Goal: Task Accomplishment & Management: Manage account settings

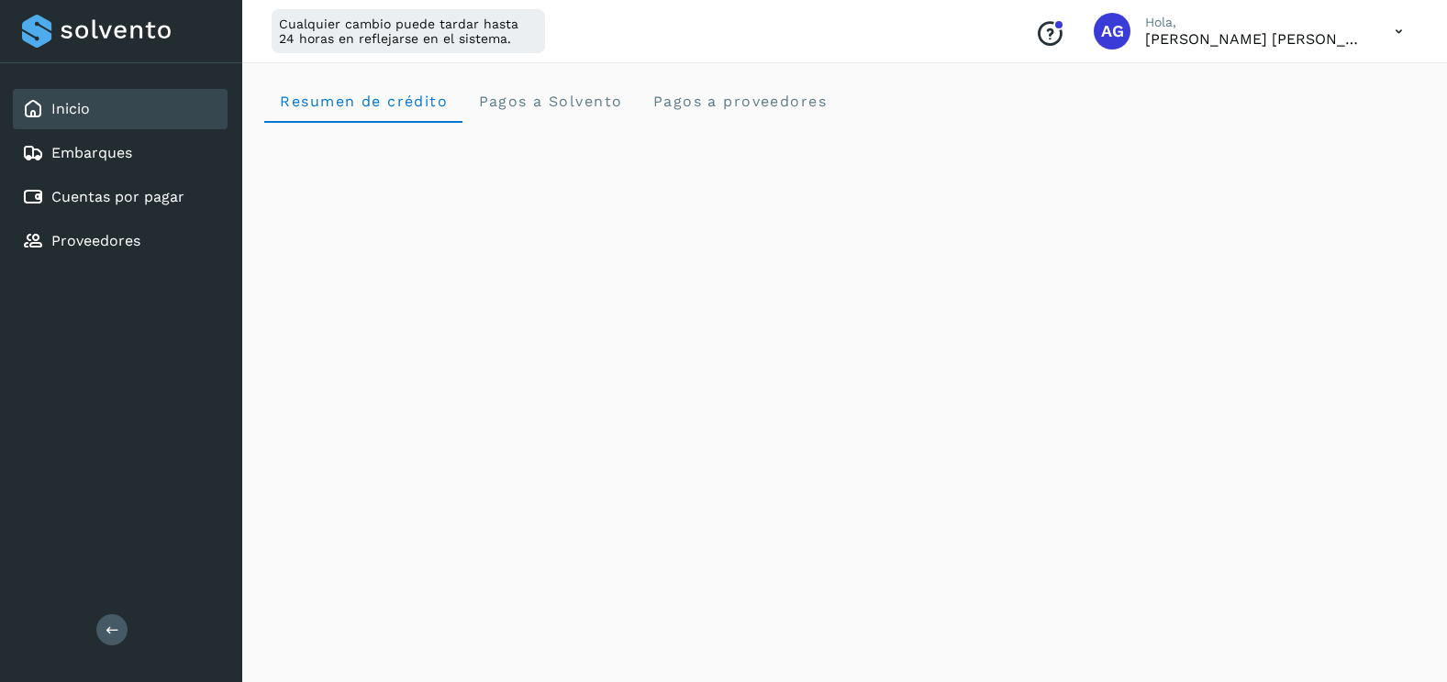
scroll to position [1092, 0]
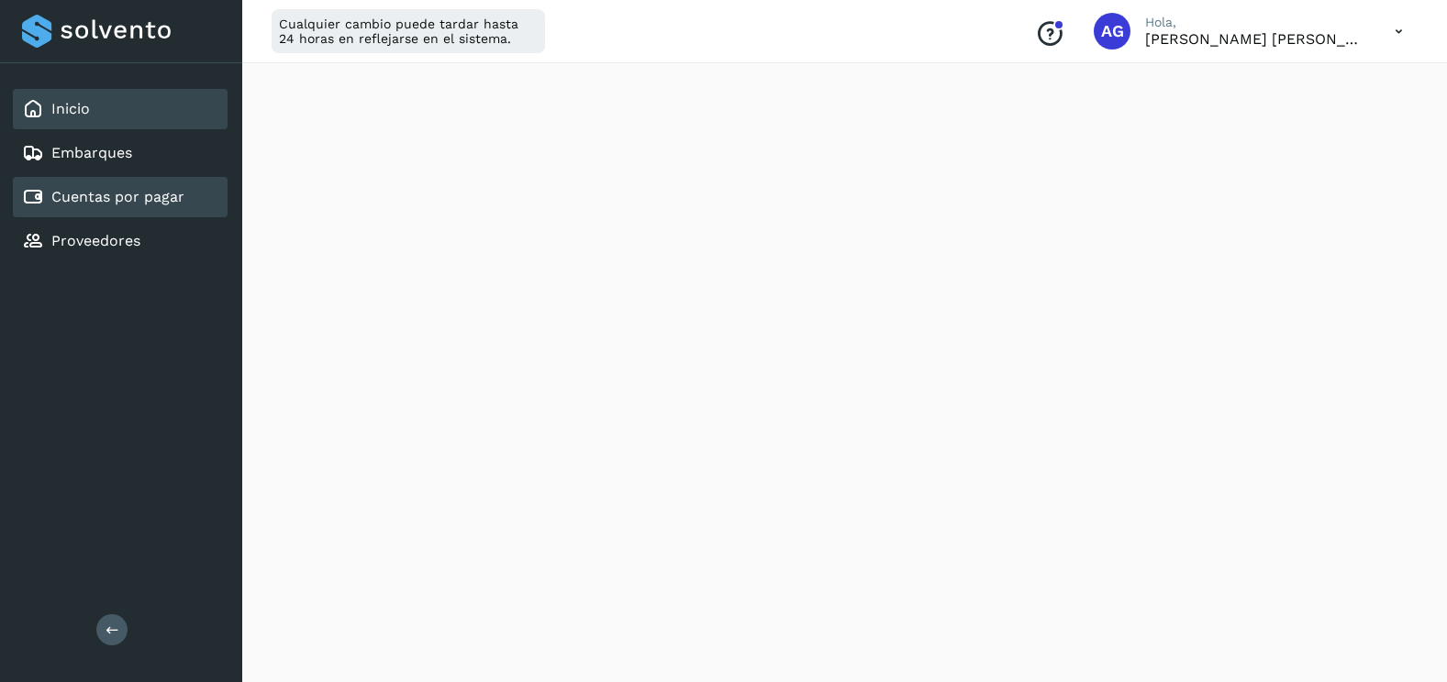
click at [112, 200] on link "Cuentas por pagar" at bounding box center [117, 196] width 133 height 17
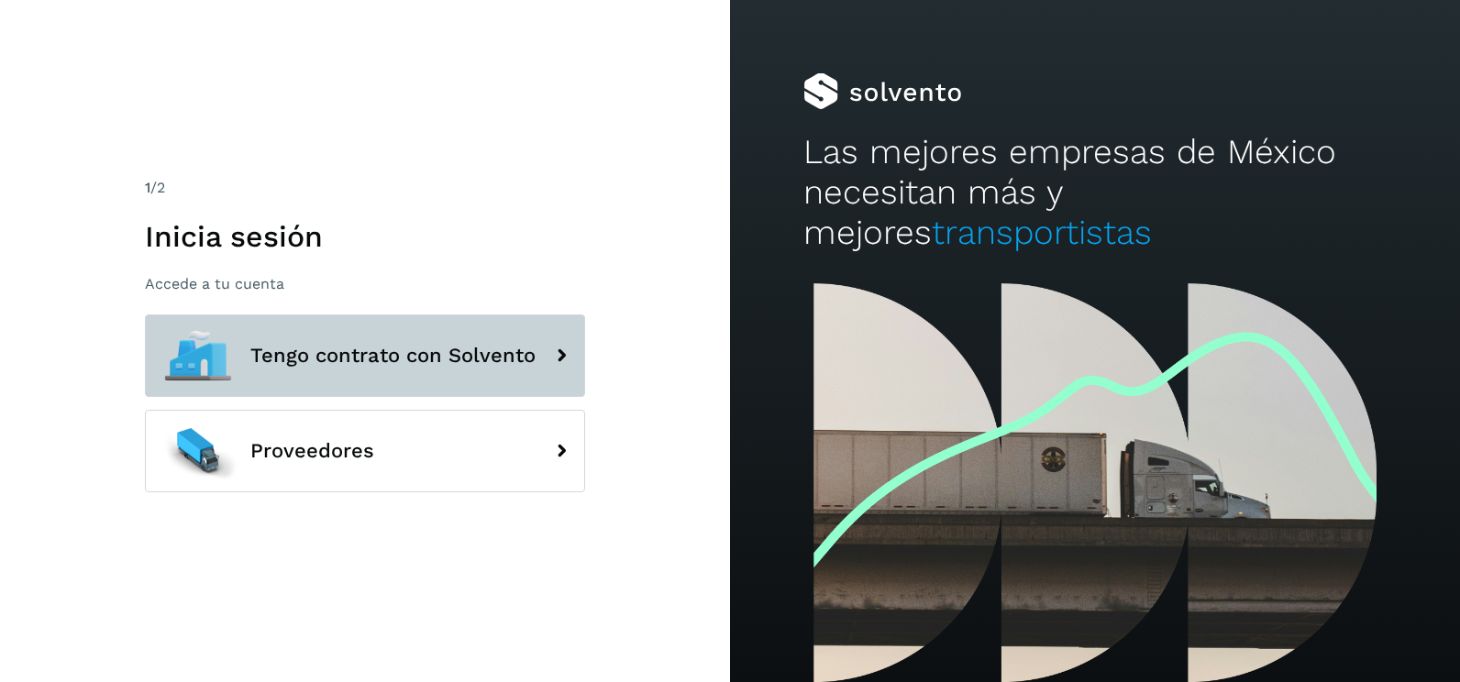
click at [573, 363] on icon at bounding box center [561, 356] width 37 height 37
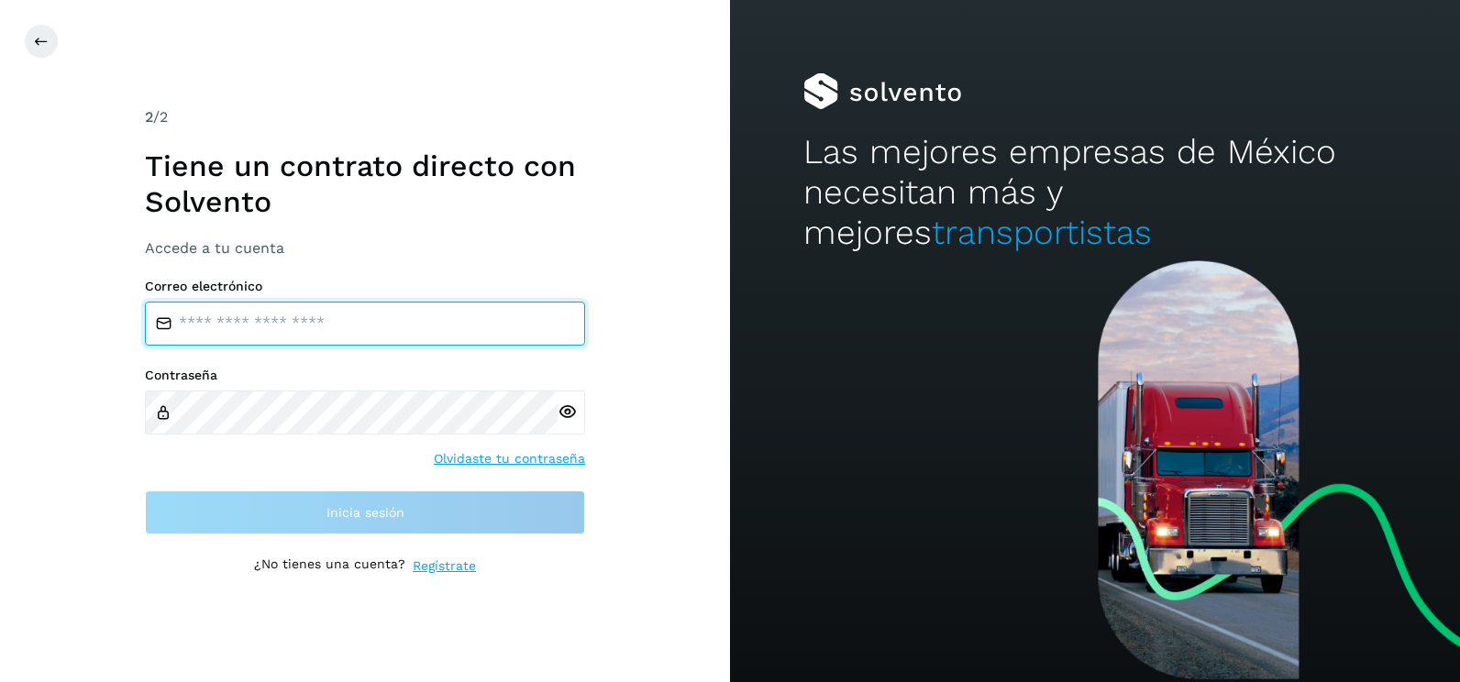
type input "**********"
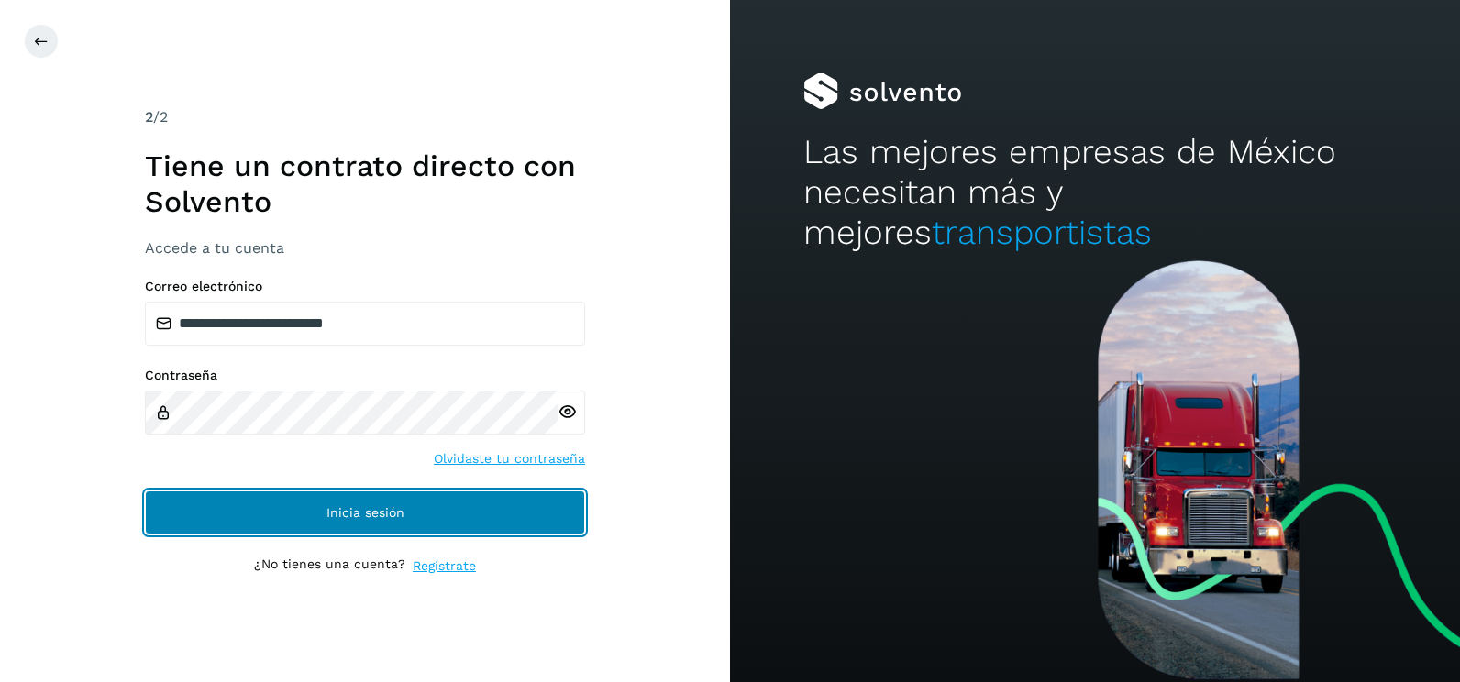
click at [486, 517] on button "Inicia sesión" at bounding box center [365, 513] width 440 height 44
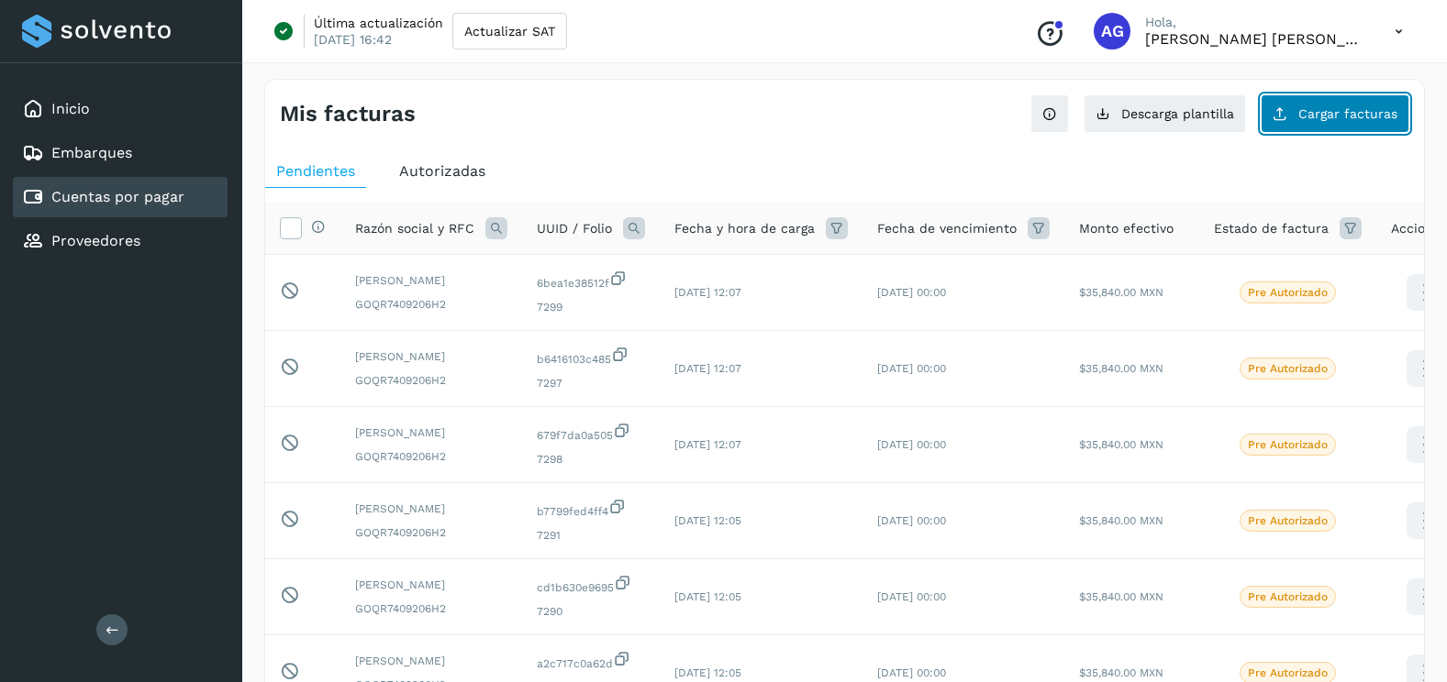
click at [1352, 120] on span "Cargar facturas" at bounding box center [1347, 113] width 99 height 13
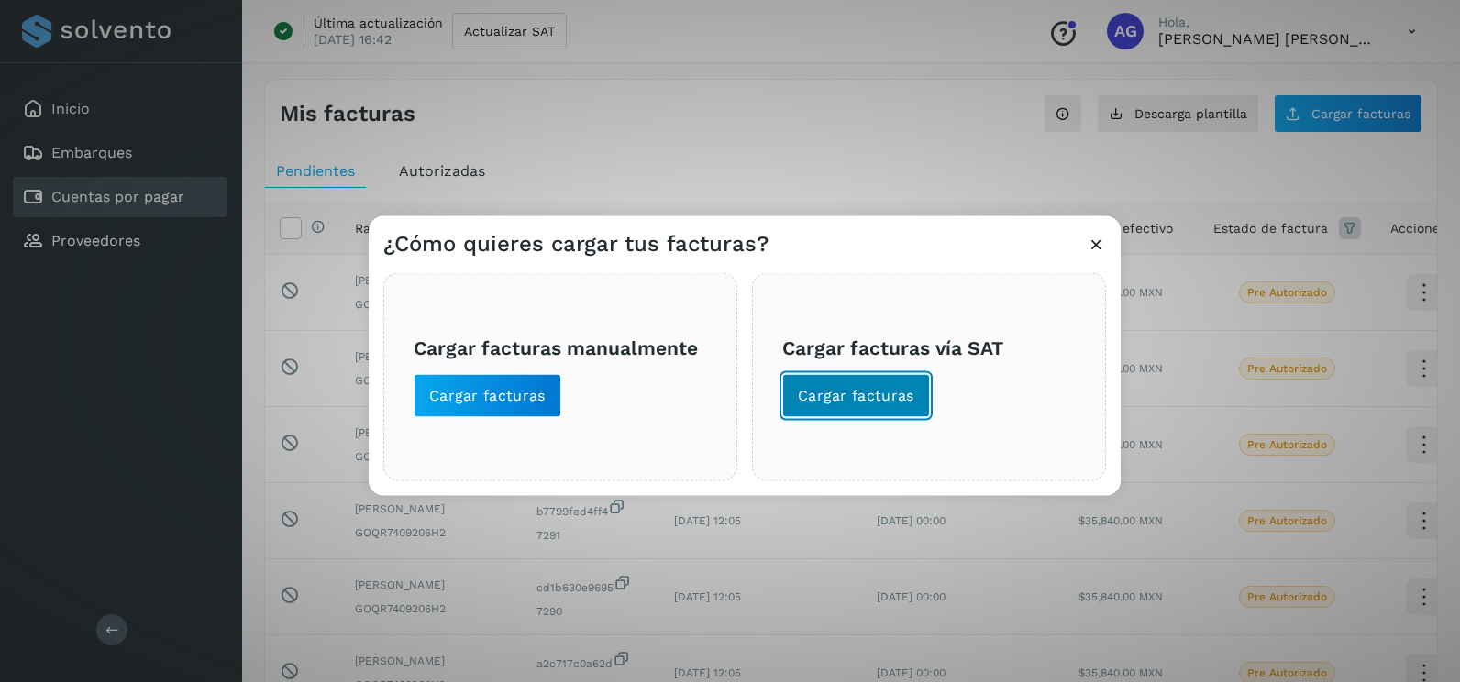
click at [894, 414] on button "Cargar facturas" at bounding box center [856, 396] width 148 height 44
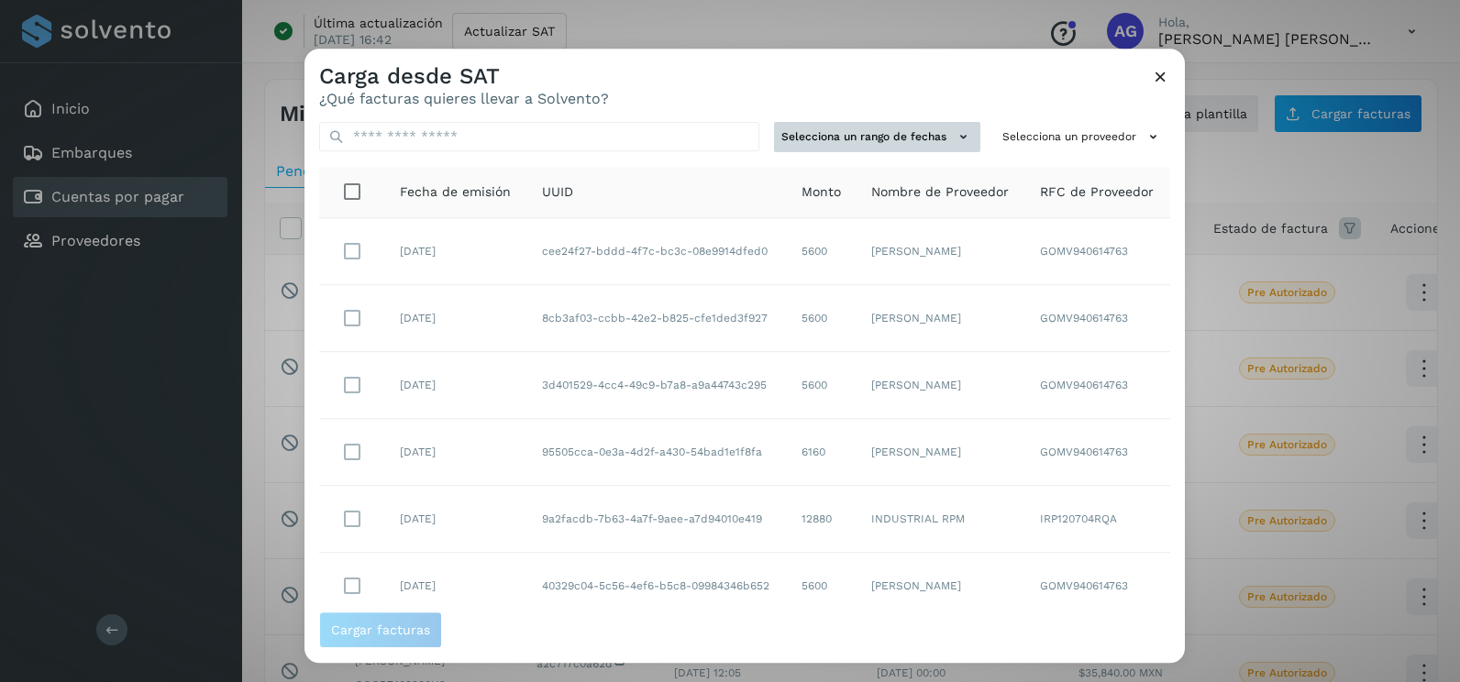
click at [940, 139] on button "Selecciona un rango de fechas" at bounding box center [877, 137] width 206 height 30
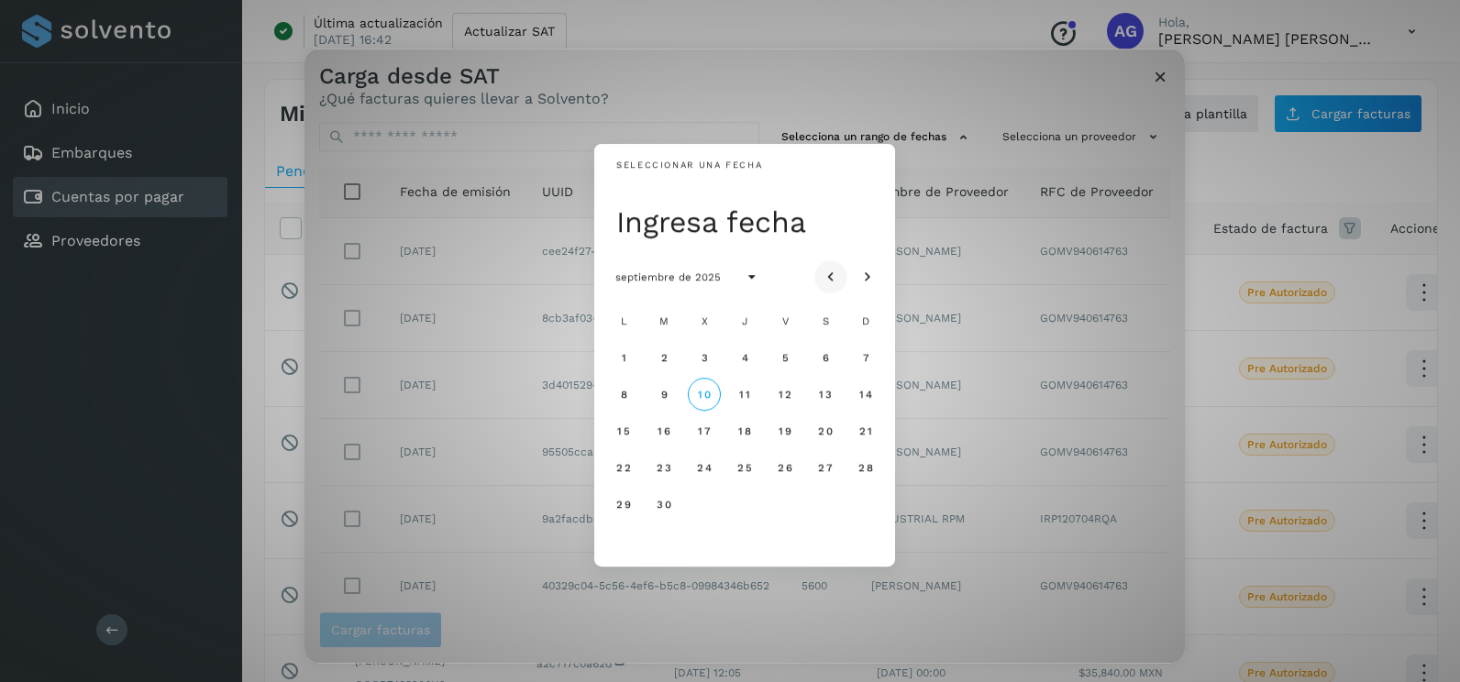
click at [830, 280] on icon "Mes anterior" at bounding box center [831, 278] width 18 height 18
click at [782, 511] on span "29" at bounding box center [785, 504] width 16 height 13
click at [829, 512] on button "30" at bounding box center [825, 504] width 33 height 33
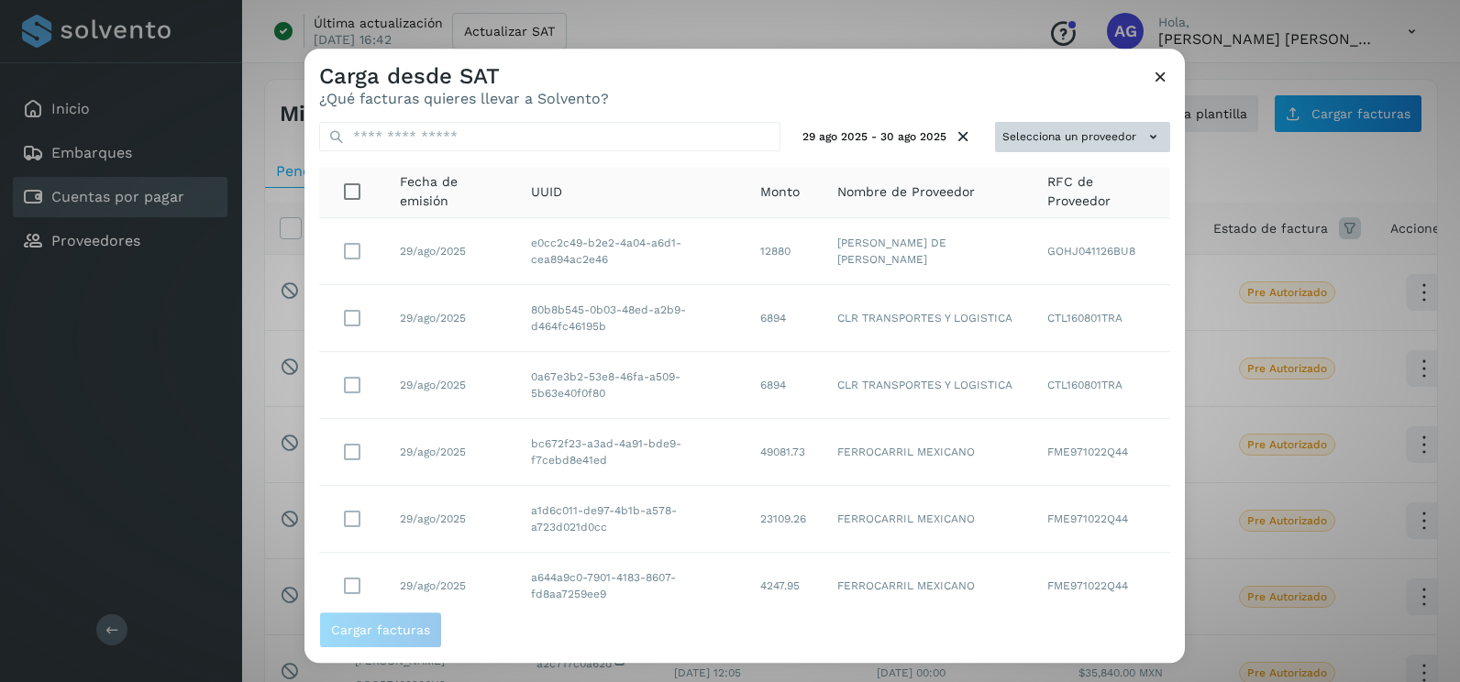
click at [1114, 128] on button "Selecciona un proveedor" at bounding box center [1082, 137] width 175 height 30
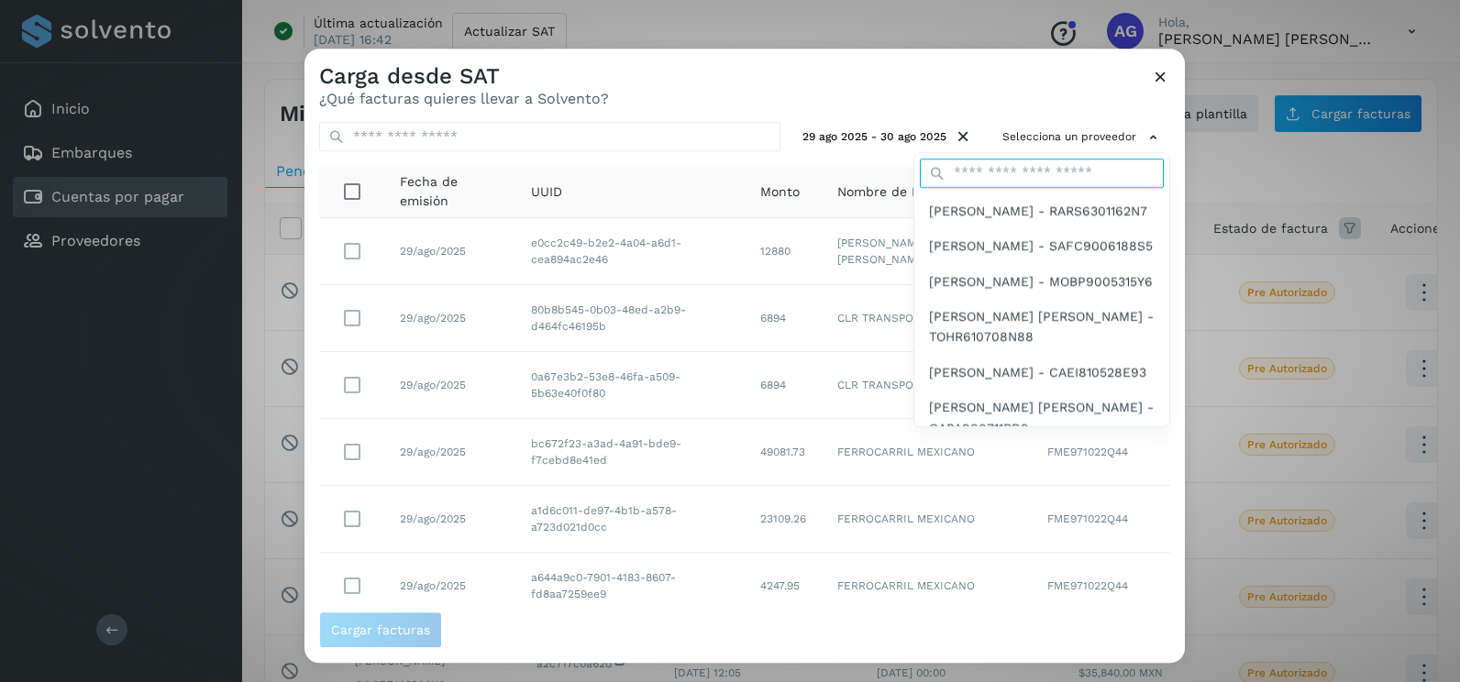
click at [1044, 175] on input "text" at bounding box center [1042, 173] width 244 height 29
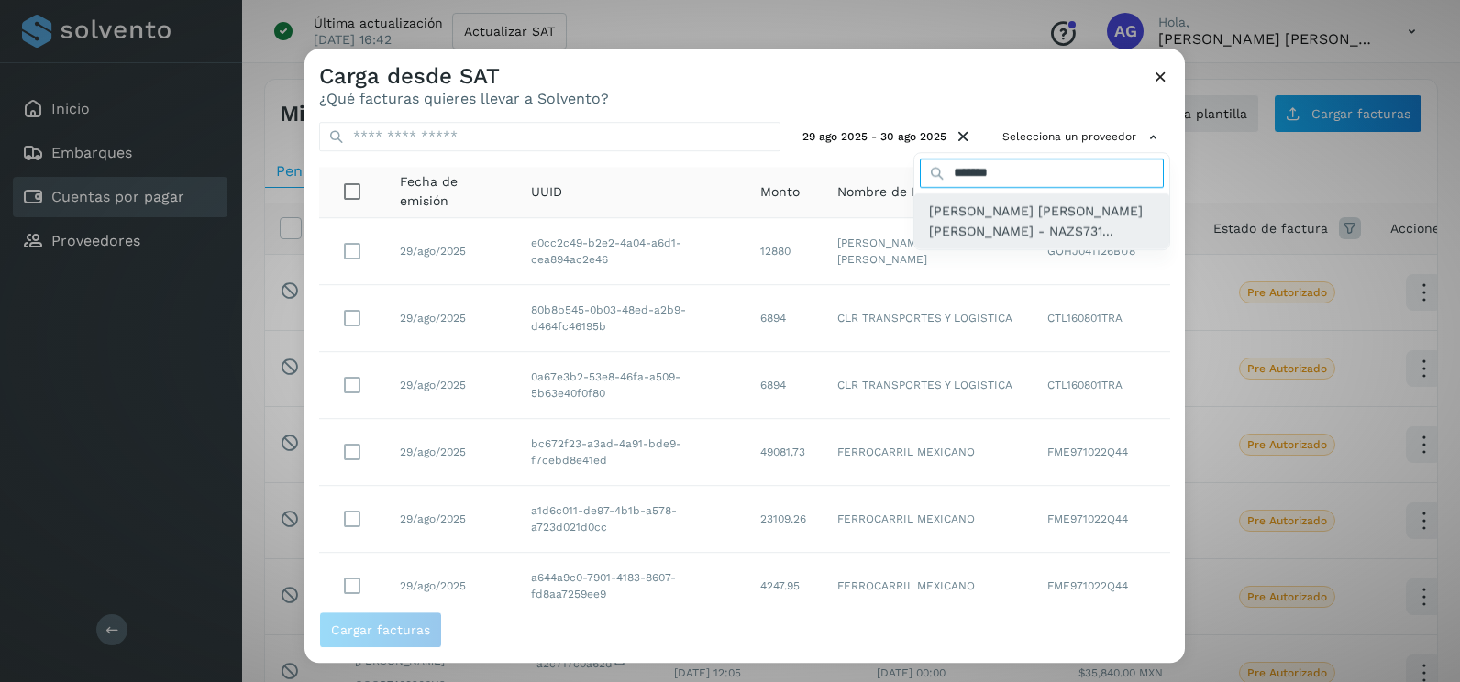
type input "*******"
click at [986, 231] on span "SOCORRO SILVIA NAVARRO ZAZUETA - NAZS731..." at bounding box center [1042, 221] width 226 height 41
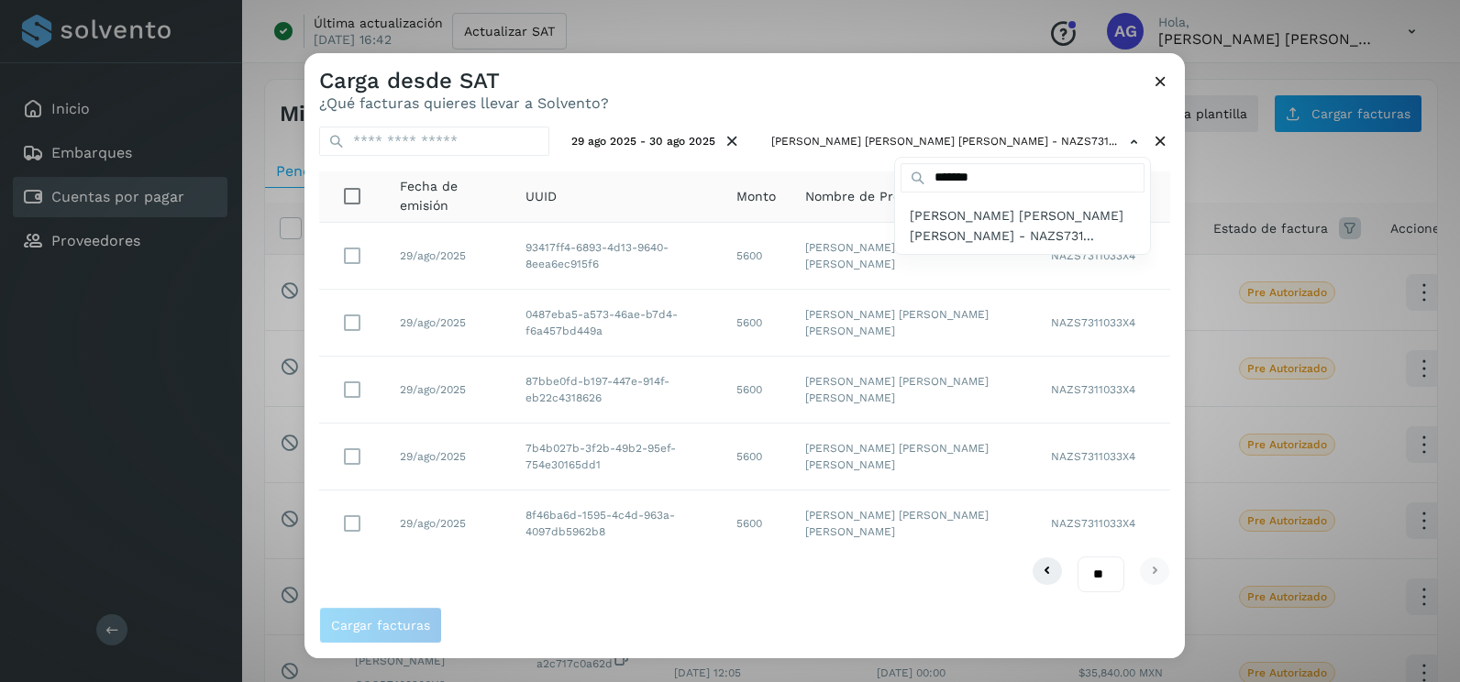
click at [793, 105] on div at bounding box center [1035, 394] width 1460 height 682
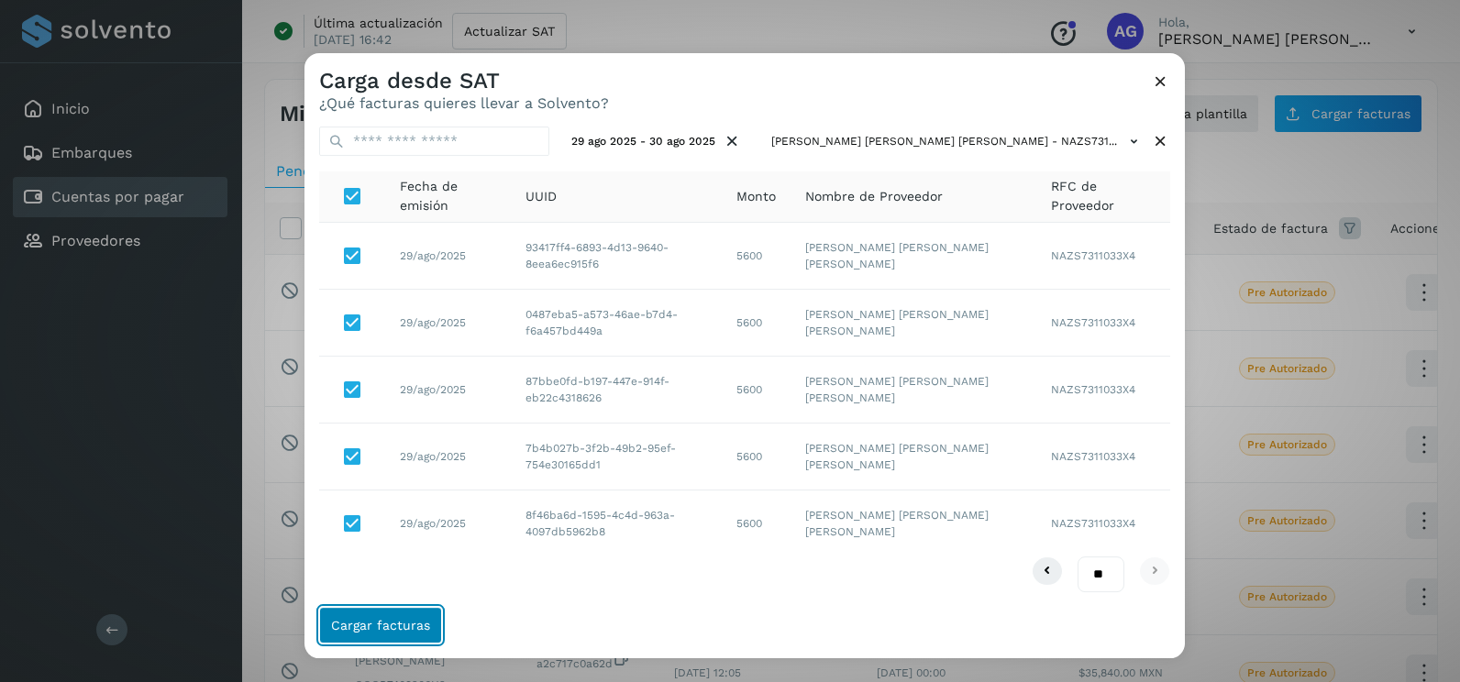
click at [394, 623] on span "Cargar facturas" at bounding box center [380, 625] width 99 height 13
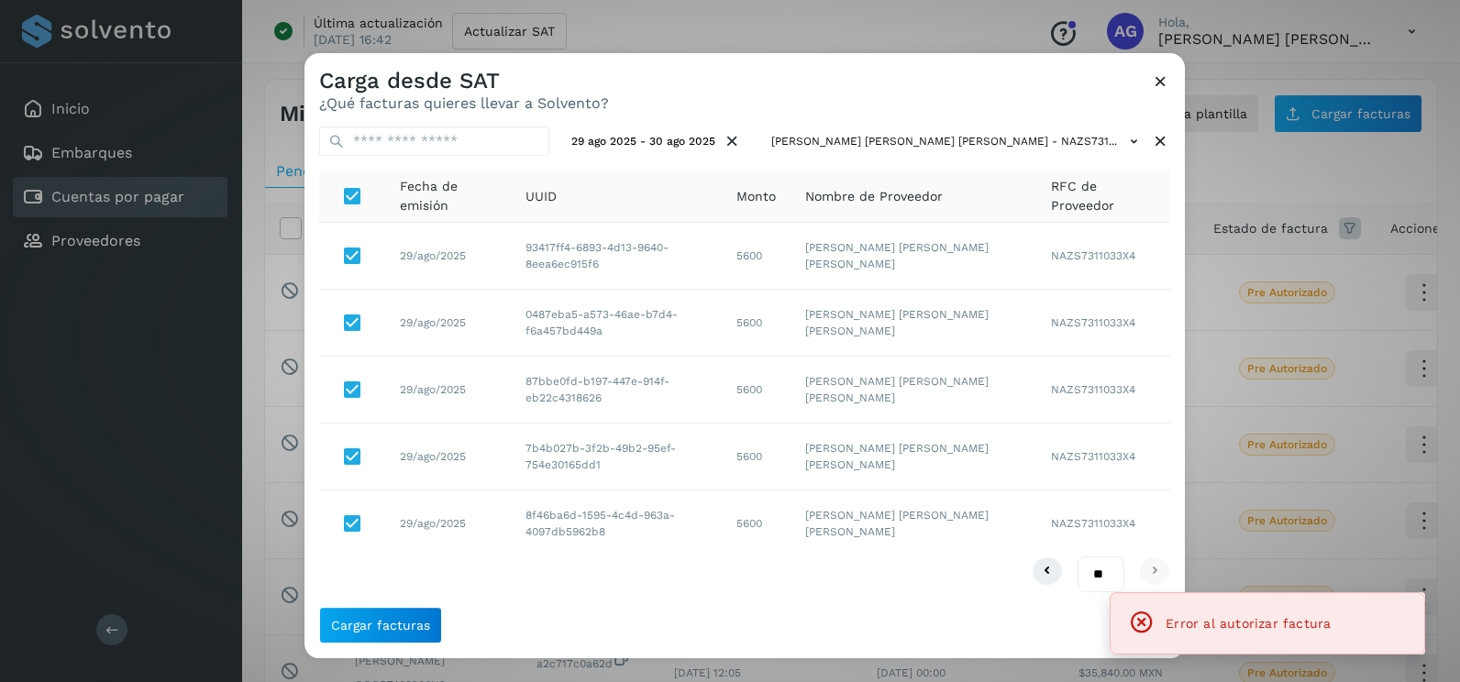
click at [1161, 80] on icon at bounding box center [1160, 81] width 19 height 19
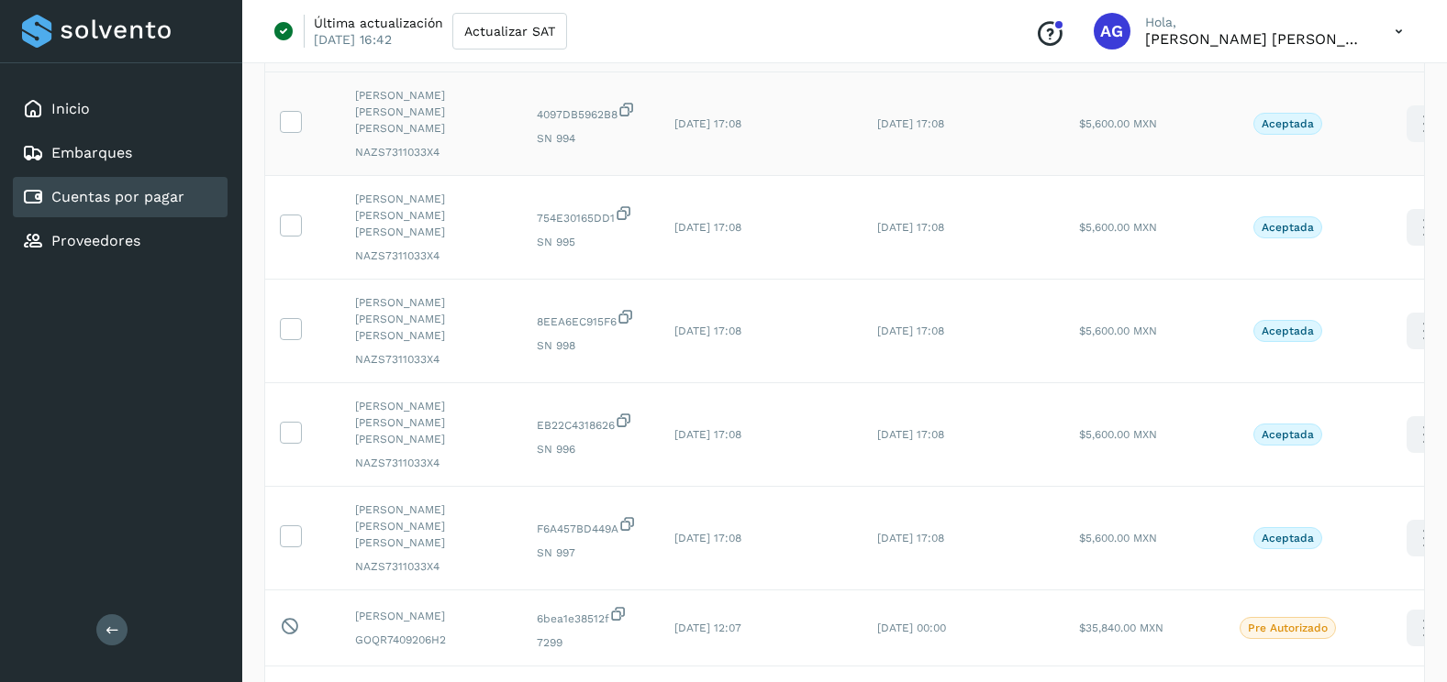
scroll to position [183, 0]
drag, startPoint x: 290, startPoint y: 460, endPoint x: 291, endPoint y: 442, distance: 17.5
click at [290, 525] on icon at bounding box center [290, 534] width 19 height 19
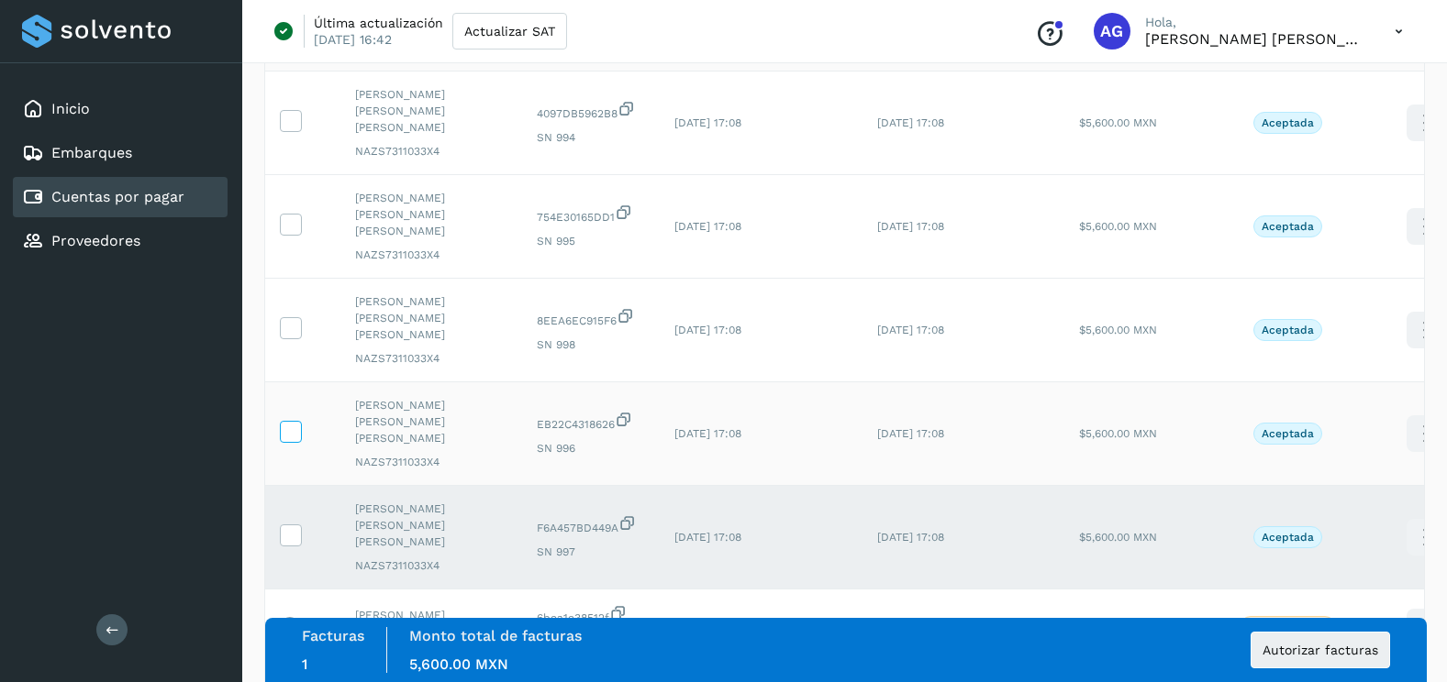
click at [291, 421] on label at bounding box center [291, 432] width 22 height 22
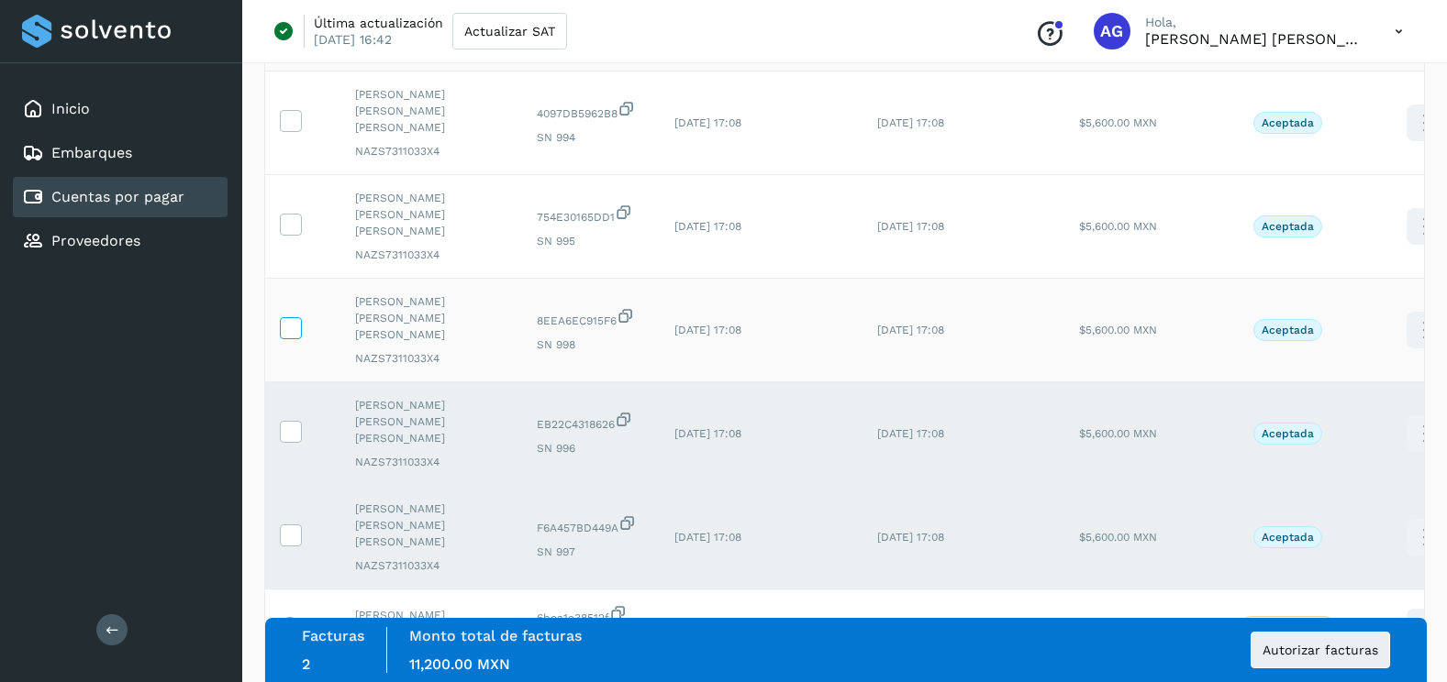
click at [291, 317] on icon at bounding box center [290, 326] width 19 height 19
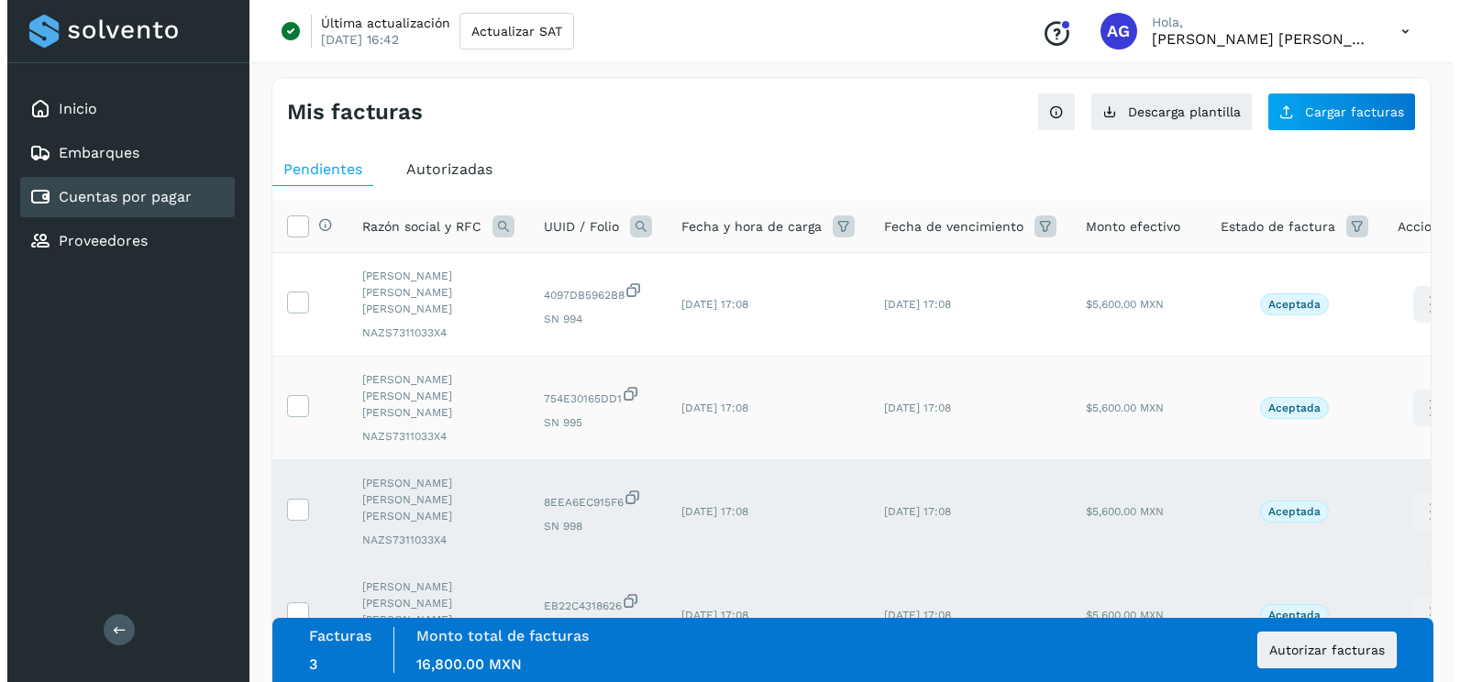
scroll to position [0, 0]
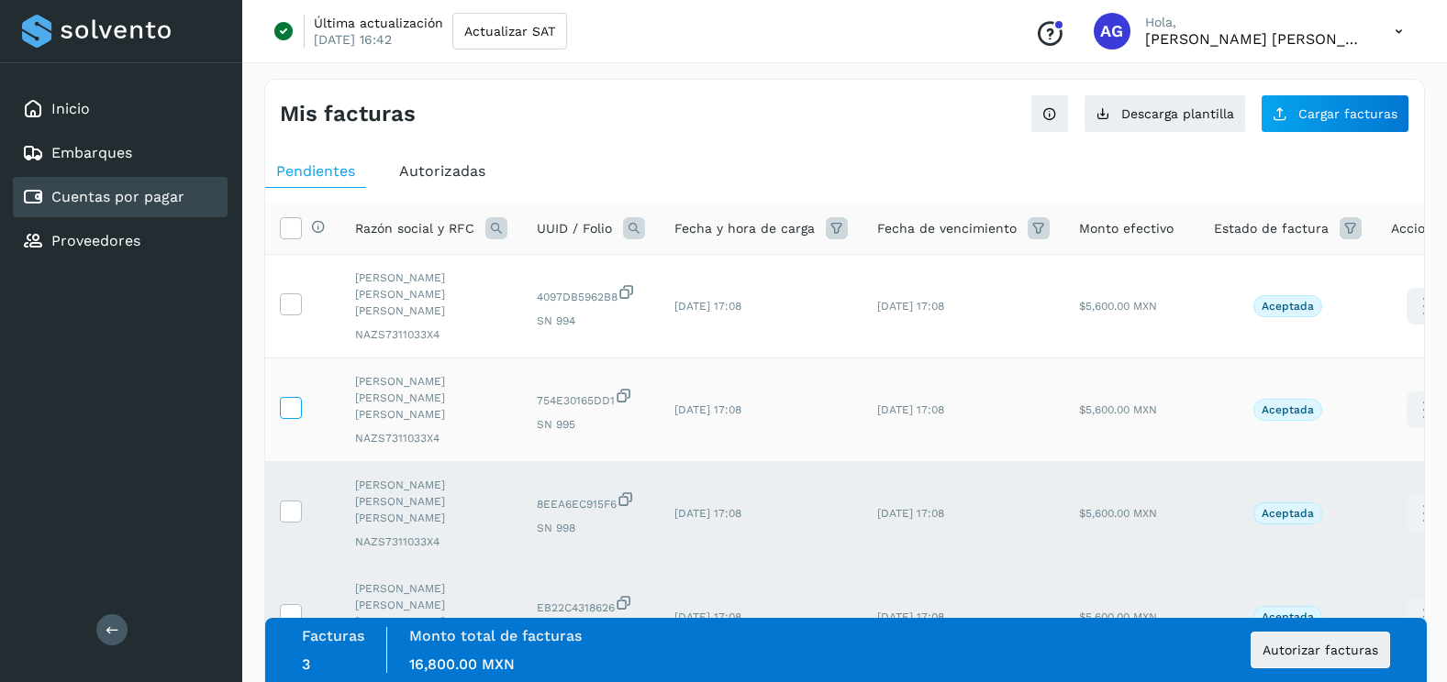
click at [295, 397] on label at bounding box center [291, 408] width 22 height 22
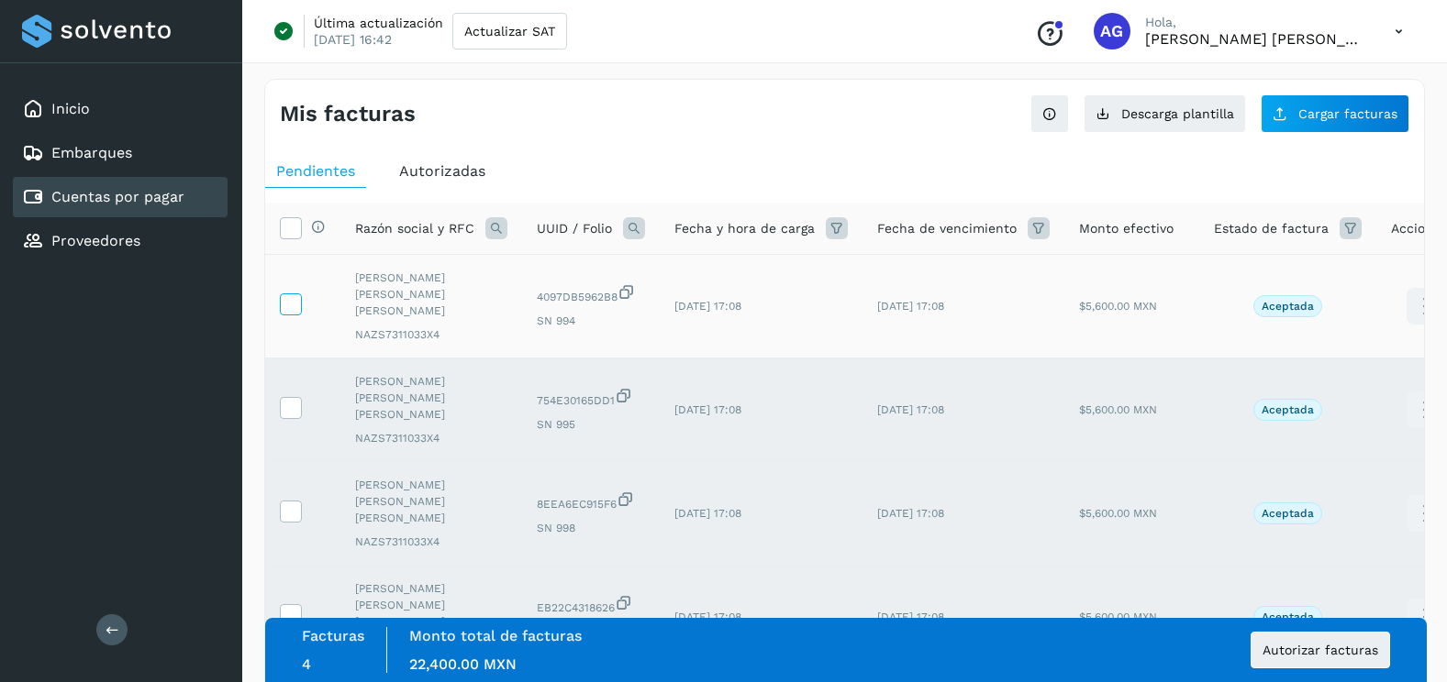
click at [297, 294] on icon at bounding box center [290, 303] width 19 height 19
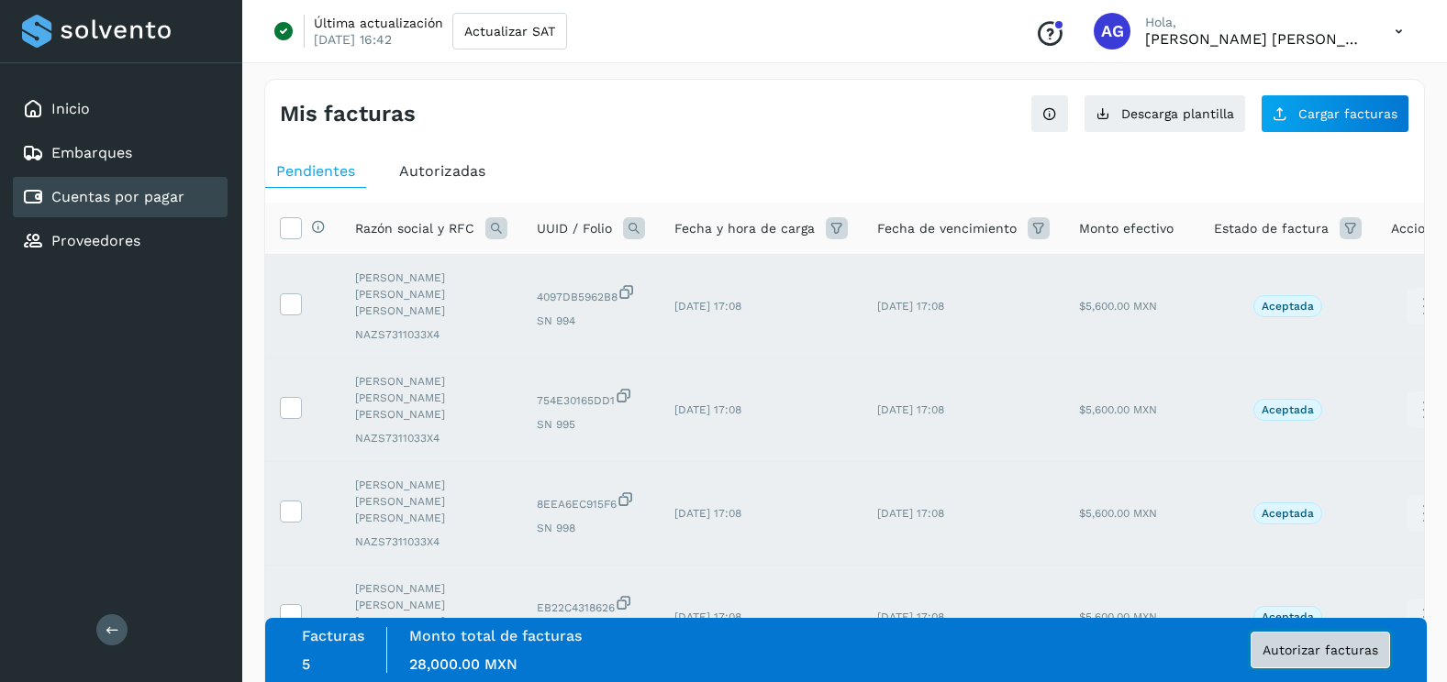
click at [1315, 657] on span "Autorizar facturas" at bounding box center [1320, 650] width 116 height 13
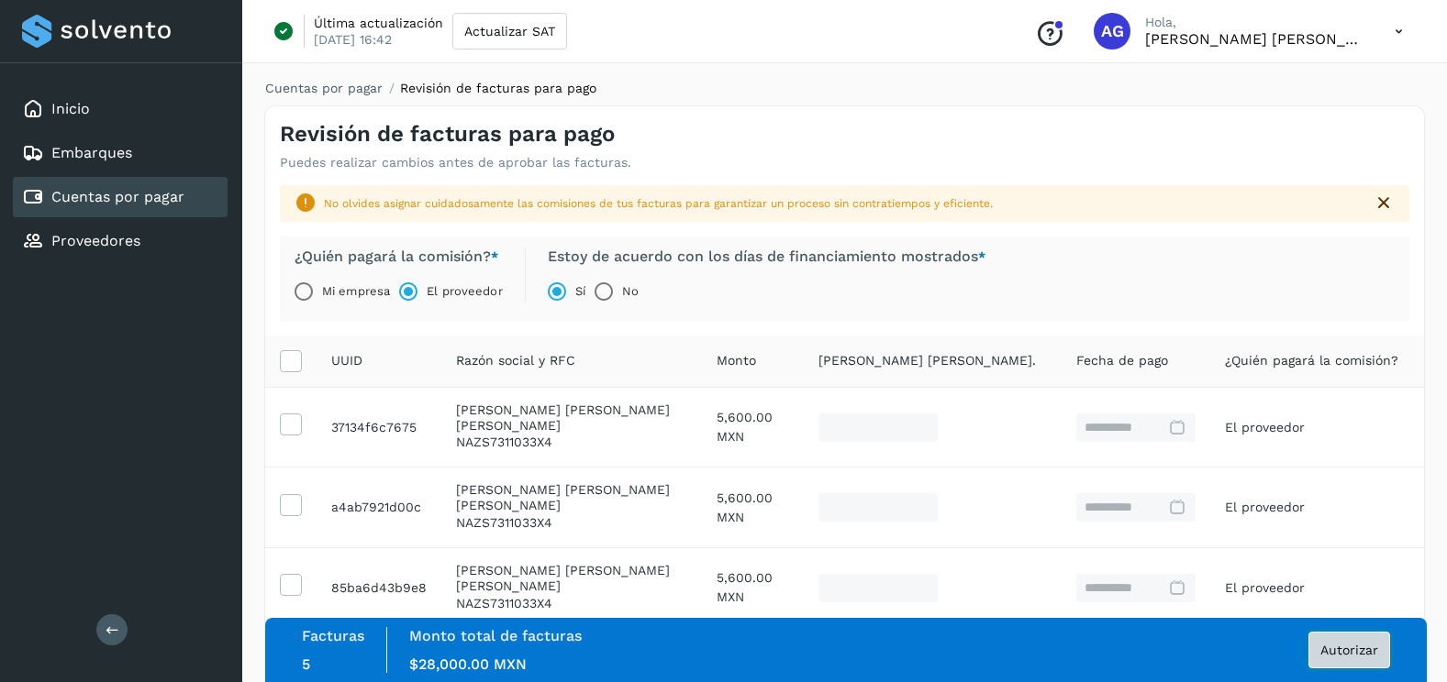
click at [1364, 652] on span "Autorizar" at bounding box center [1349, 650] width 58 height 13
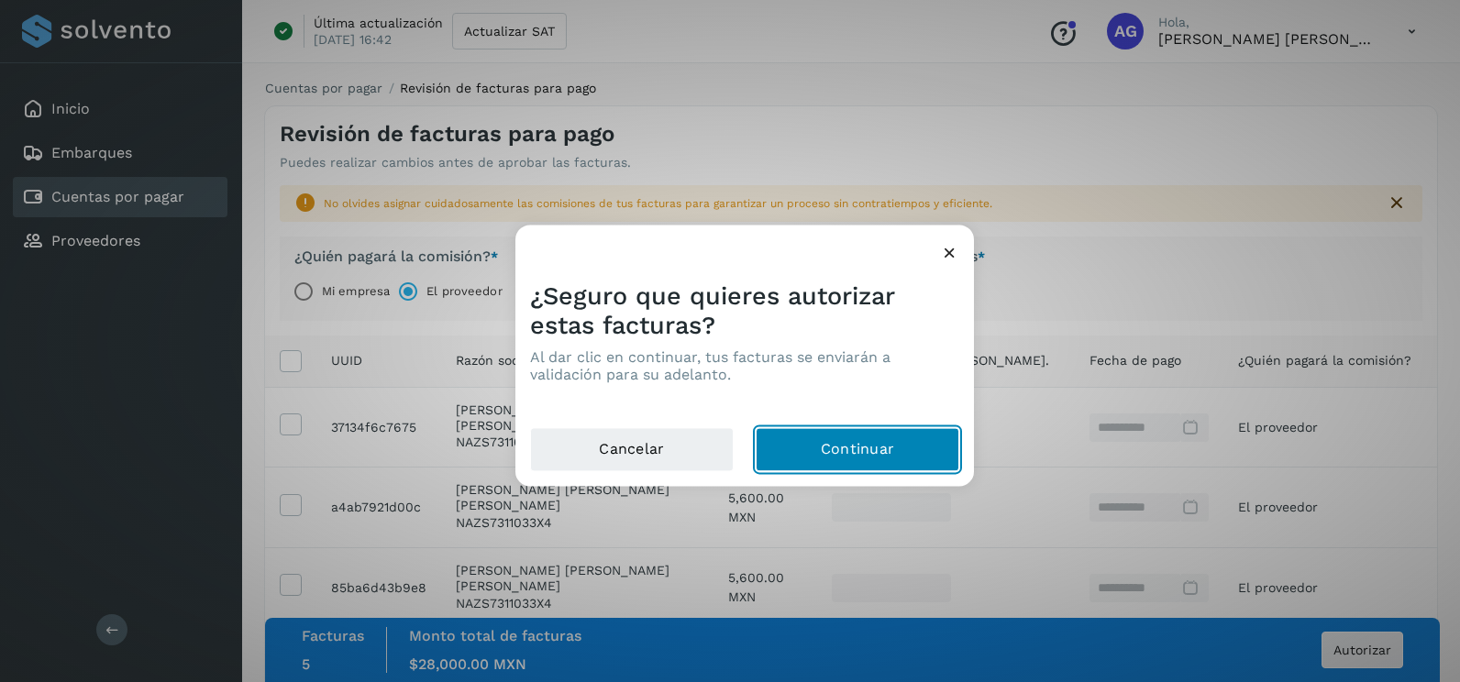
click at [877, 436] on button "Continuar" at bounding box center [858, 450] width 204 height 44
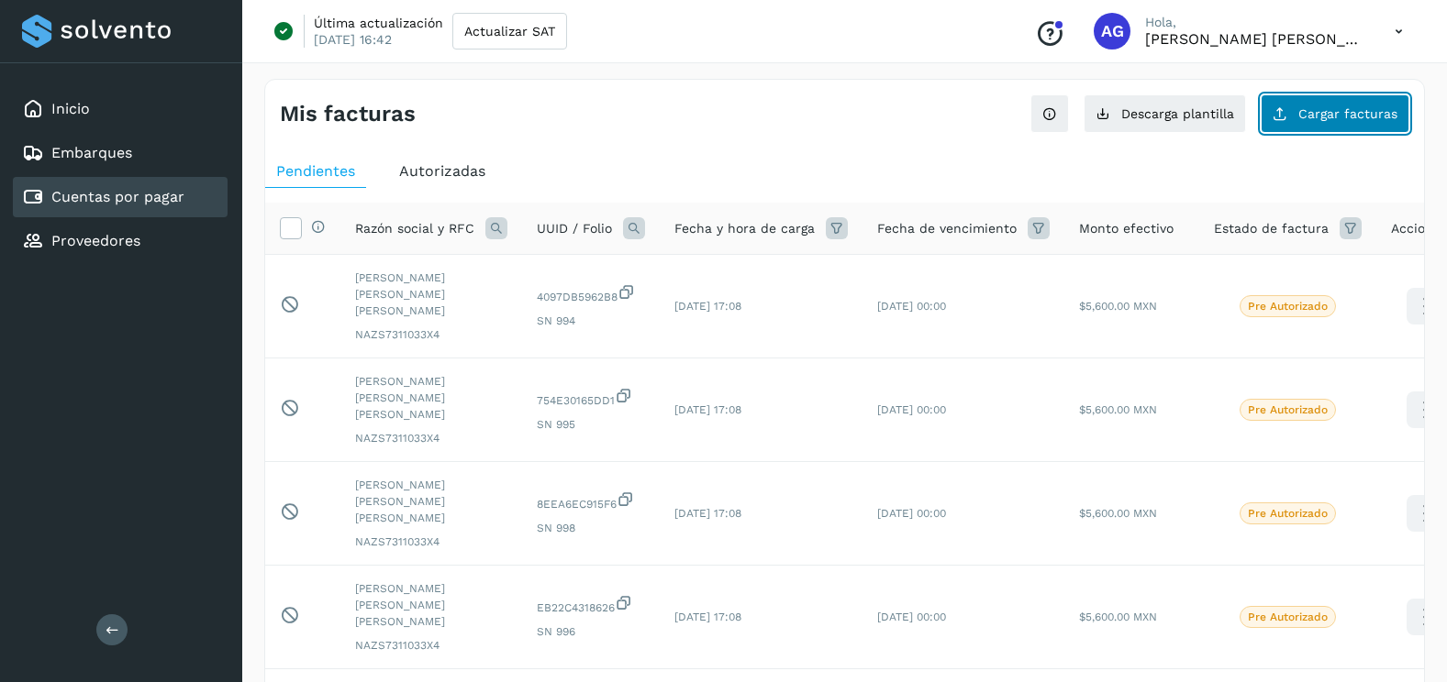
click at [1367, 107] on span "Cargar facturas" at bounding box center [1347, 113] width 99 height 13
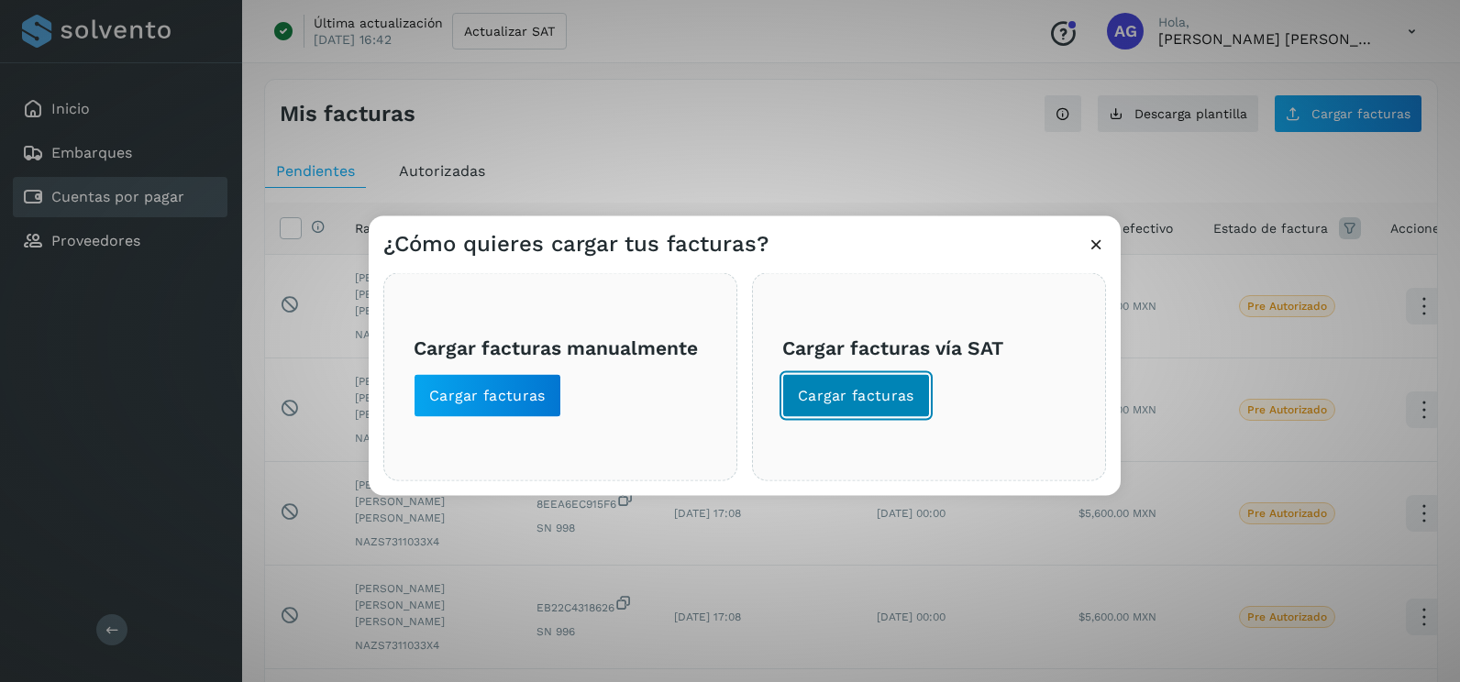
click at [897, 405] on span "Cargar facturas" at bounding box center [856, 396] width 117 height 20
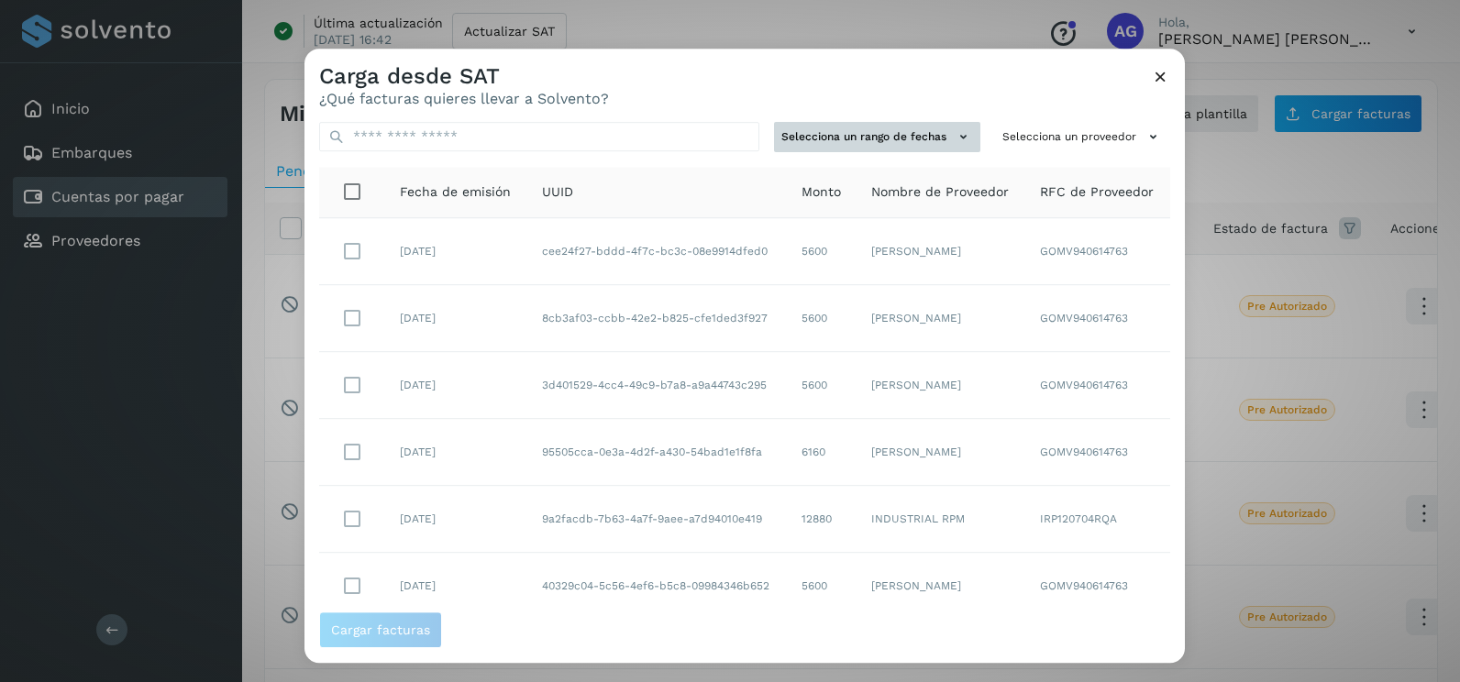
click at [930, 146] on button "Selecciona un rango de fechas" at bounding box center [877, 137] width 206 height 30
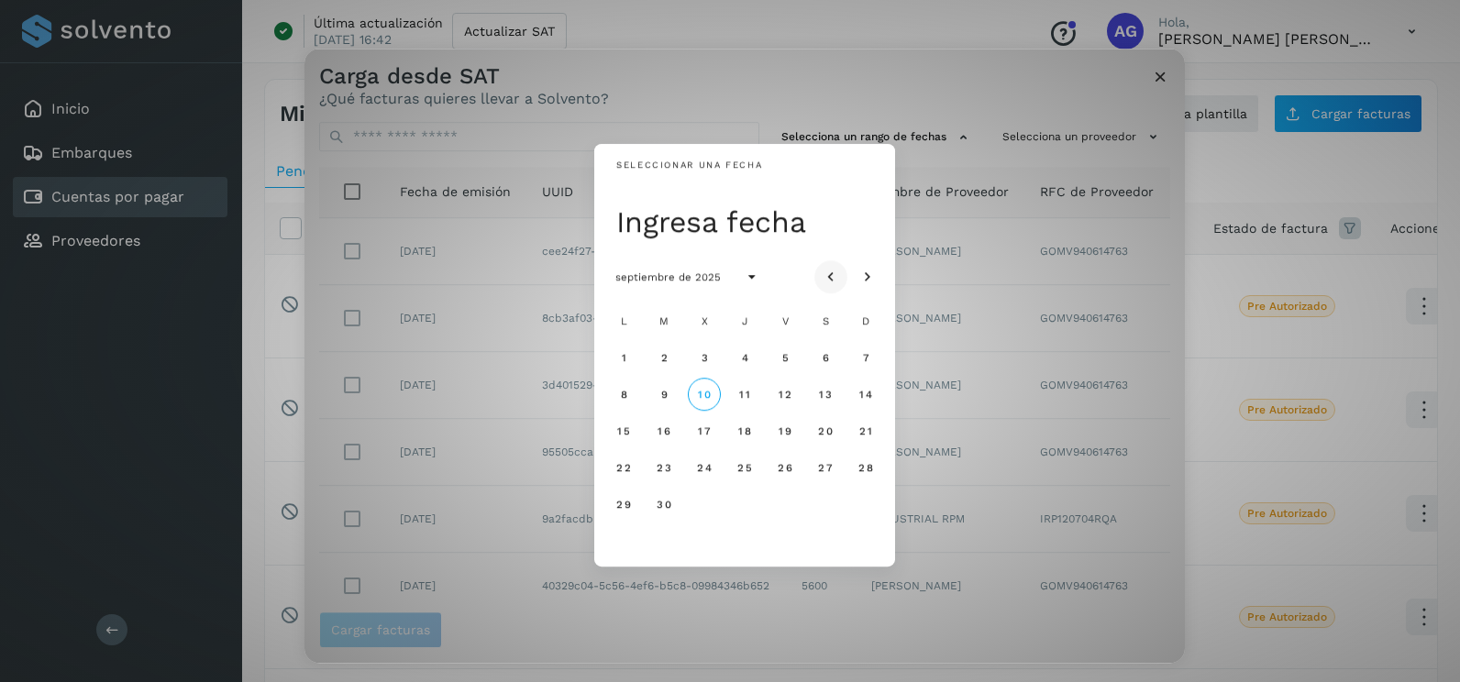
click at [831, 285] on icon "Mes anterior" at bounding box center [831, 278] width 18 height 18
click at [664, 485] on div "19" at bounding box center [664, 467] width 37 height 37
click at [665, 499] on span "26" at bounding box center [664, 504] width 16 height 13
click at [707, 505] on span "27" at bounding box center [704, 504] width 16 height 13
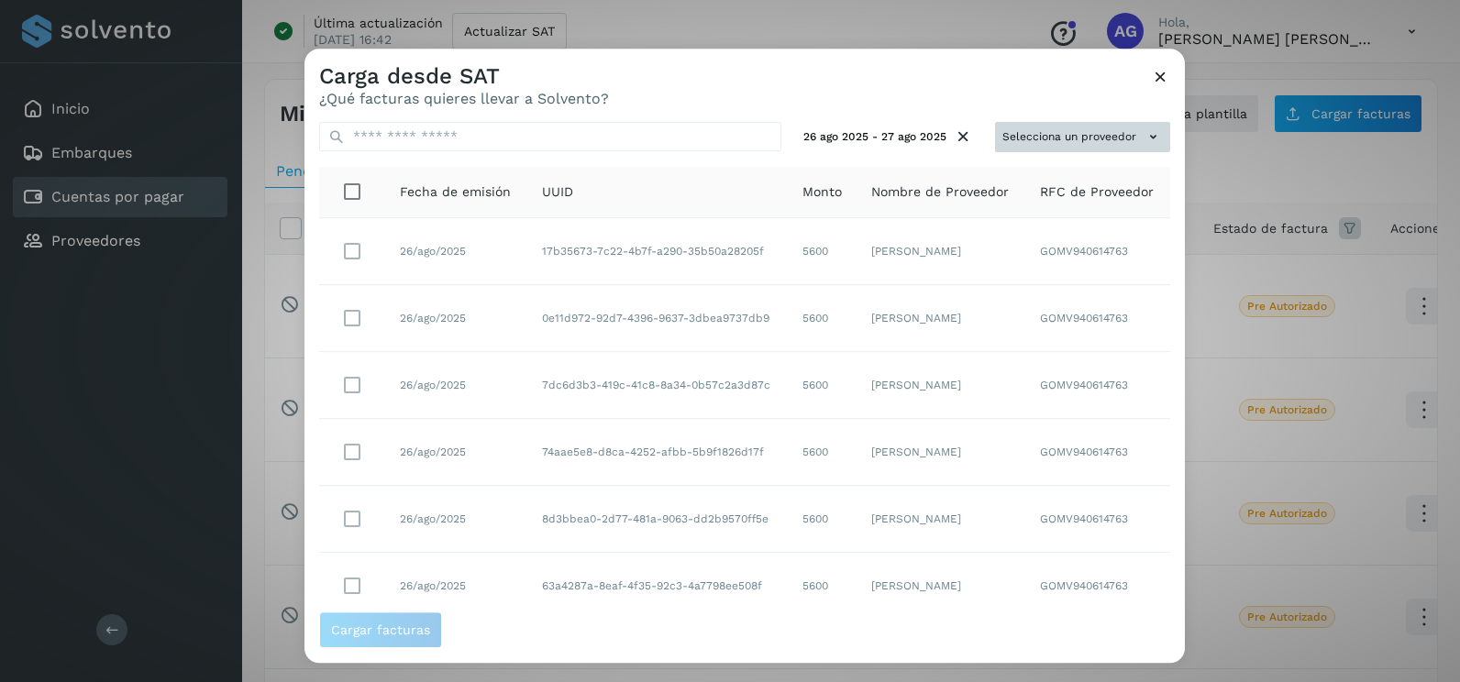
click at [1122, 139] on button "Selecciona un proveedor" at bounding box center [1082, 137] width 175 height 30
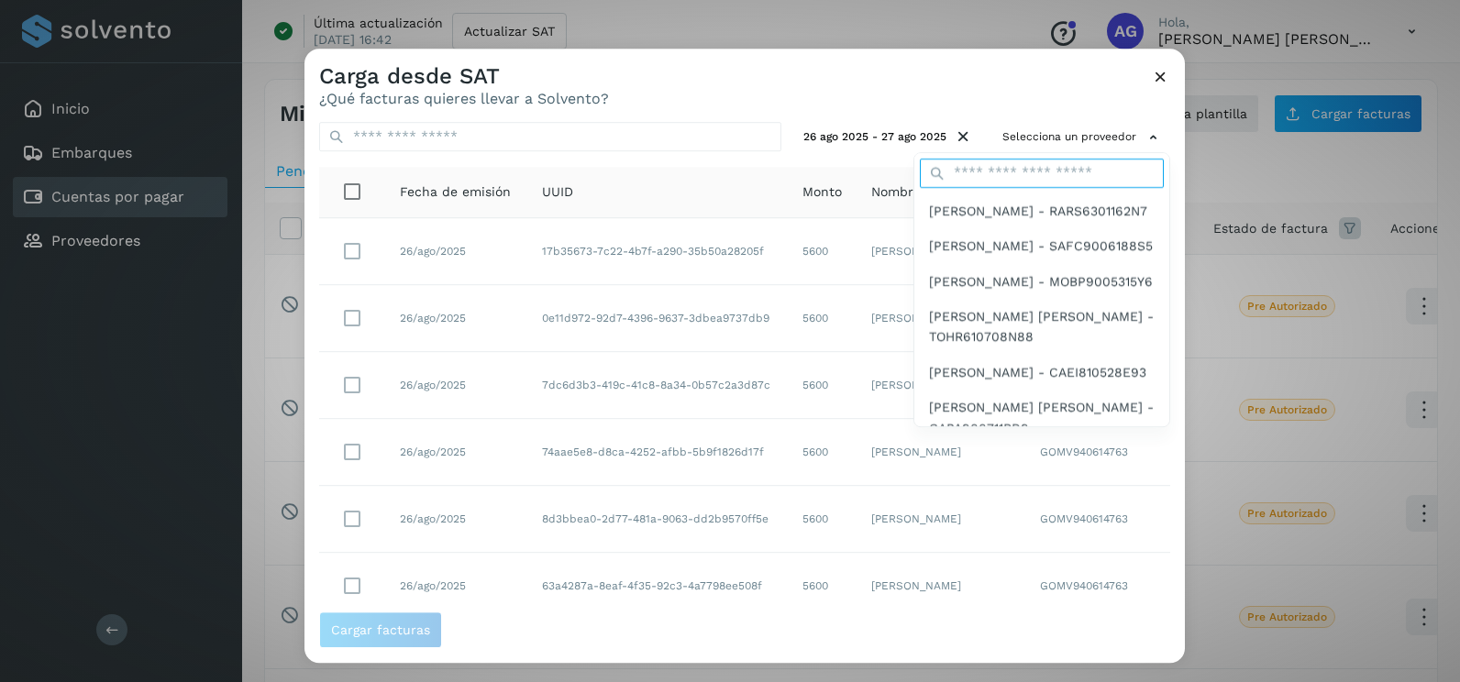
click at [996, 180] on input "text" at bounding box center [1042, 173] width 244 height 29
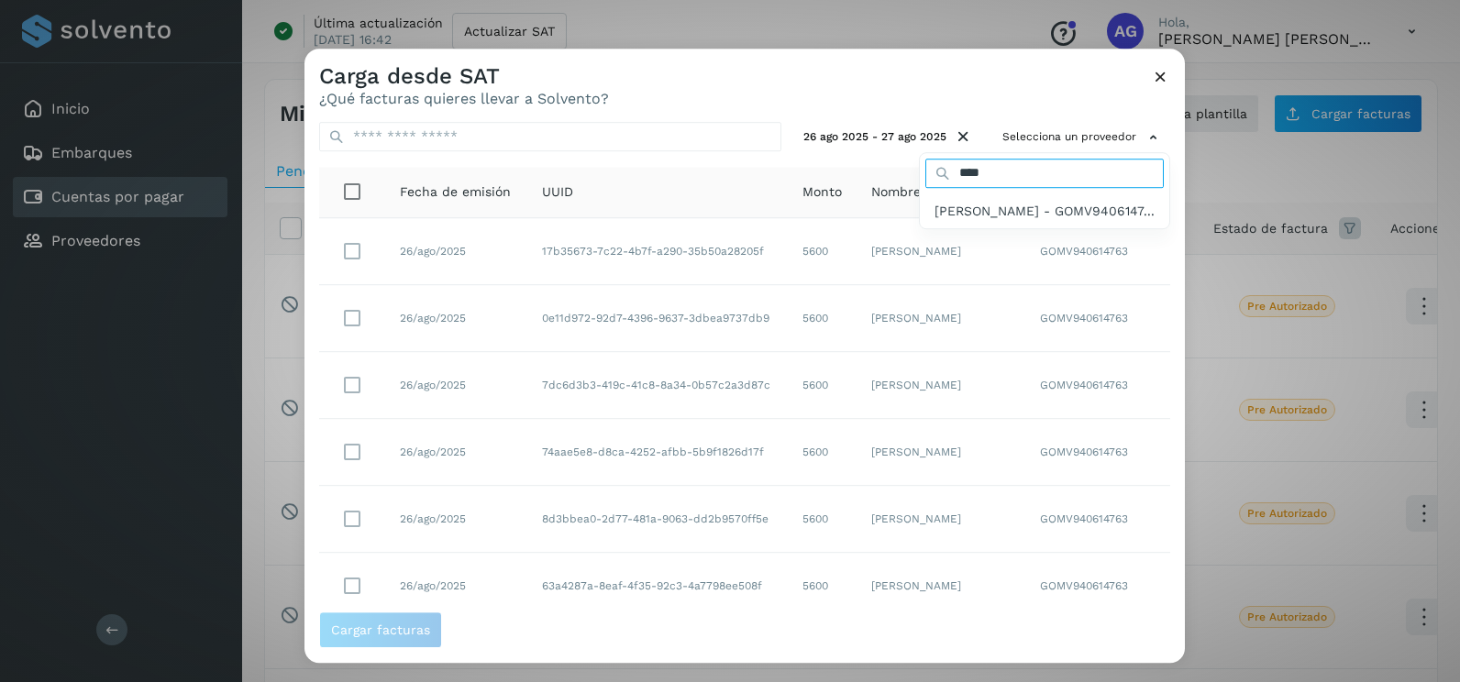
type input "*********"
click at [999, 221] on span "[PERSON_NAME] - GOMV9406147..." at bounding box center [1045, 211] width 220 height 20
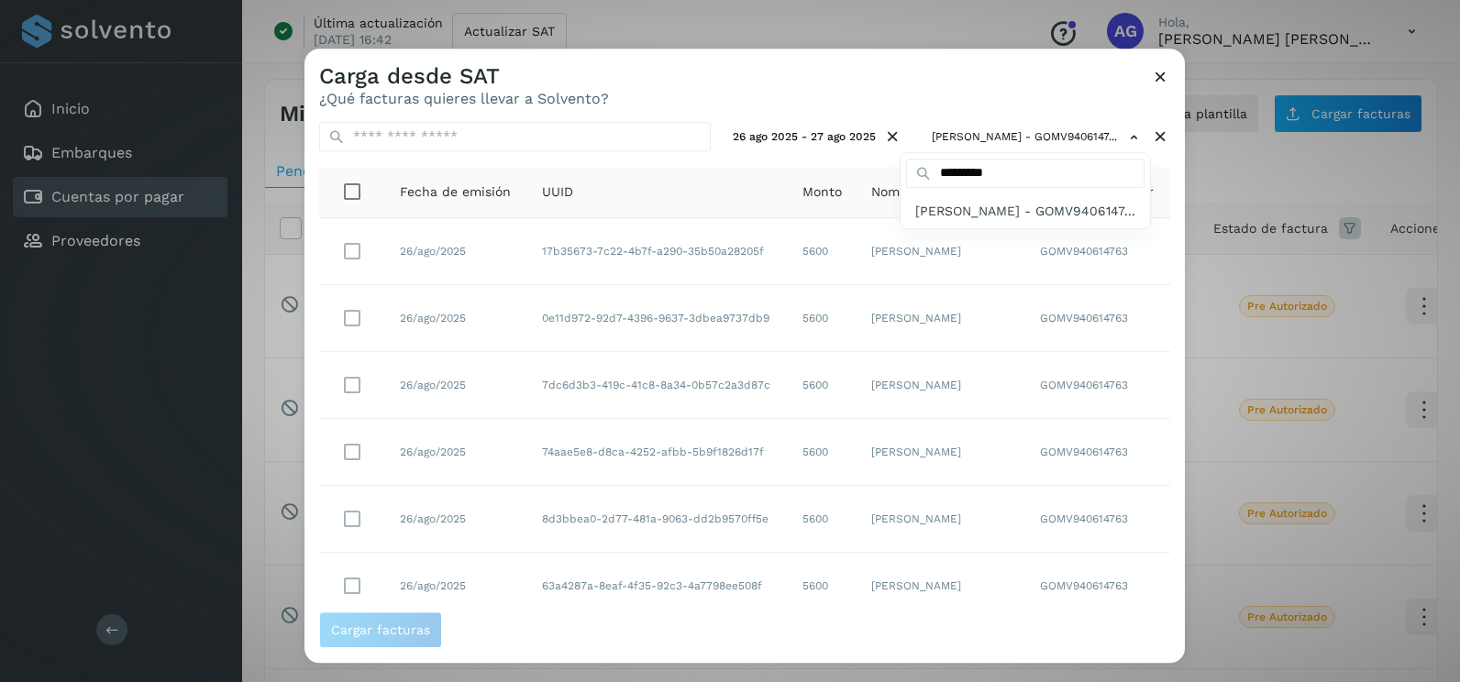
click at [982, 103] on div at bounding box center [1035, 390] width 1460 height 682
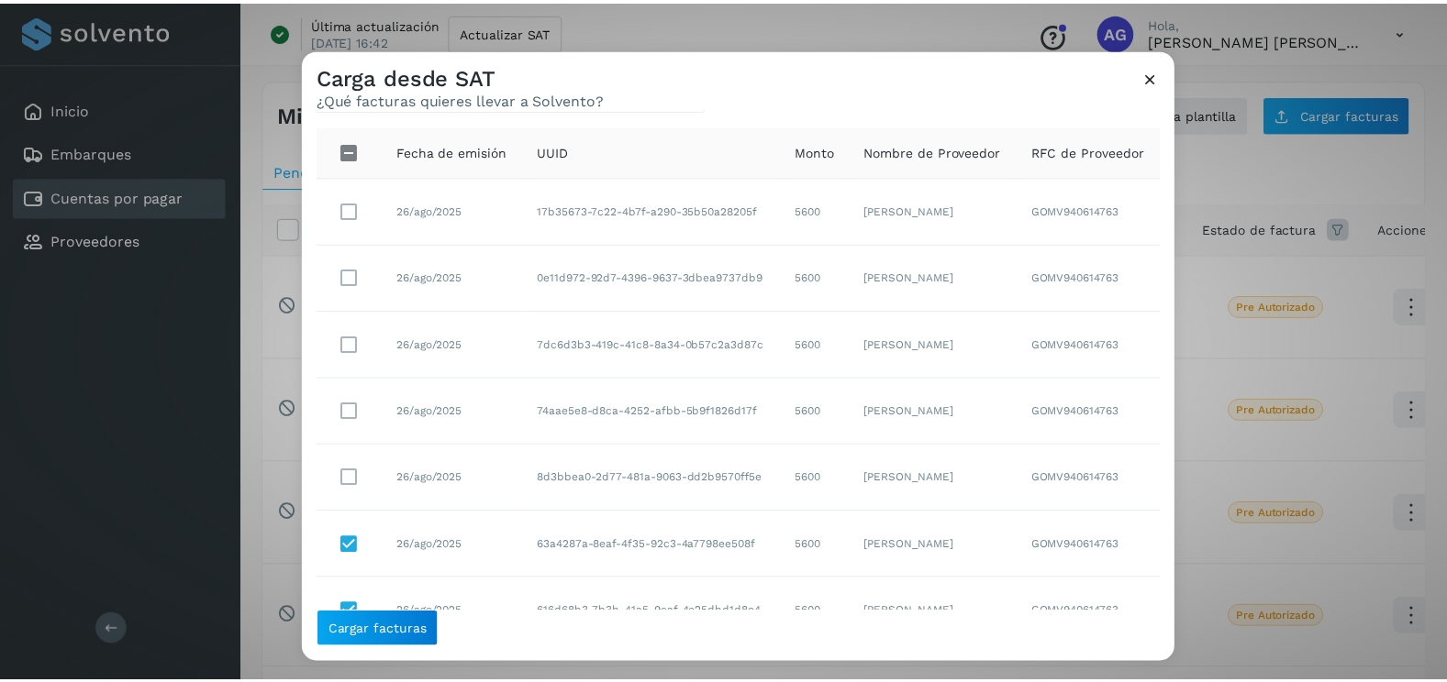
scroll to position [8, 0]
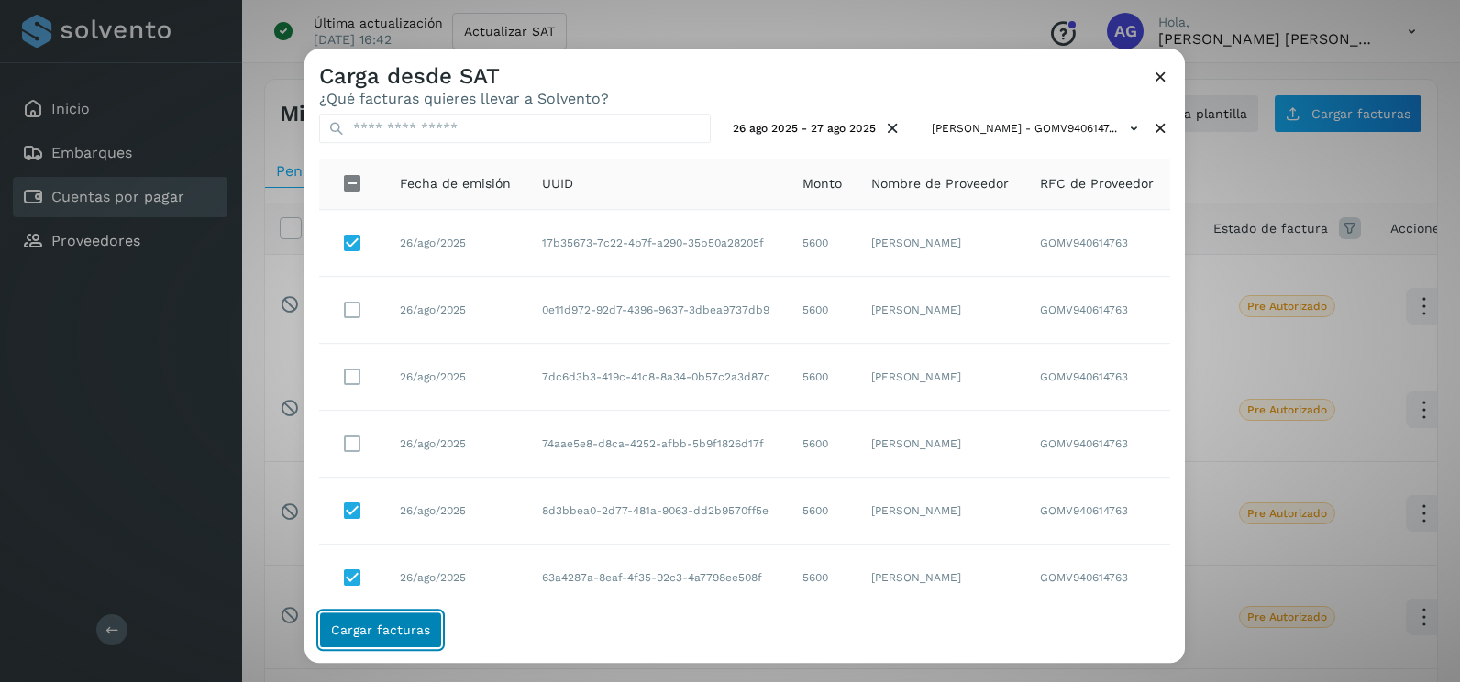
click at [381, 627] on span "Cargar facturas" at bounding box center [380, 630] width 99 height 13
click at [376, 630] on span "Cargar facturas" at bounding box center [380, 630] width 99 height 13
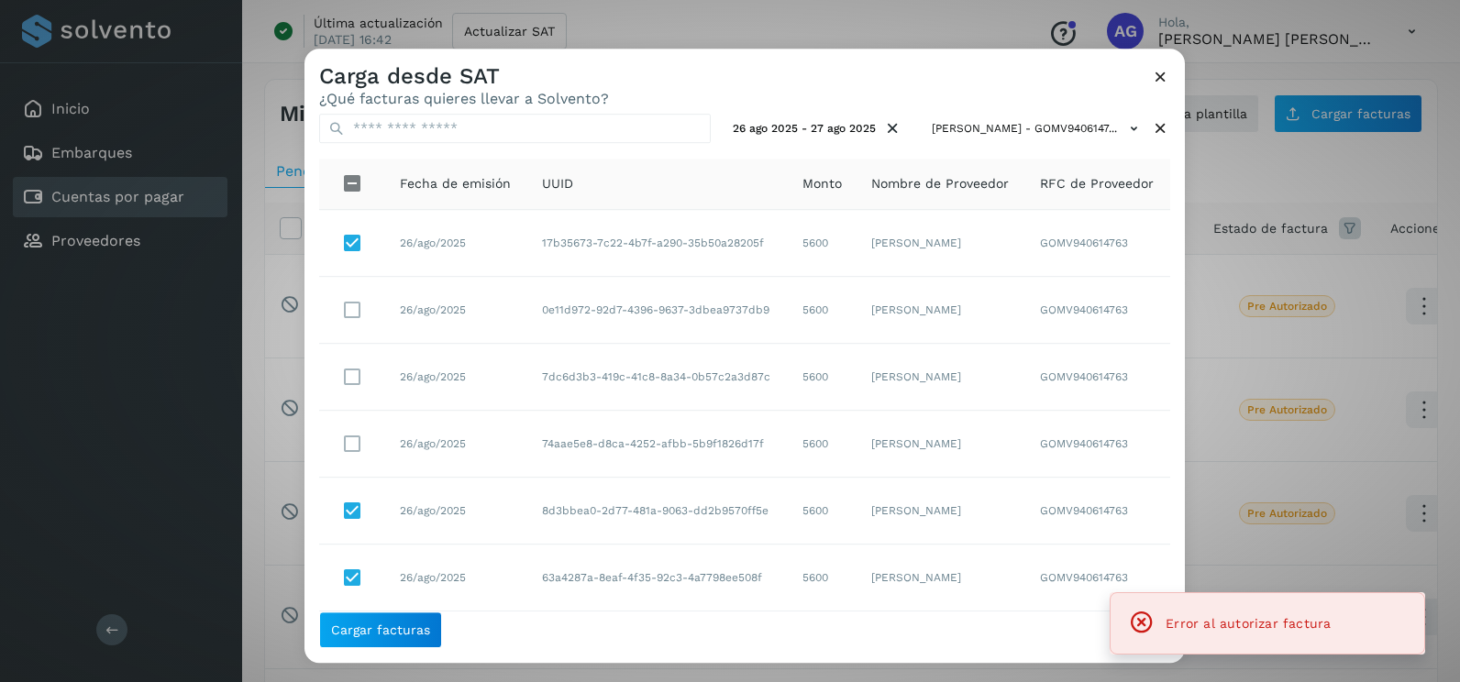
click at [1162, 71] on icon at bounding box center [1160, 76] width 19 height 19
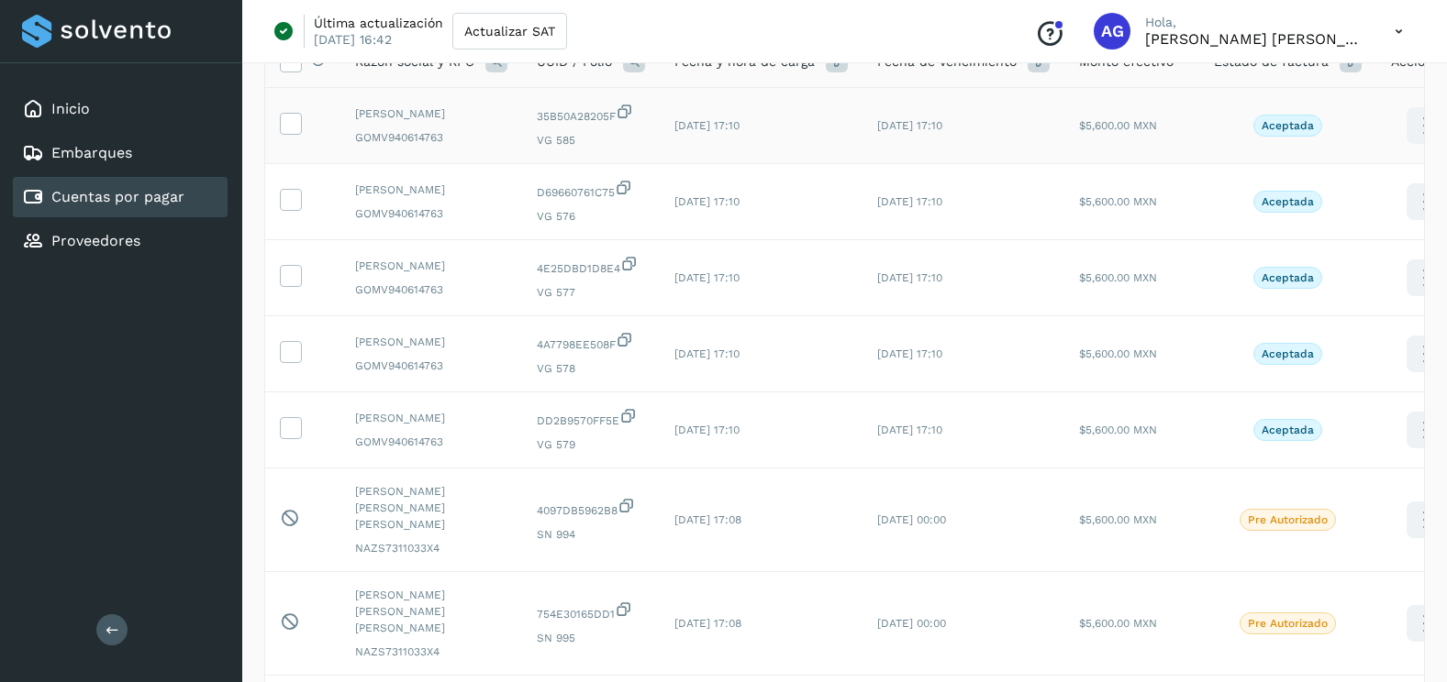
scroll to position [367, 0]
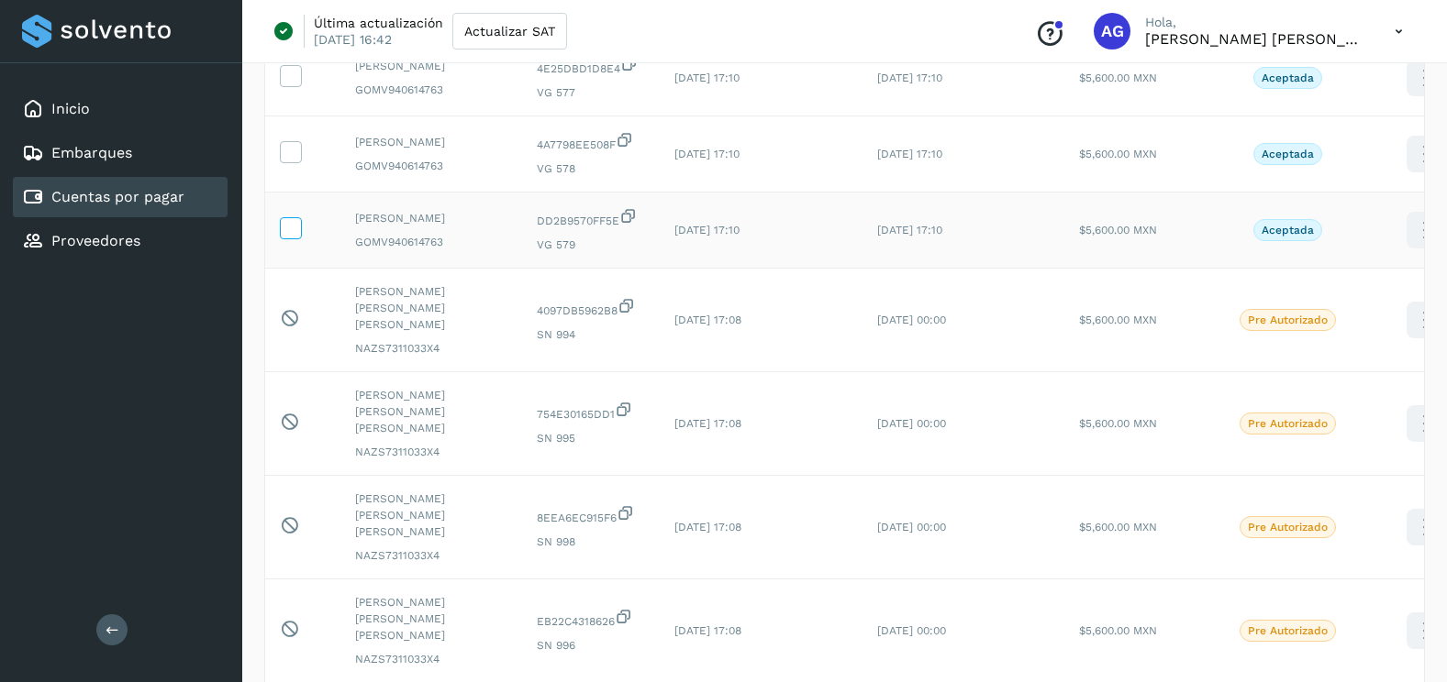
click at [297, 239] on span at bounding box center [290, 232] width 19 height 13
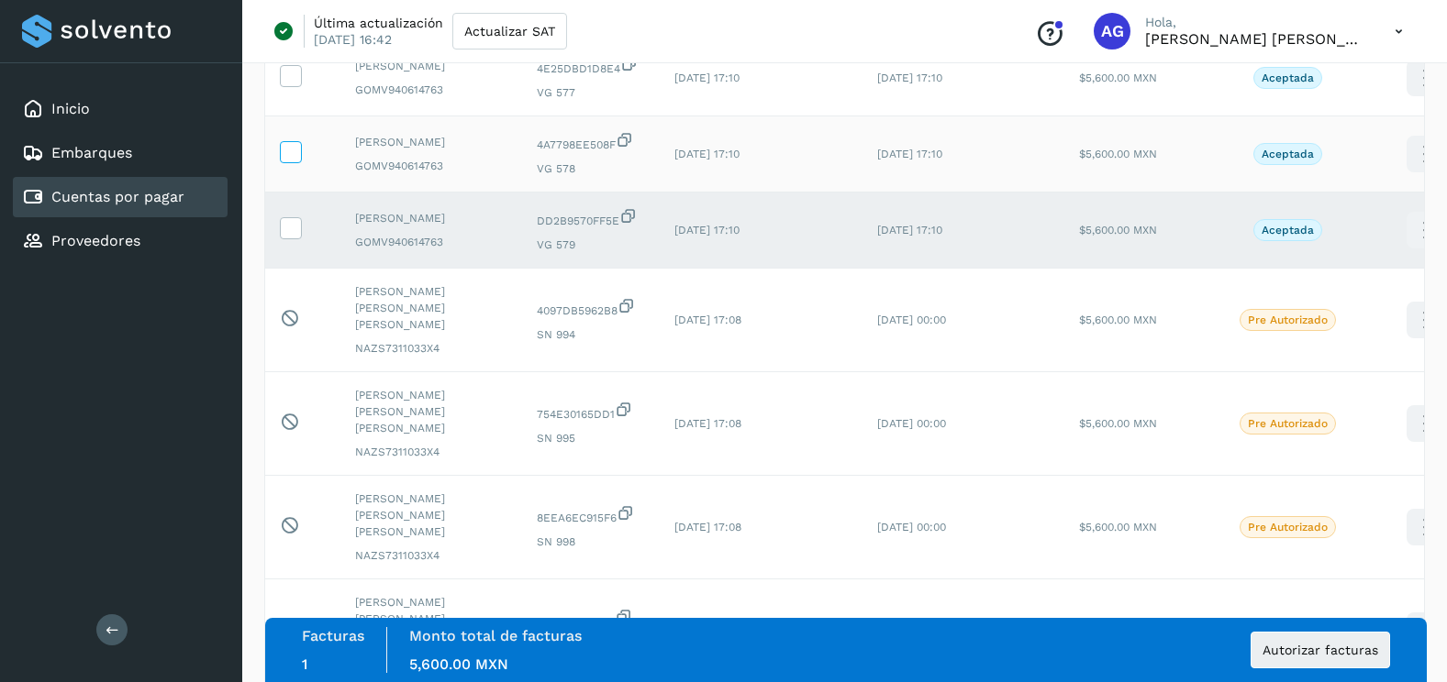
click at [288, 161] on icon at bounding box center [290, 150] width 19 height 19
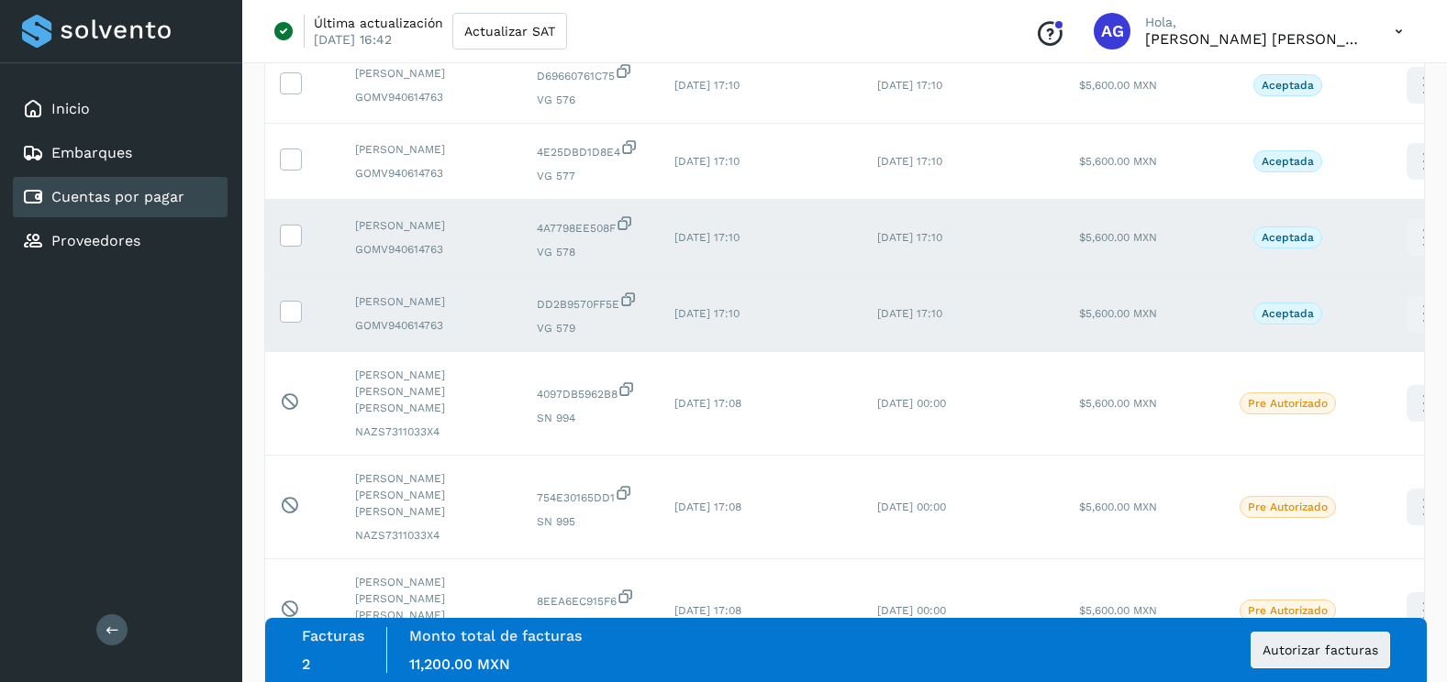
scroll to position [183, 0]
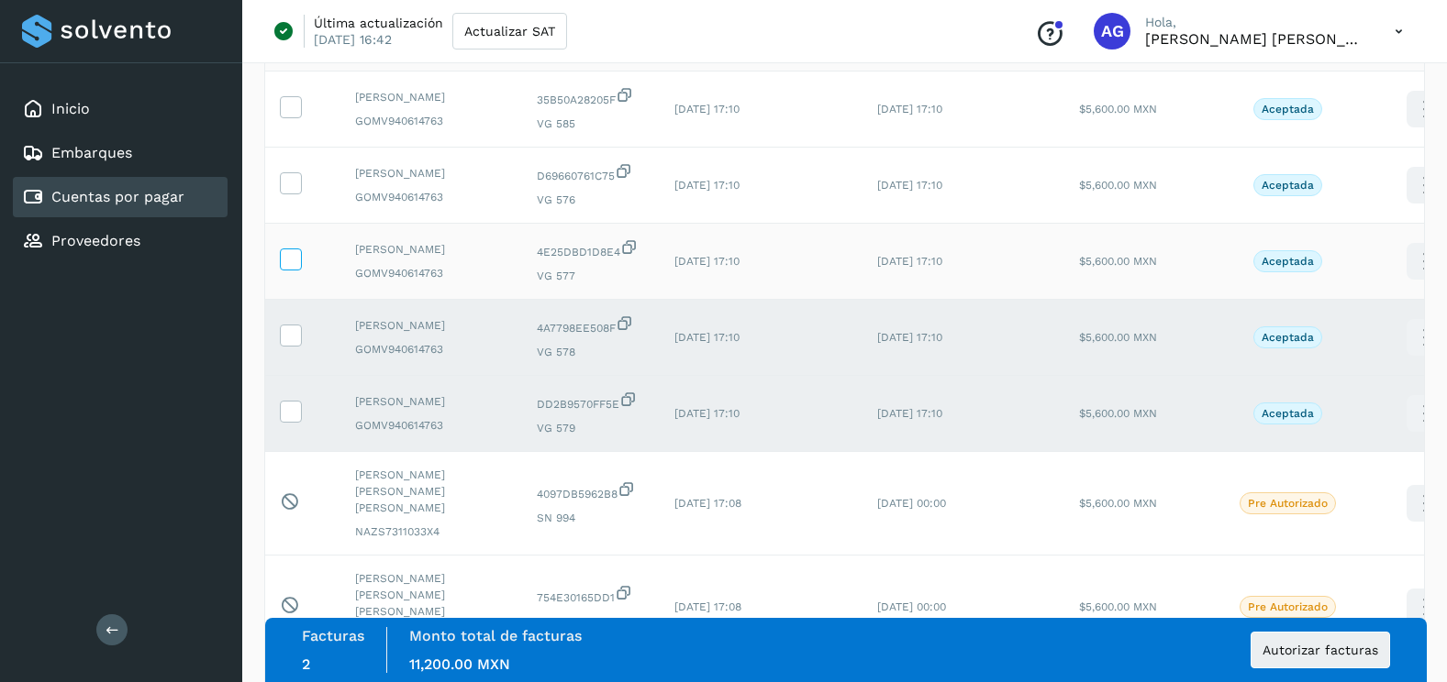
click at [295, 268] on icon at bounding box center [290, 258] width 19 height 19
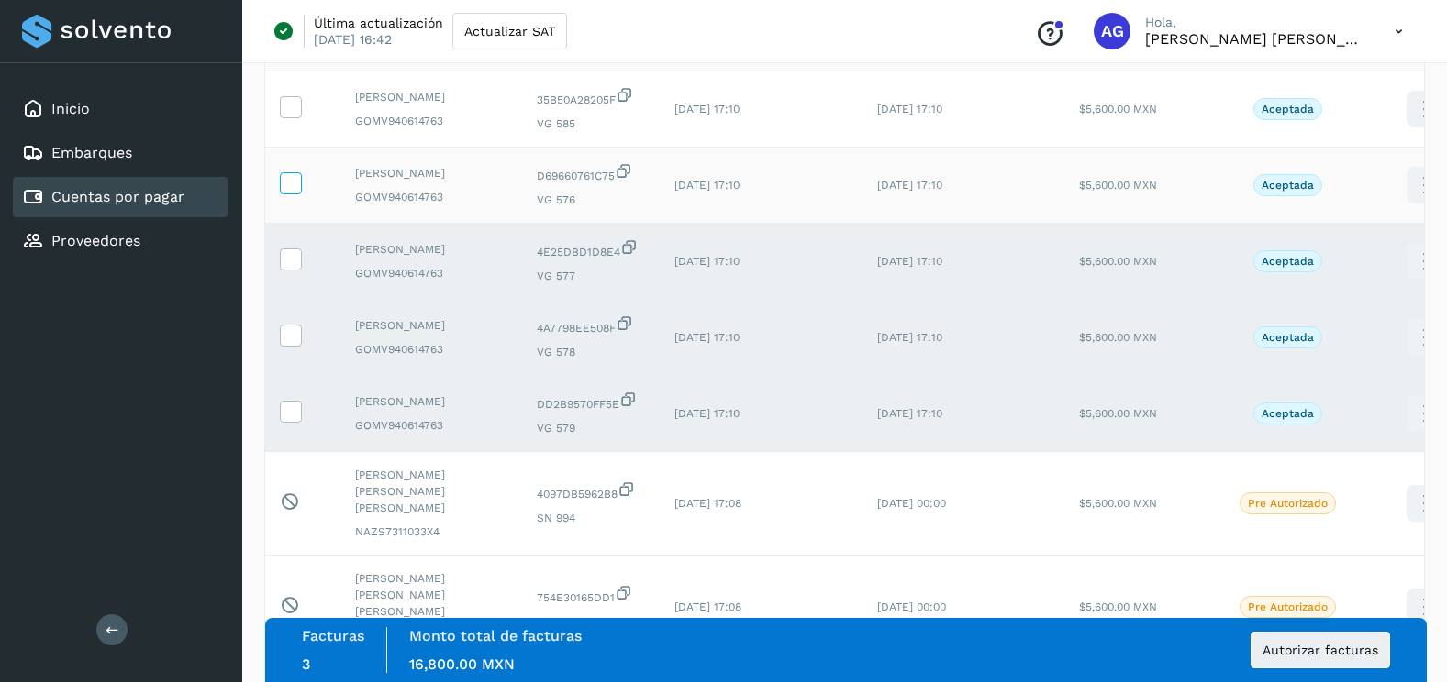
click at [294, 192] on icon at bounding box center [290, 181] width 19 height 19
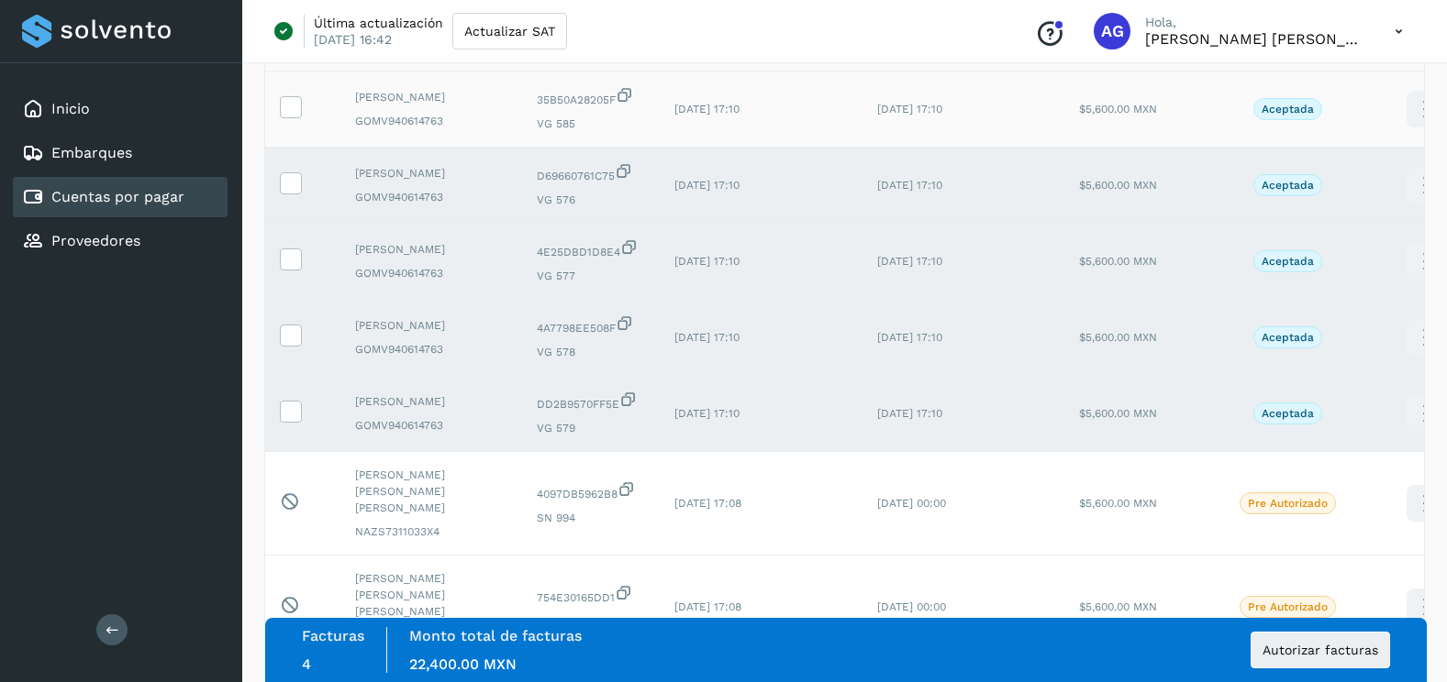
click at [285, 132] on td at bounding box center [302, 110] width 75 height 76
click at [283, 129] on td at bounding box center [302, 110] width 75 height 76
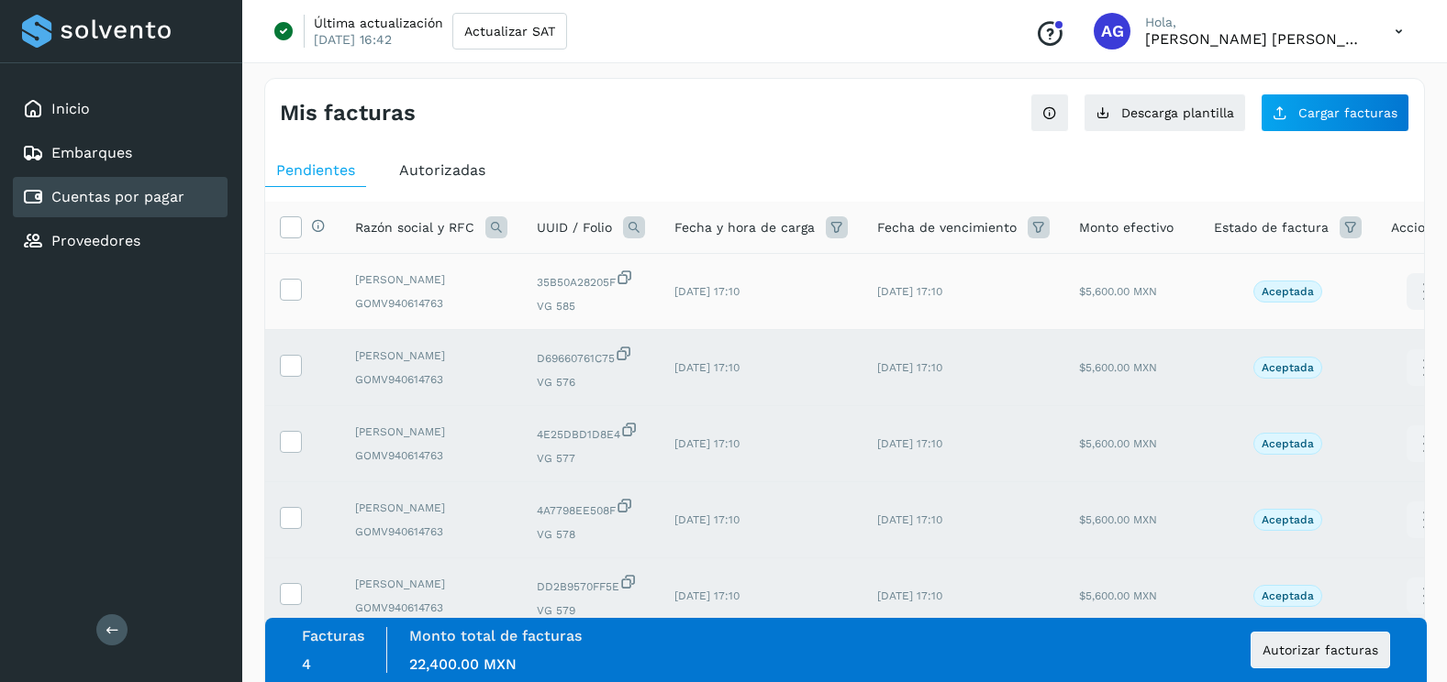
scroll to position [0, 0]
click at [295, 294] on icon at bounding box center [290, 289] width 19 height 19
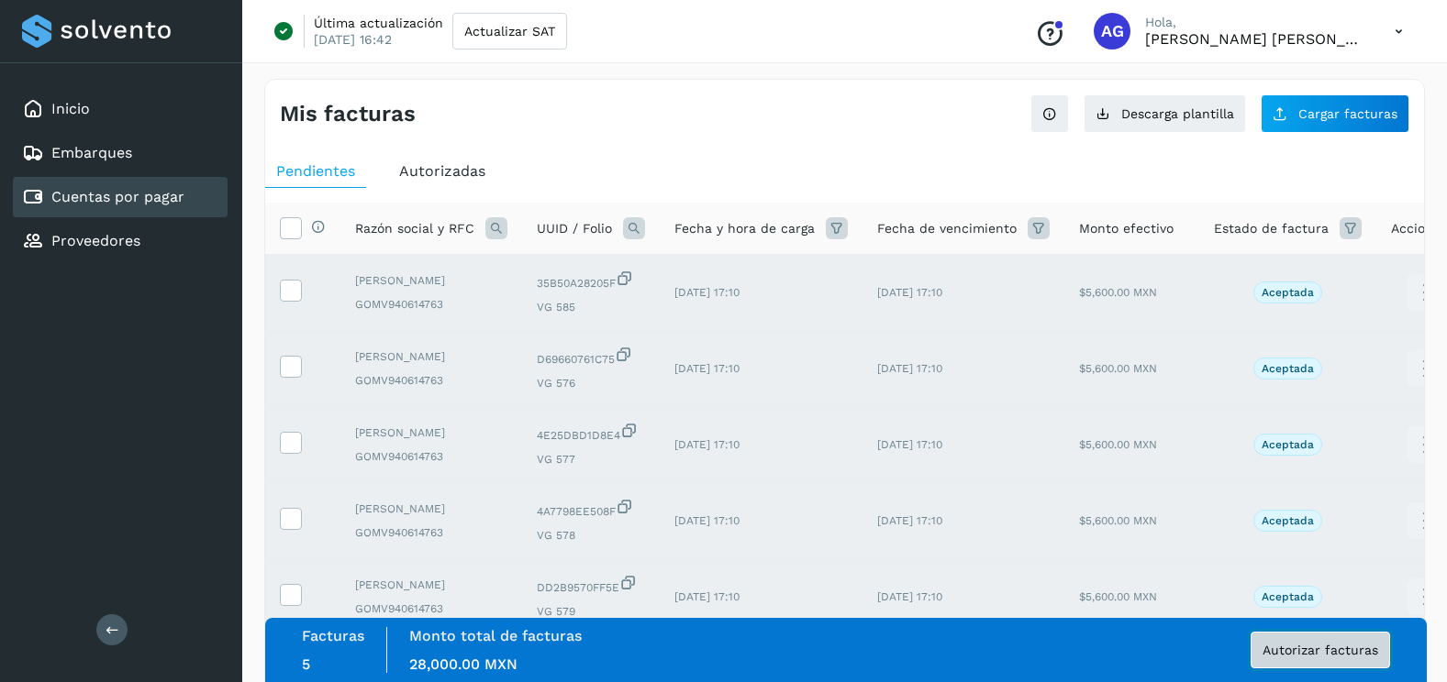
click at [1314, 642] on button "Autorizar facturas" at bounding box center [1319, 650] width 139 height 37
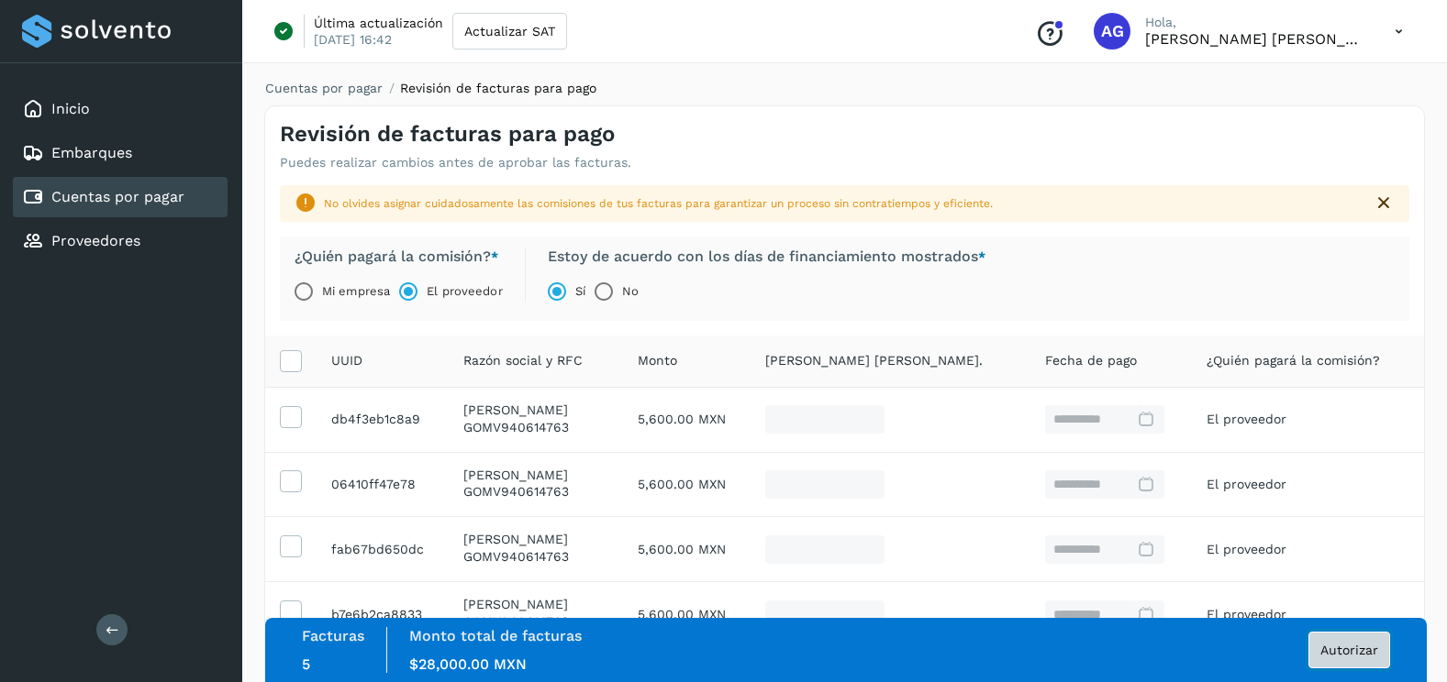
click at [1340, 660] on button "Autorizar" at bounding box center [1349, 650] width 82 height 37
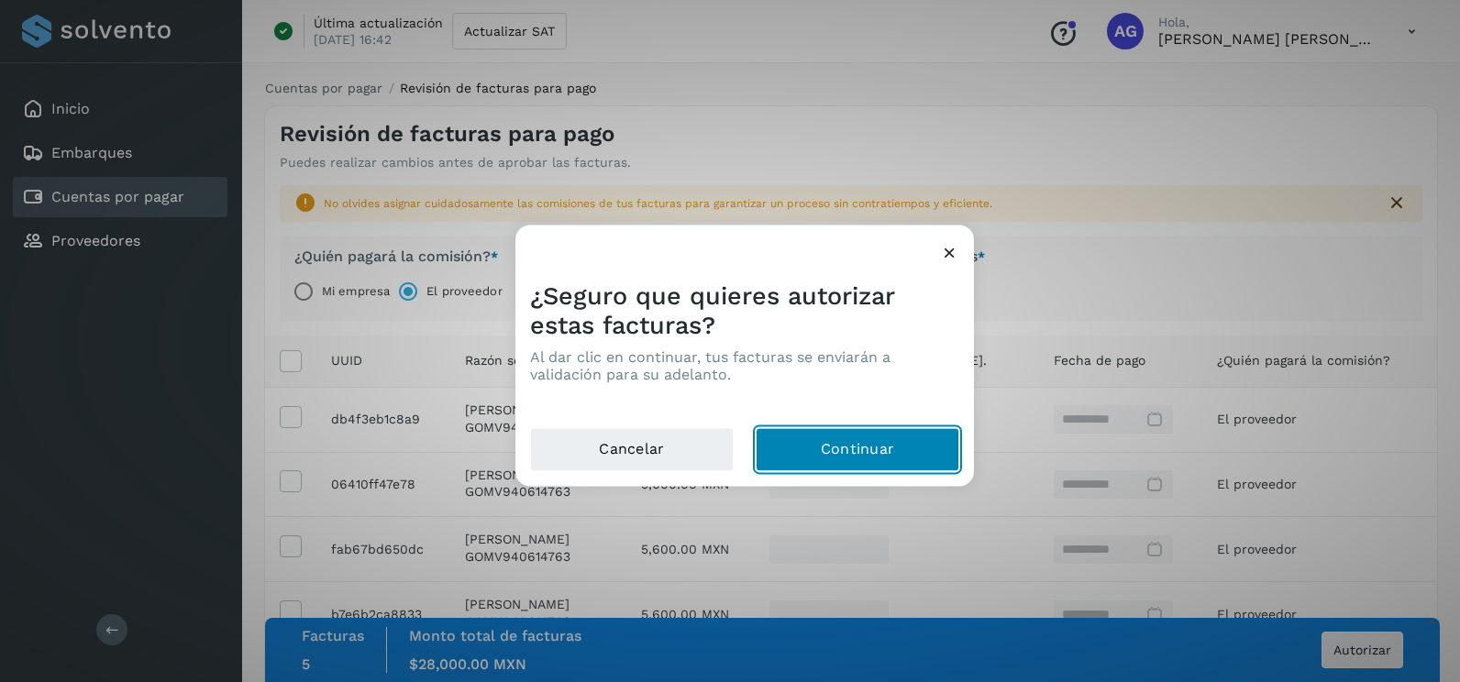
click at [830, 450] on button "Continuar" at bounding box center [858, 450] width 204 height 44
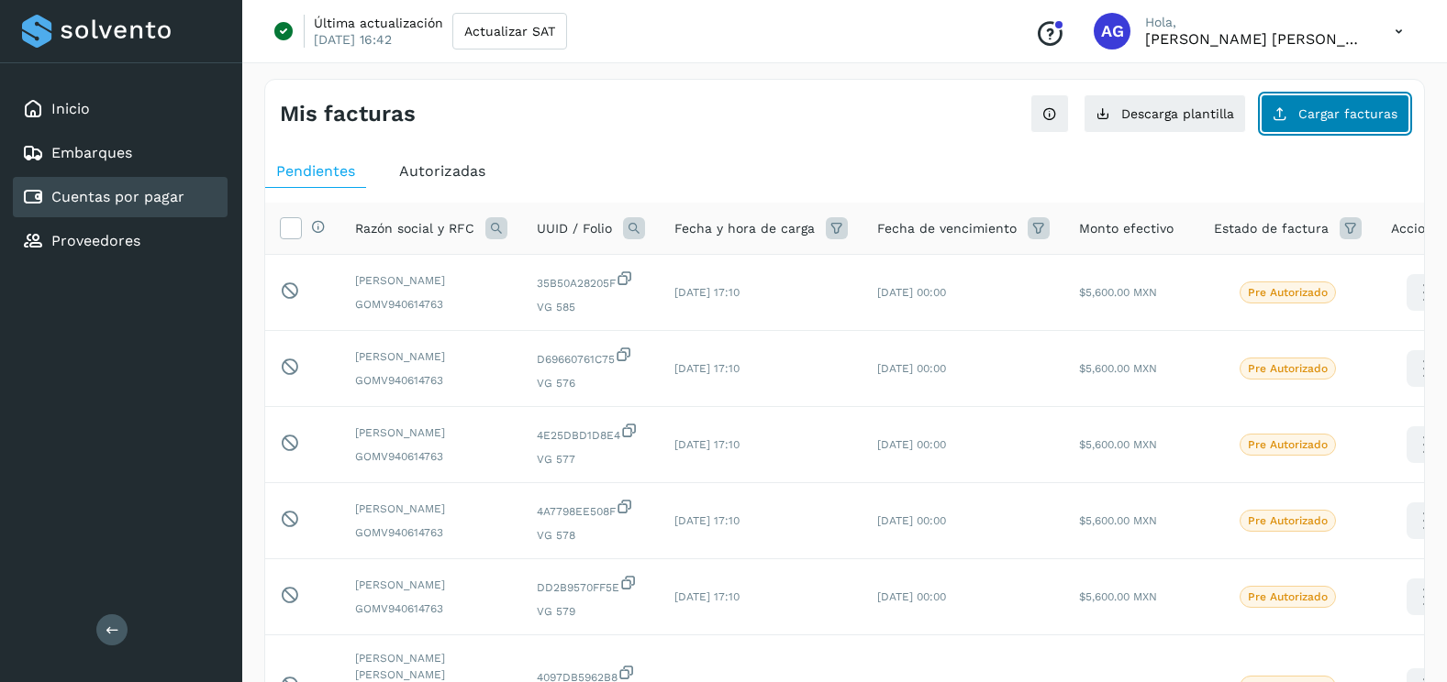
click at [1357, 125] on button "Cargar facturas" at bounding box center [1334, 113] width 149 height 39
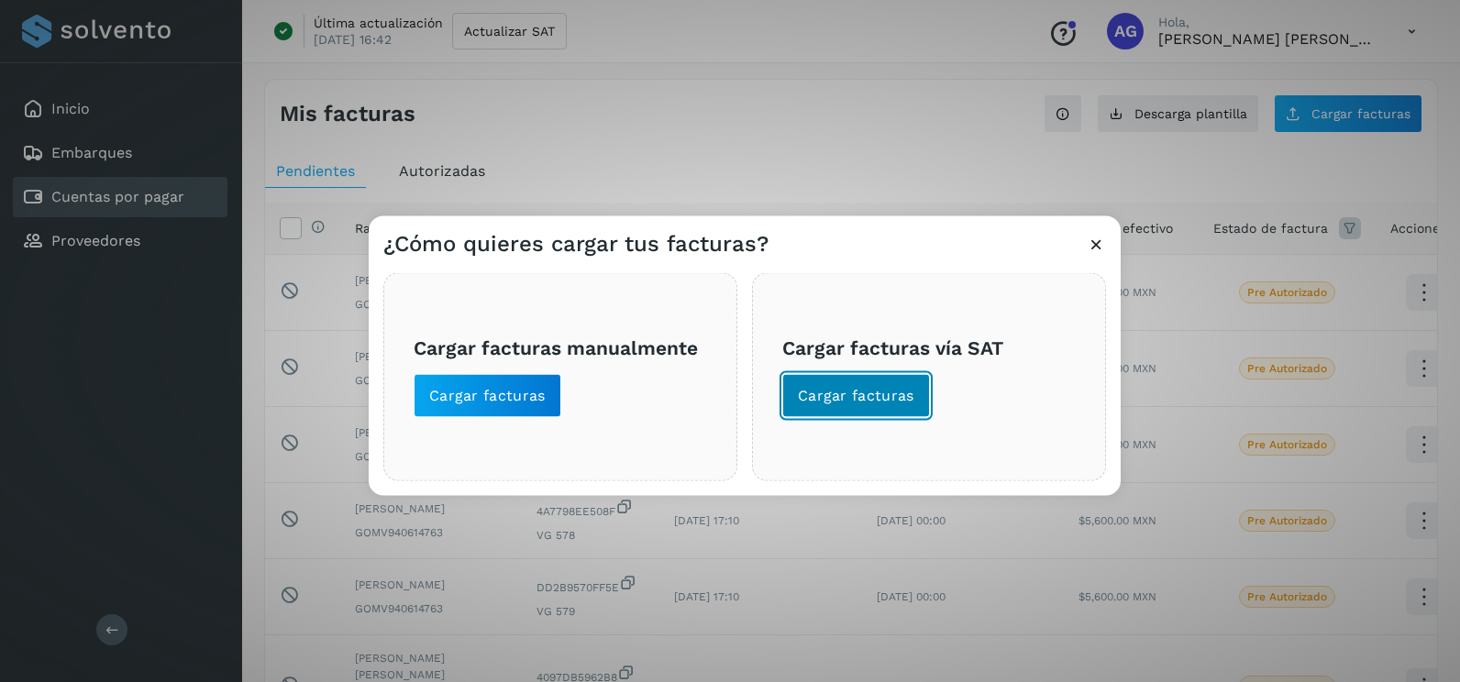
click at [888, 404] on span "Cargar facturas" at bounding box center [856, 396] width 117 height 20
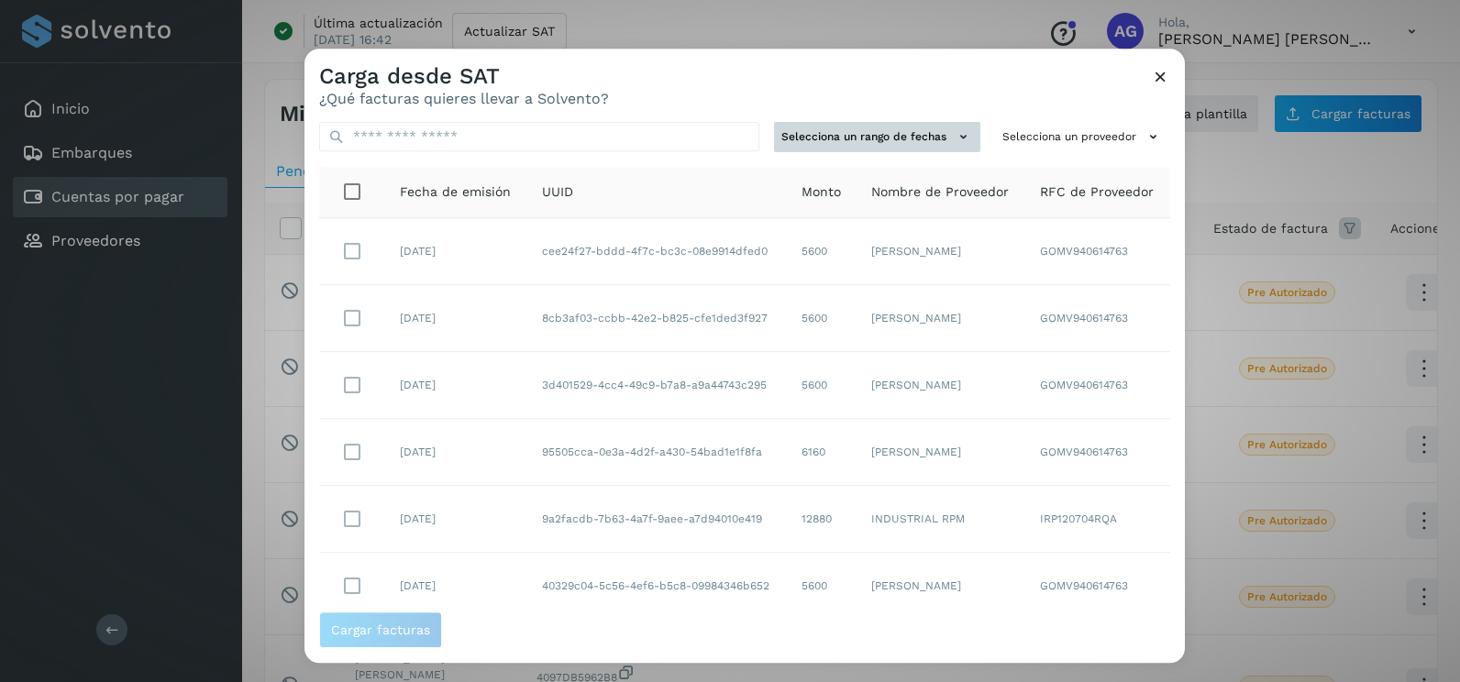
click at [938, 139] on button "Selecciona un rango de fechas" at bounding box center [877, 137] width 206 height 30
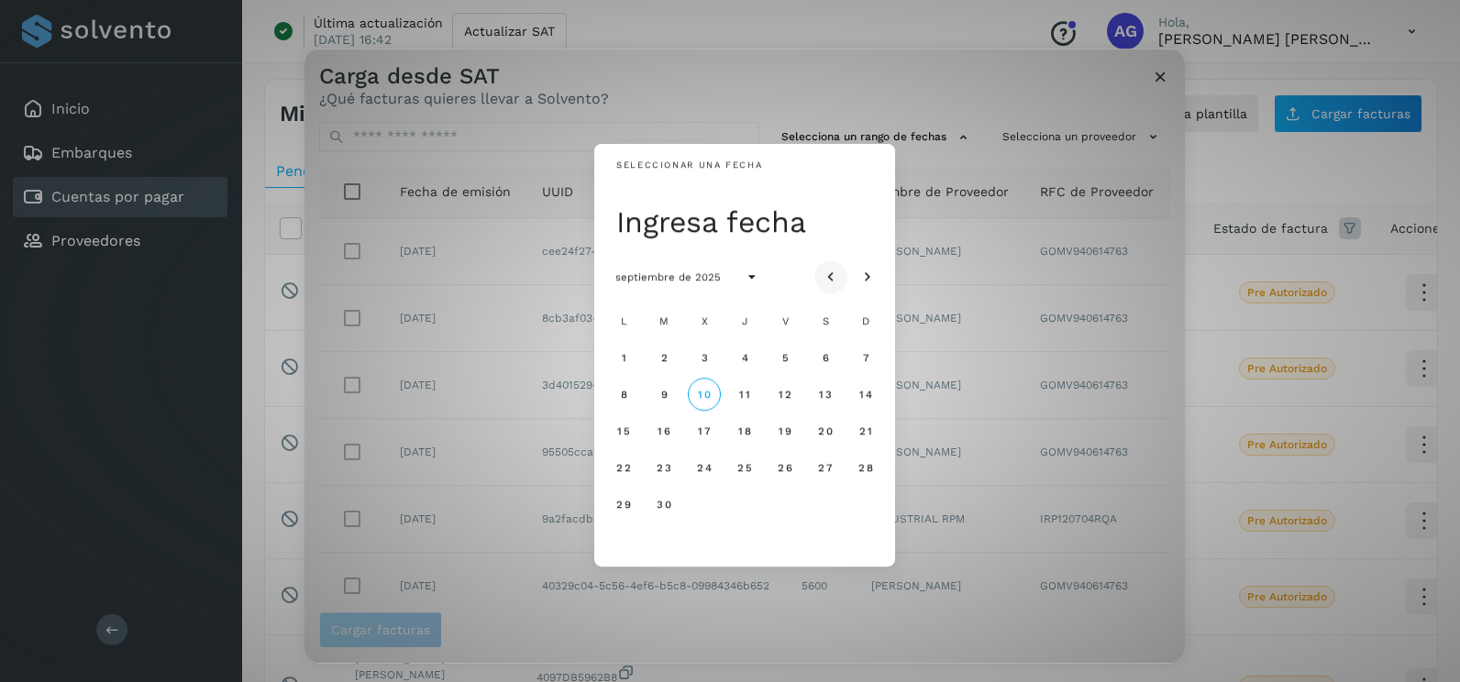
click at [827, 265] on button "Mes anterior" at bounding box center [831, 277] width 33 height 33
click at [822, 396] on span "9" at bounding box center [825, 394] width 8 height 13
click at [875, 398] on button "10" at bounding box center [865, 394] width 33 height 33
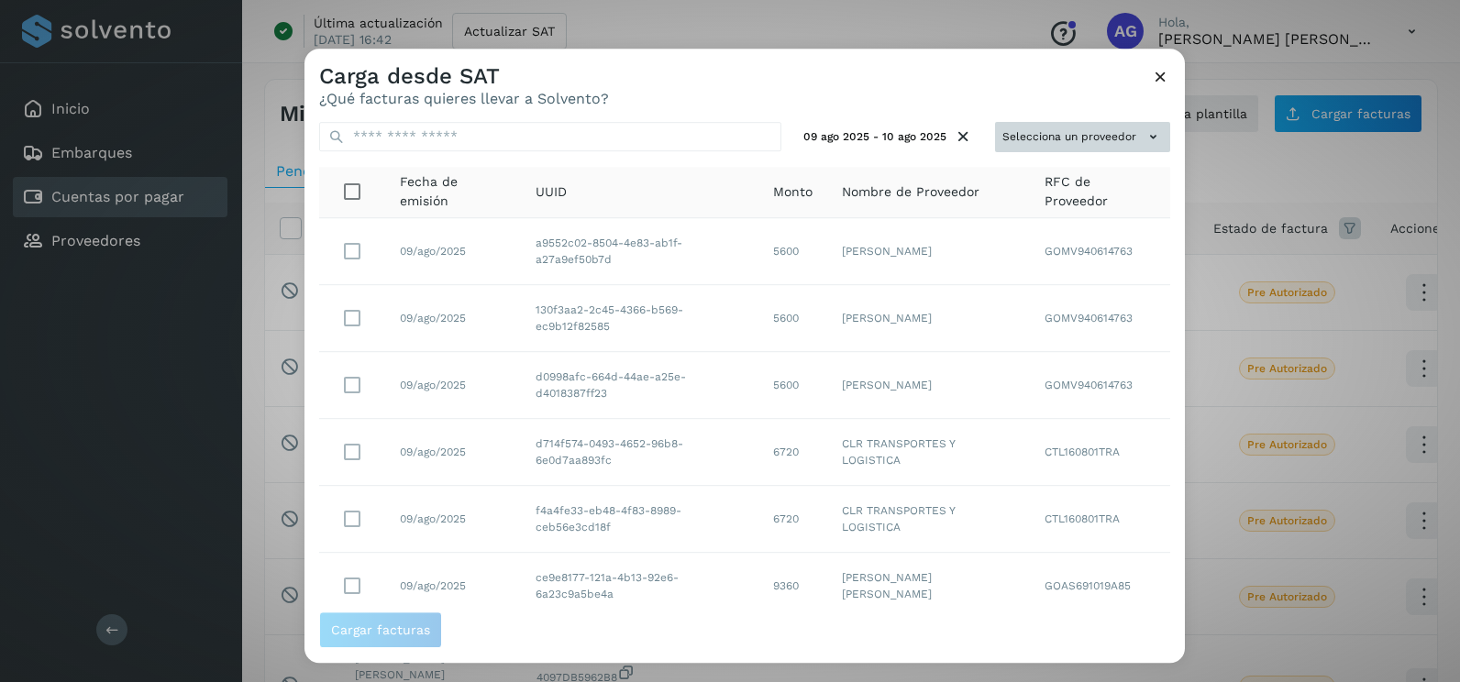
click at [1099, 131] on button "Selecciona un proveedor" at bounding box center [1082, 137] width 175 height 30
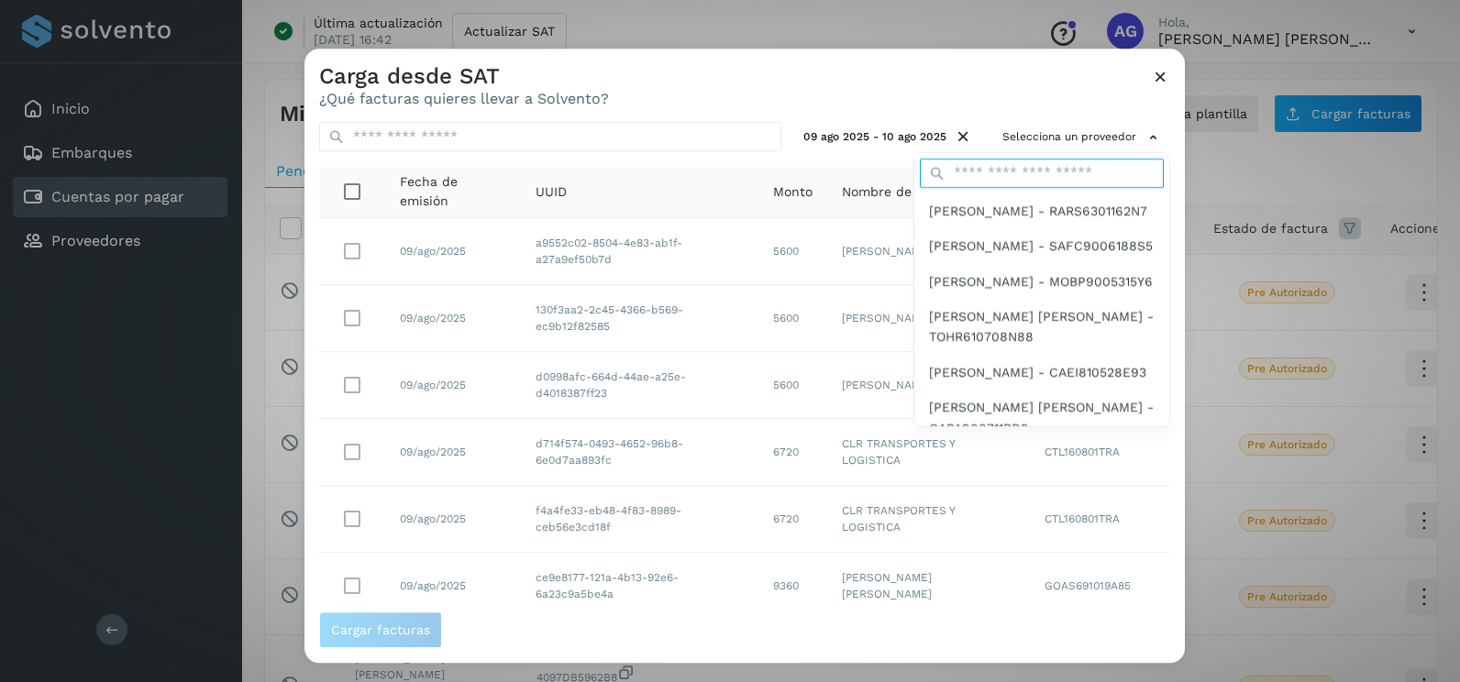
click at [1006, 176] on input "text" at bounding box center [1042, 173] width 244 height 29
type input "*********"
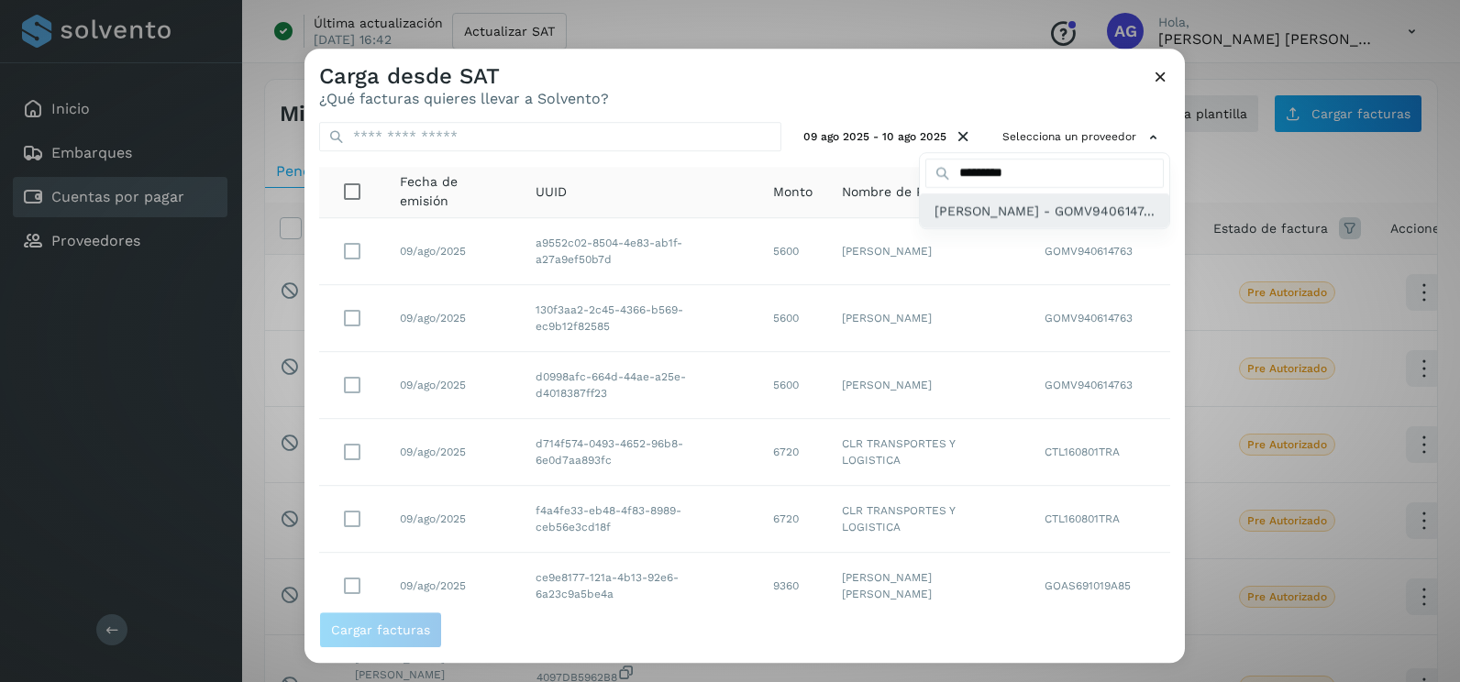
click at [1008, 220] on span "VIRIDIANA GONZALEZ MENDOZA - GOMV9406147..." at bounding box center [1045, 211] width 220 height 20
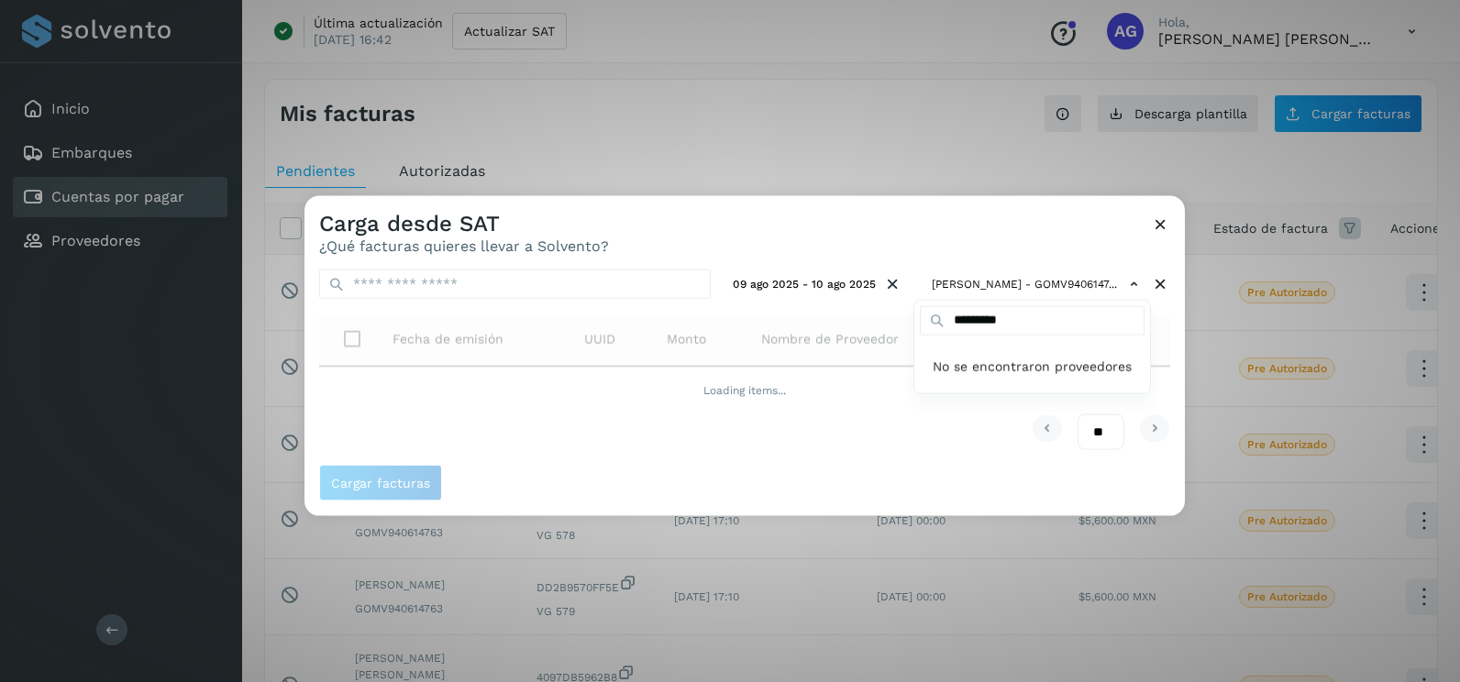
click at [994, 220] on div at bounding box center [1035, 537] width 1460 height 682
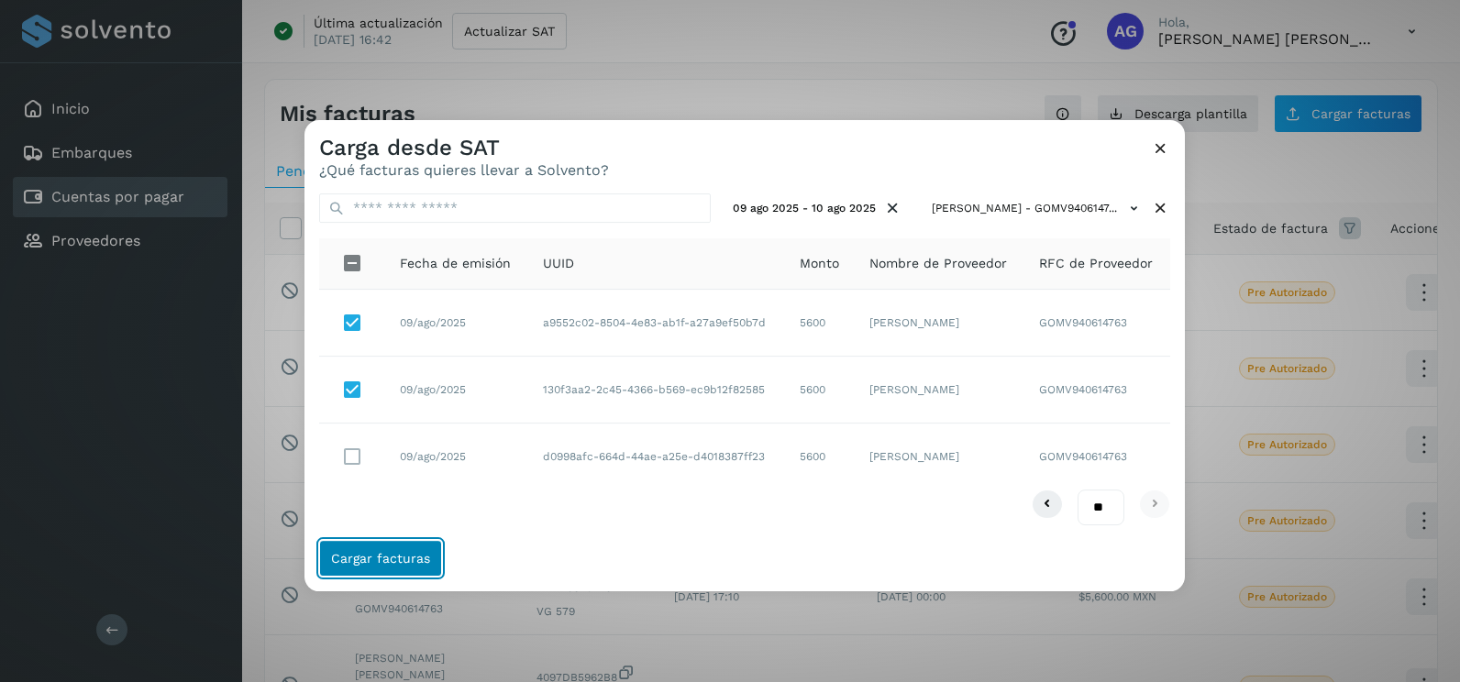
click at [419, 558] on span "Cargar facturas" at bounding box center [380, 558] width 99 height 13
click at [413, 536] on div "09 ago 2025 - 10 ago 2025 VIRIDIANA GONZALEZ MENDOZA - GOMV9406147... Fecha de …" at bounding box center [745, 359] width 881 height 361
click at [413, 540] on button "Cargar facturas" at bounding box center [380, 558] width 123 height 37
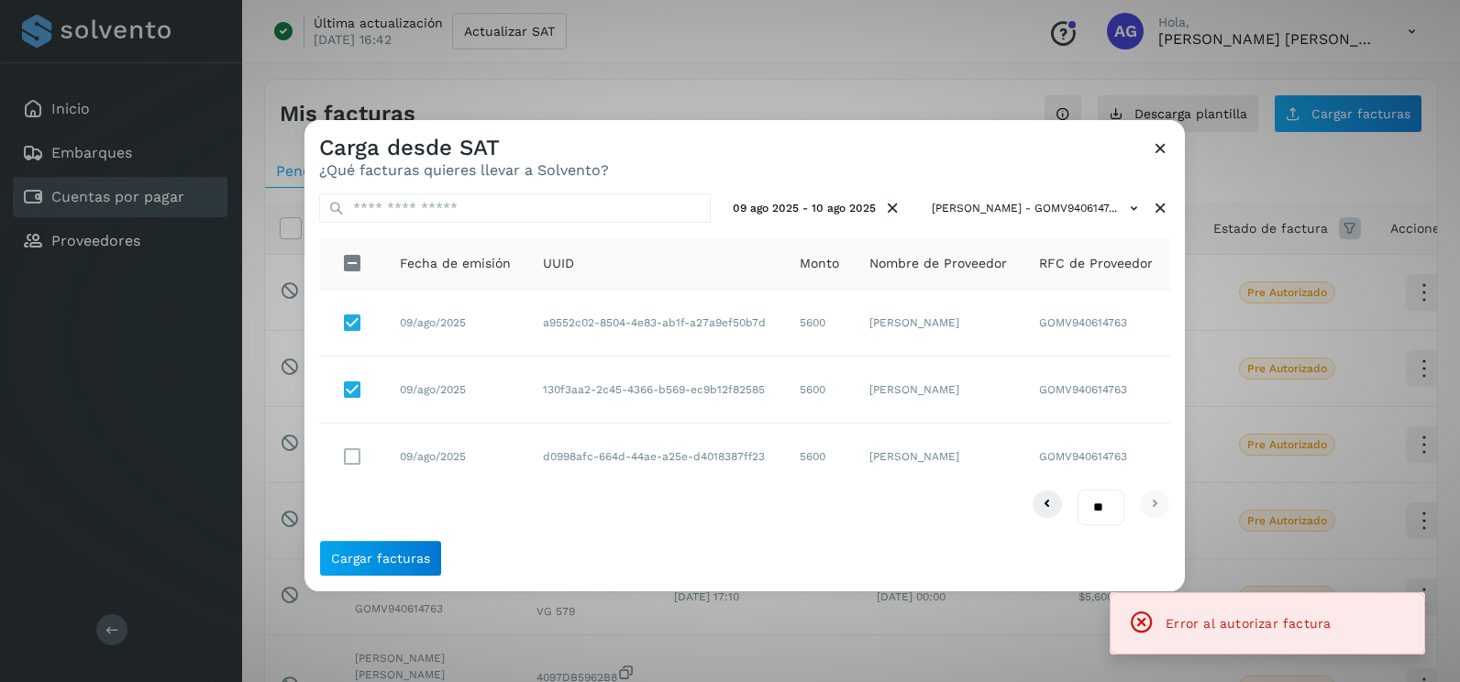
click at [1163, 147] on icon at bounding box center [1160, 148] width 19 height 19
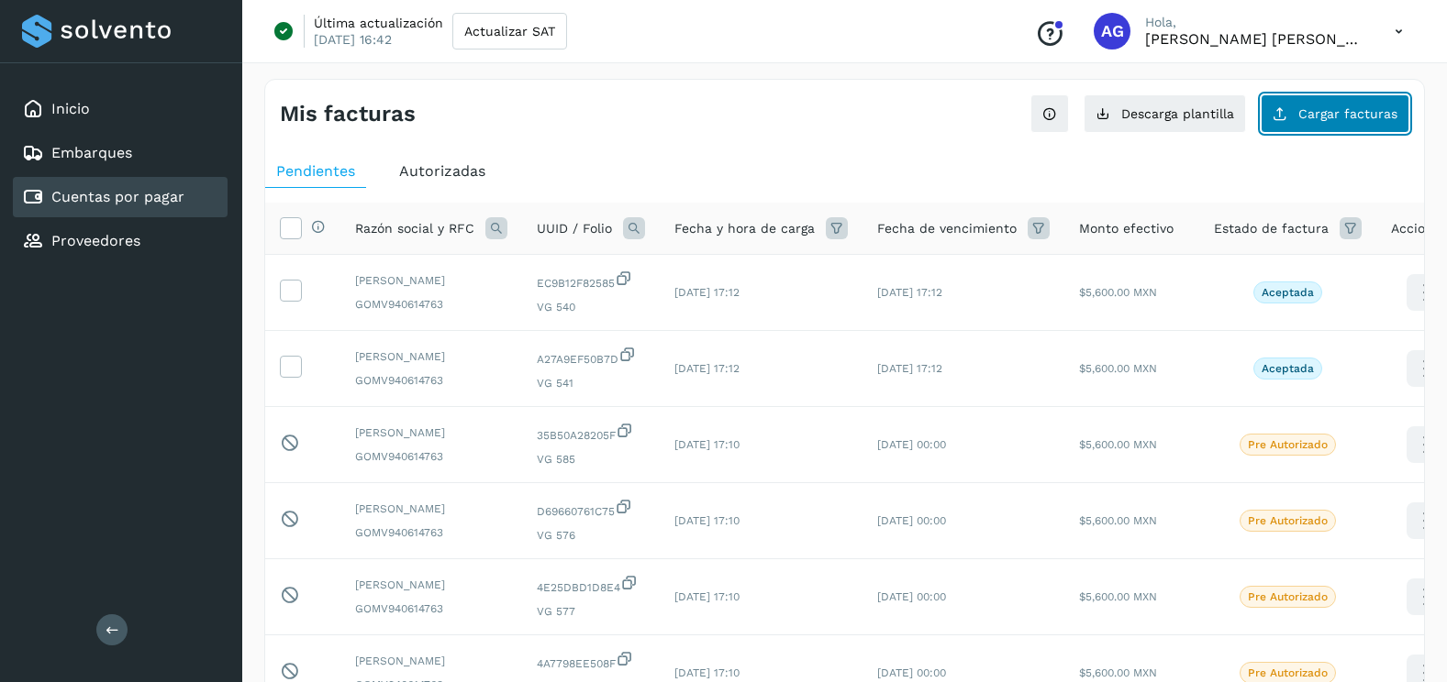
click at [1355, 127] on button "Cargar facturas" at bounding box center [1334, 113] width 149 height 39
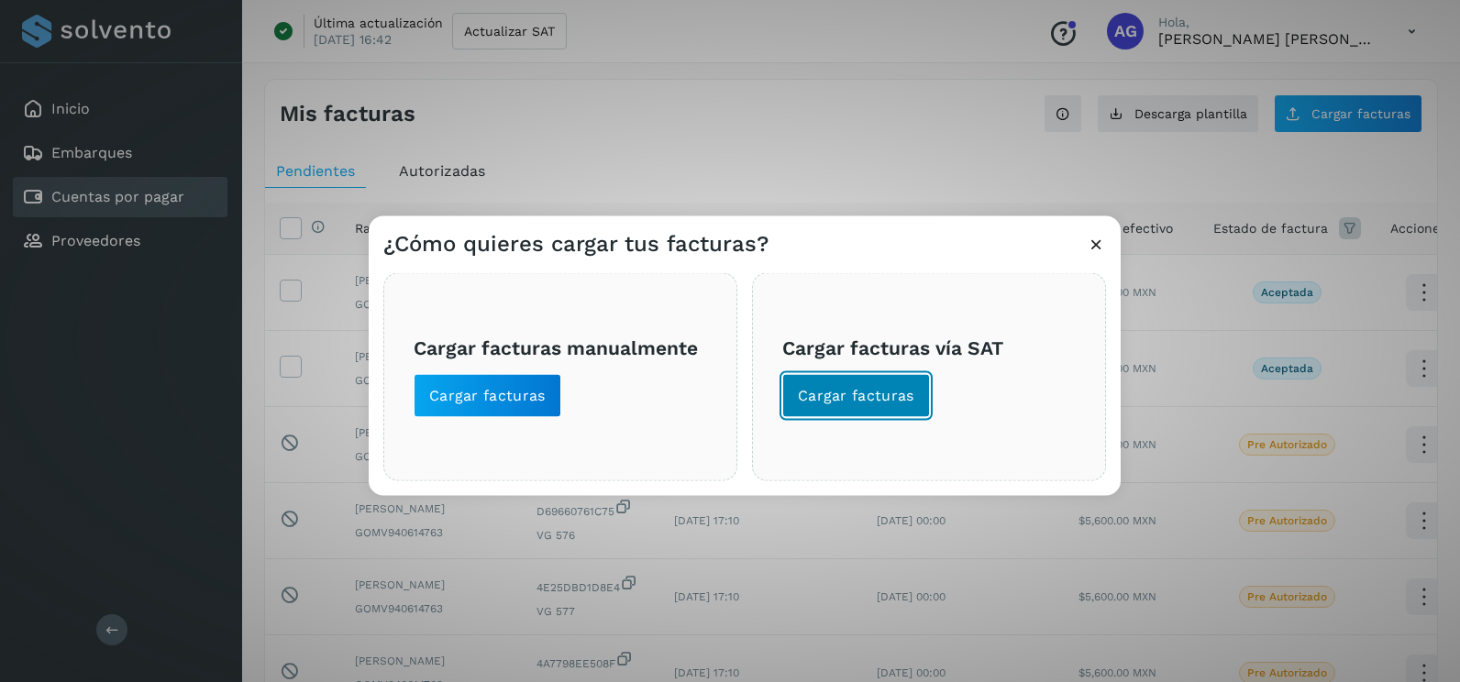
click at [830, 394] on span "Cargar facturas" at bounding box center [856, 396] width 117 height 20
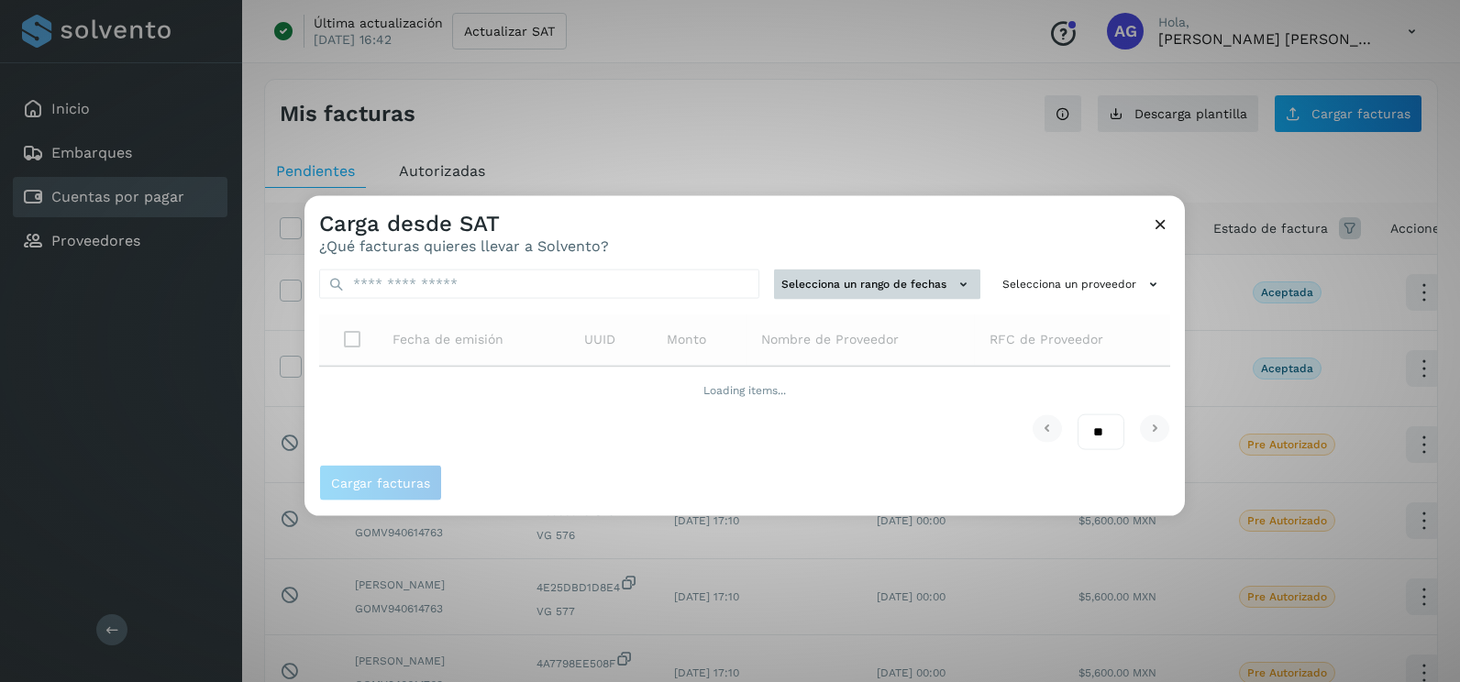
click at [877, 274] on button "Selecciona un rango de fechas" at bounding box center [877, 285] width 206 height 30
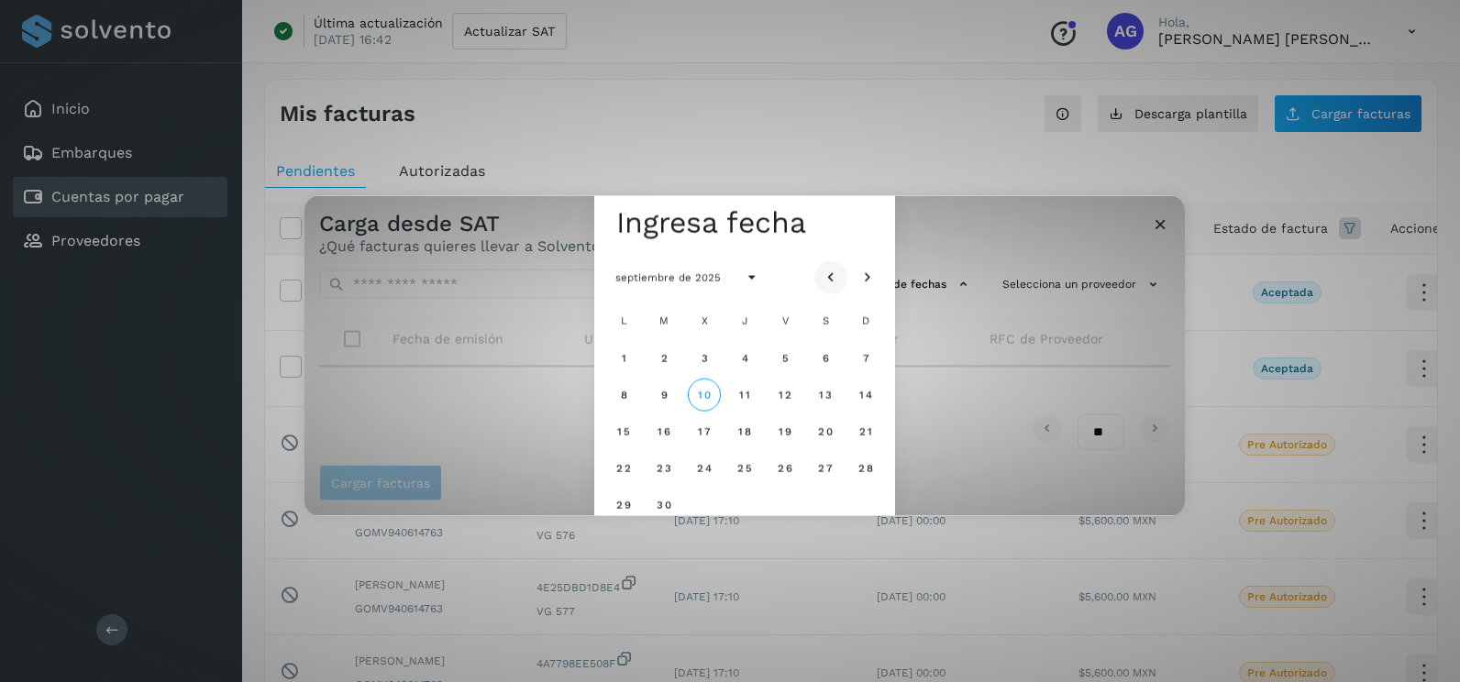
click at [830, 276] on icon "Mes anterior" at bounding box center [831, 278] width 18 height 18
click at [627, 426] on span "11" at bounding box center [623, 431] width 12 height 13
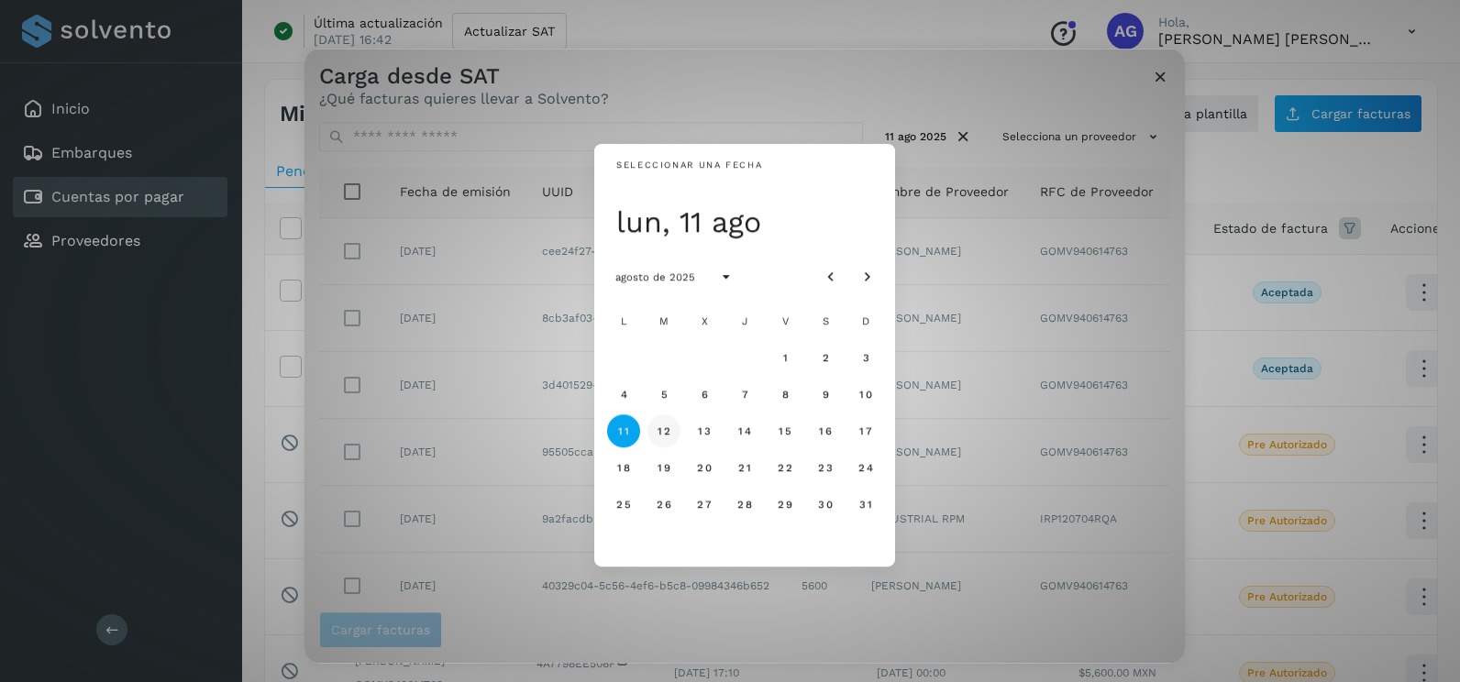
click at [652, 433] on button "12" at bounding box center [664, 431] width 33 height 33
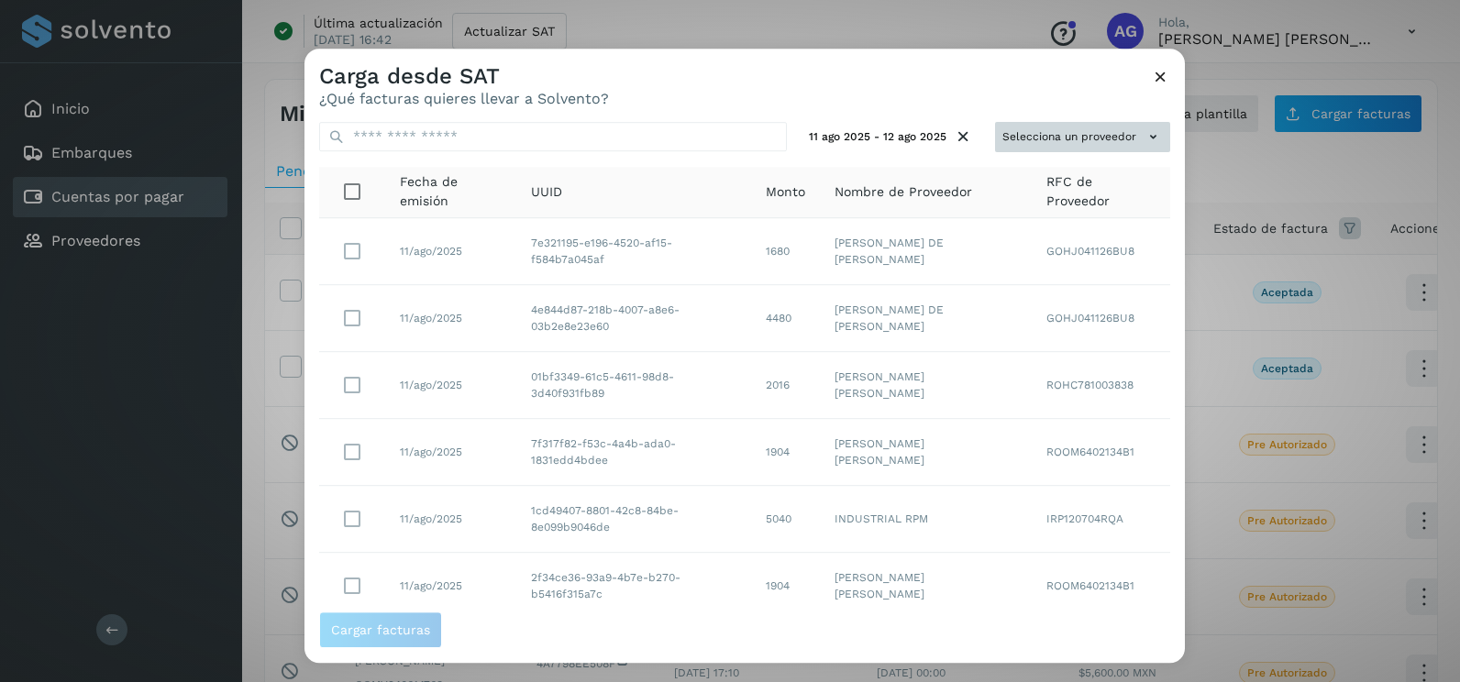
click at [1037, 122] on button "Selecciona un proveedor" at bounding box center [1082, 137] width 175 height 30
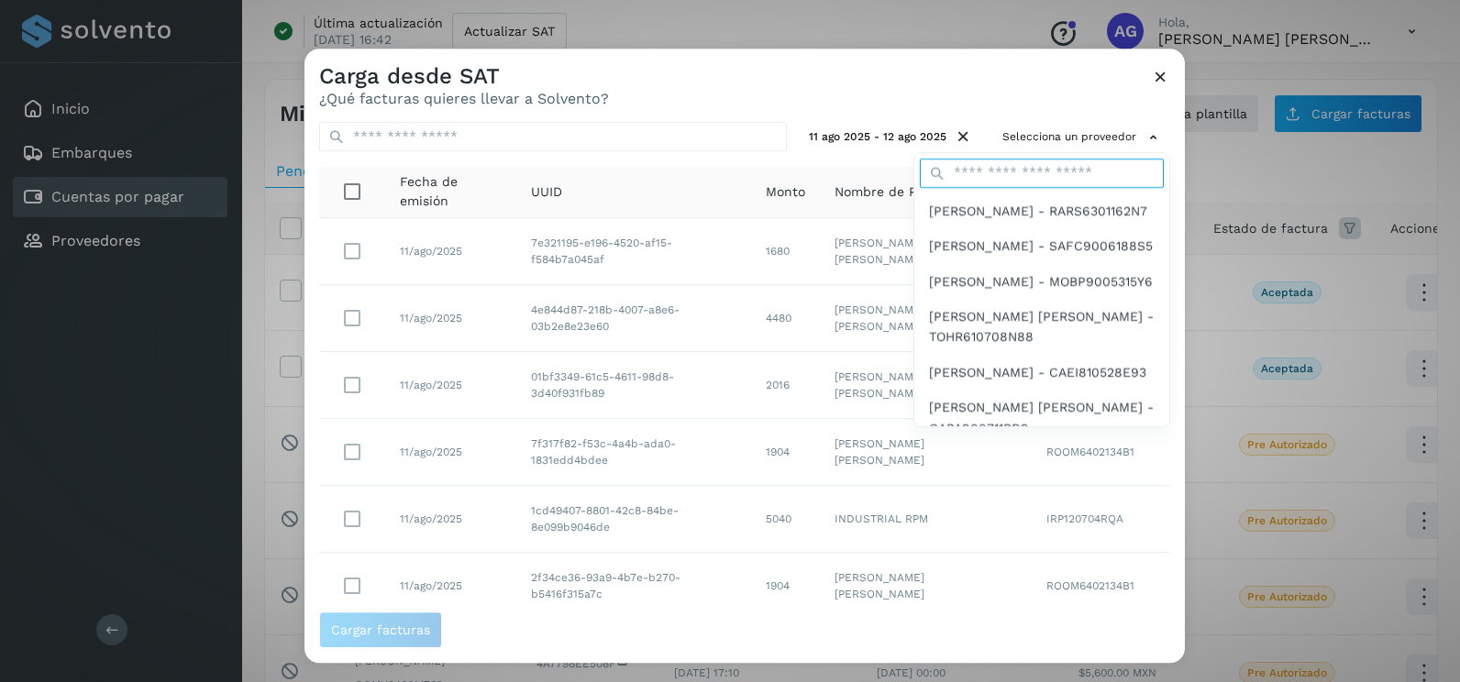
click at [1002, 163] on input "text" at bounding box center [1042, 173] width 244 height 29
type input "*********"
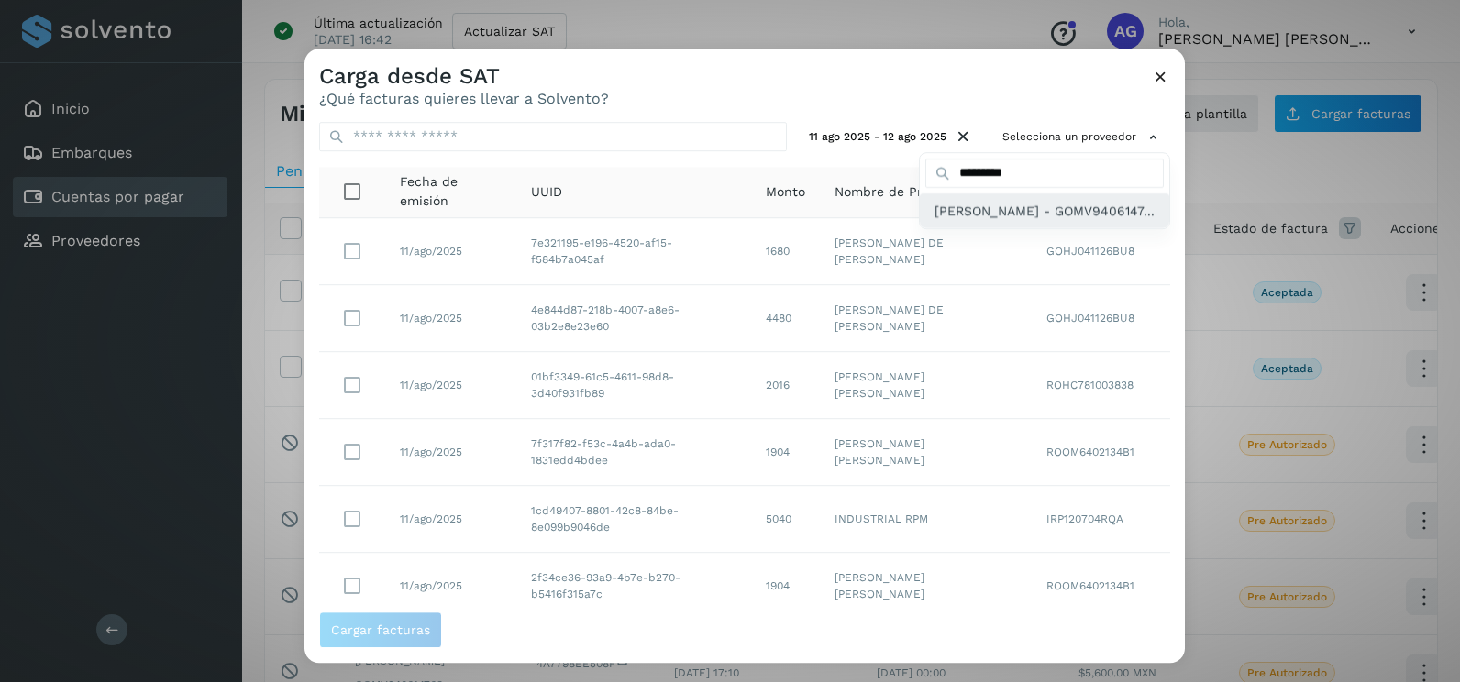
click at [978, 221] on span "[PERSON_NAME] - GOMV9406147..." at bounding box center [1045, 211] width 220 height 20
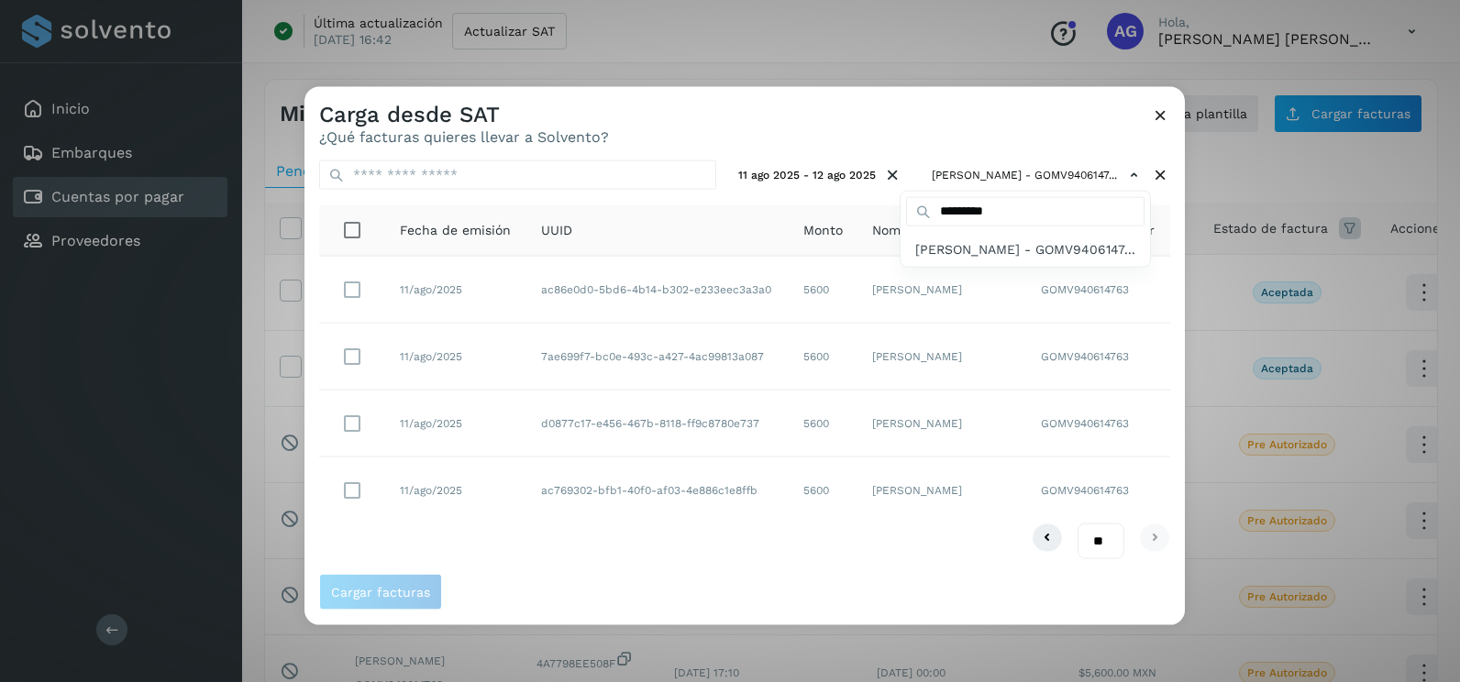
click at [354, 356] on div at bounding box center [1035, 428] width 1460 height 682
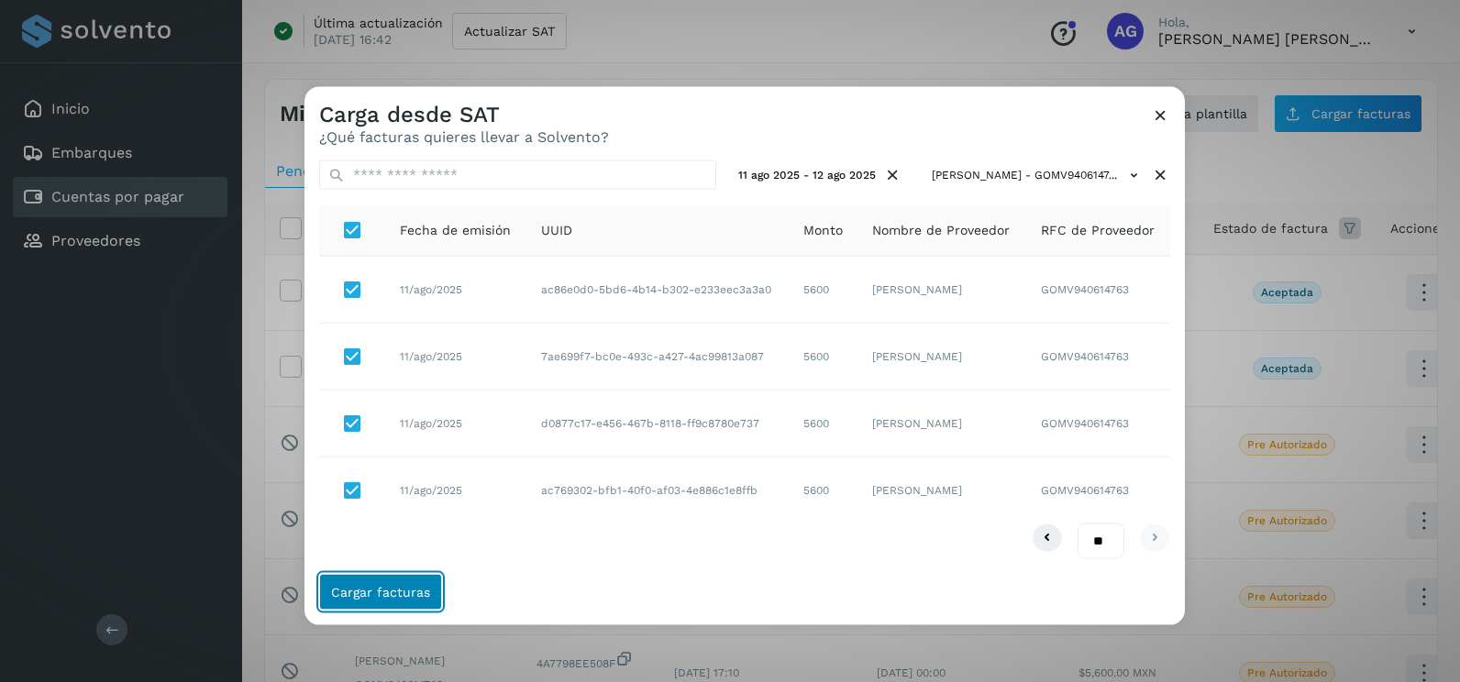
click at [380, 600] on button "Cargar facturas" at bounding box center [380, 591] width 123 height 37
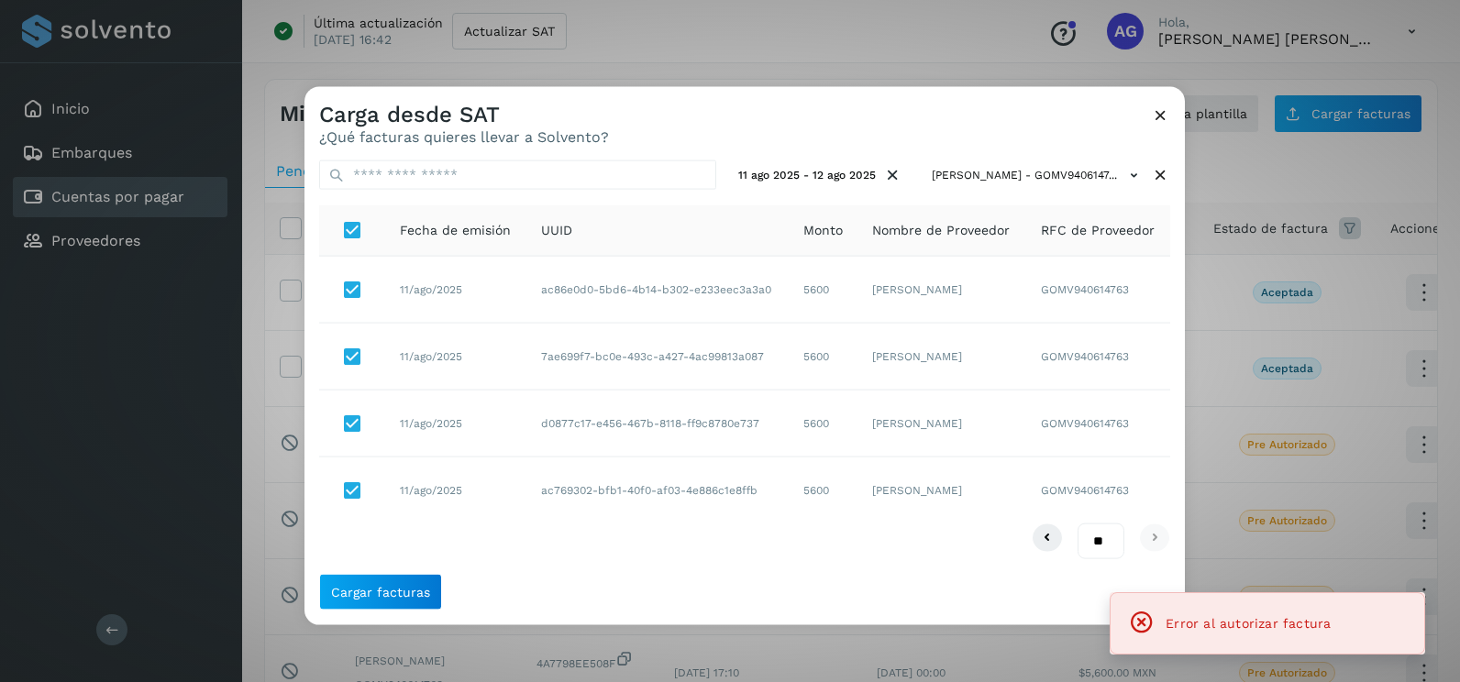
click at [1160, 113] on icon at bounding box center [1160, 114] width 19 height 19
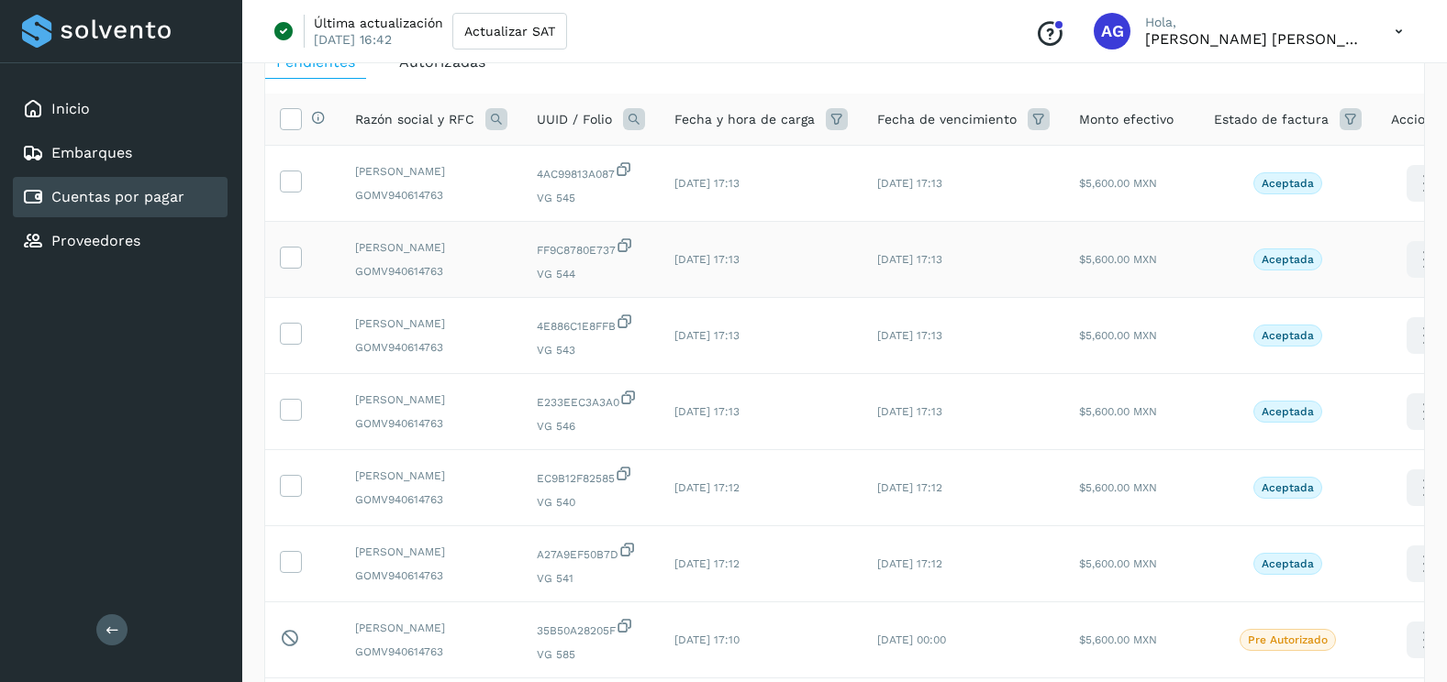
scroll to position [275, 0]
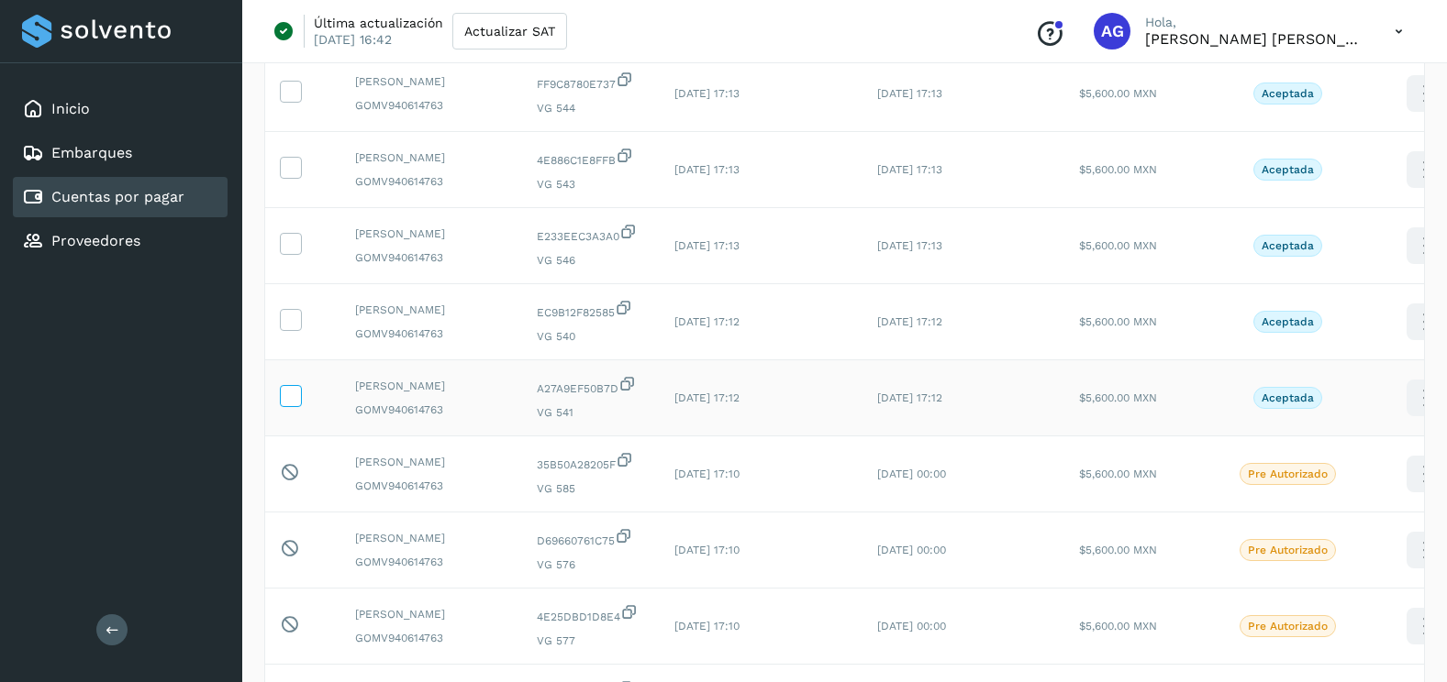
click at [295, 405] on icon at bounding box center [290, 394] width 19 height 19
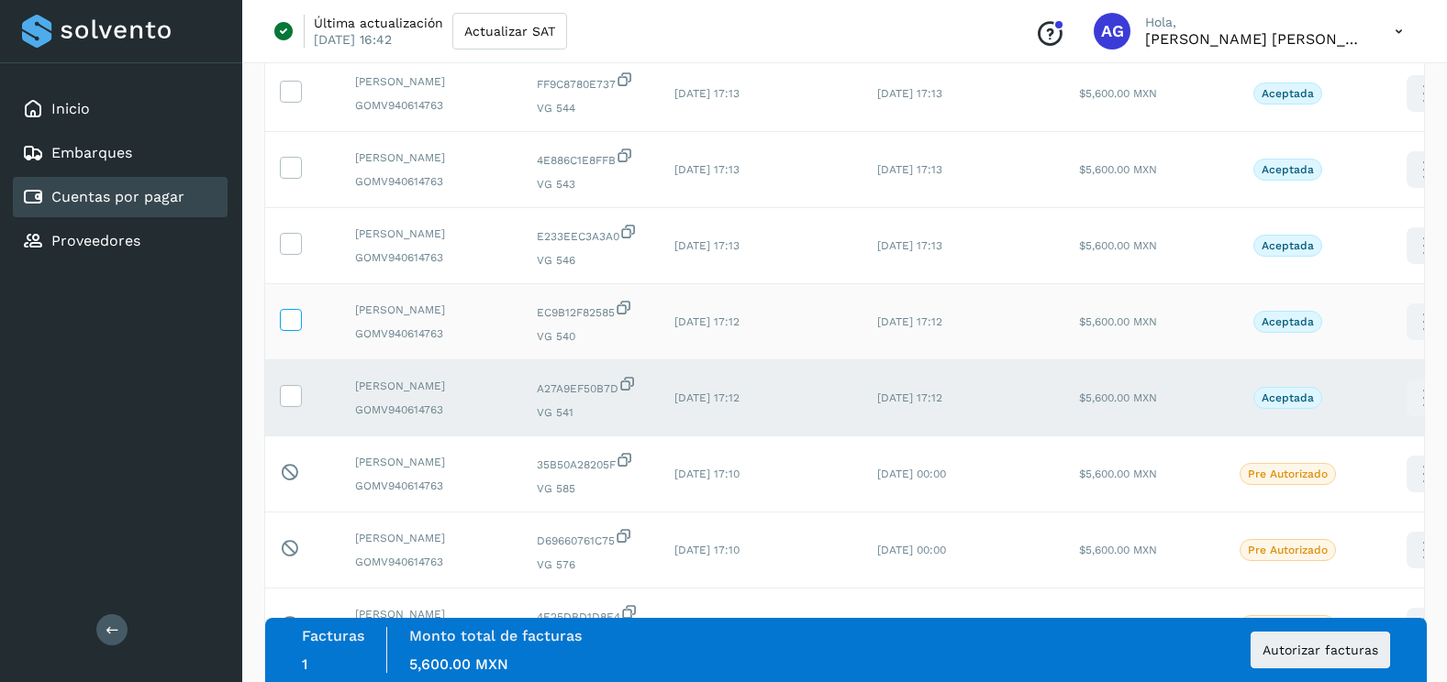
click at [294, 331] on label at bounding box center [291, 320] width 22 height 22
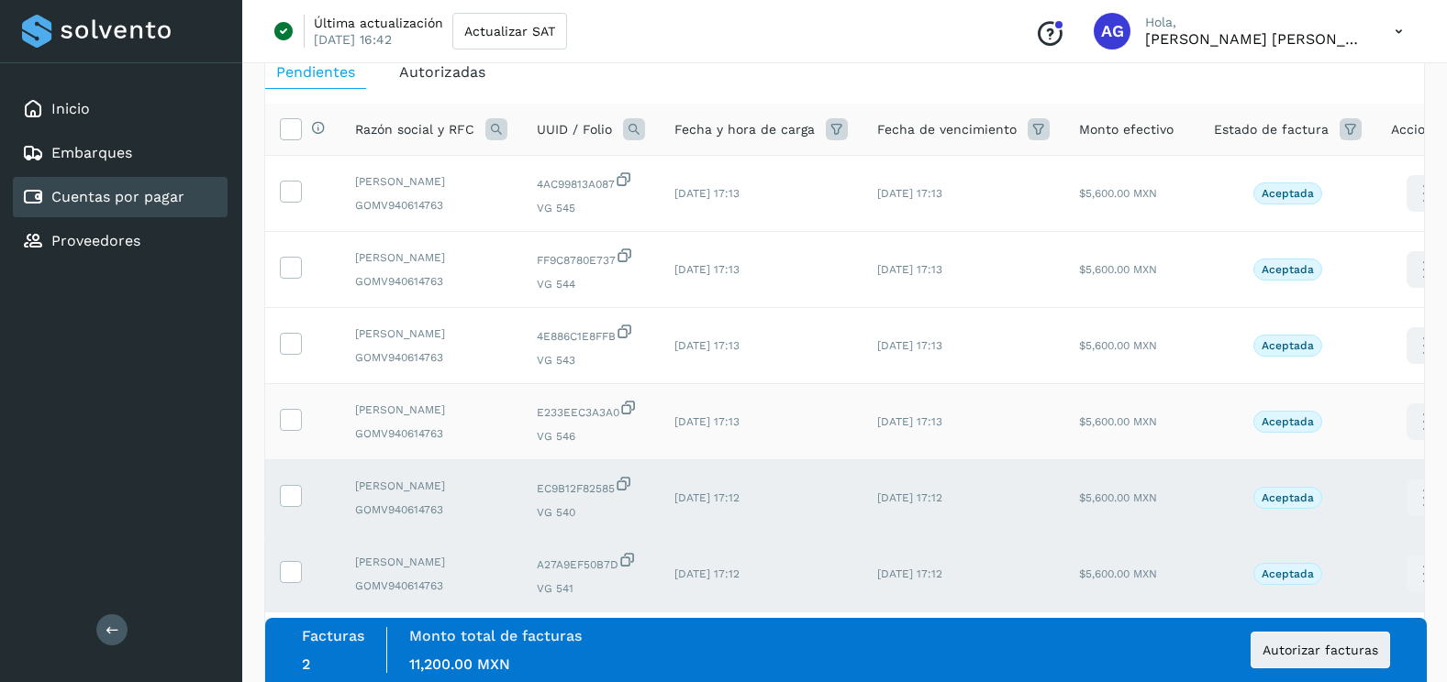
scroll to position [92, 0]
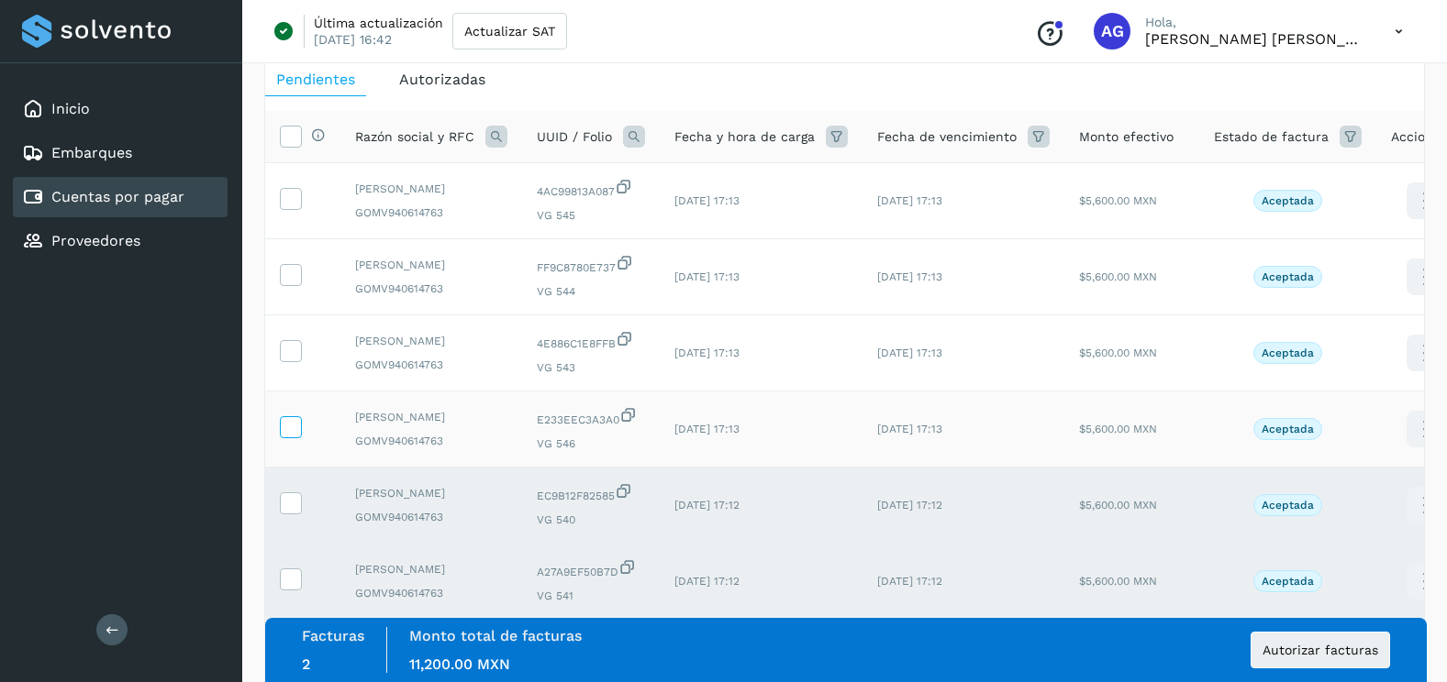
click at [291, 436] on icon at bounding box center [290, 425] width 19 height 19
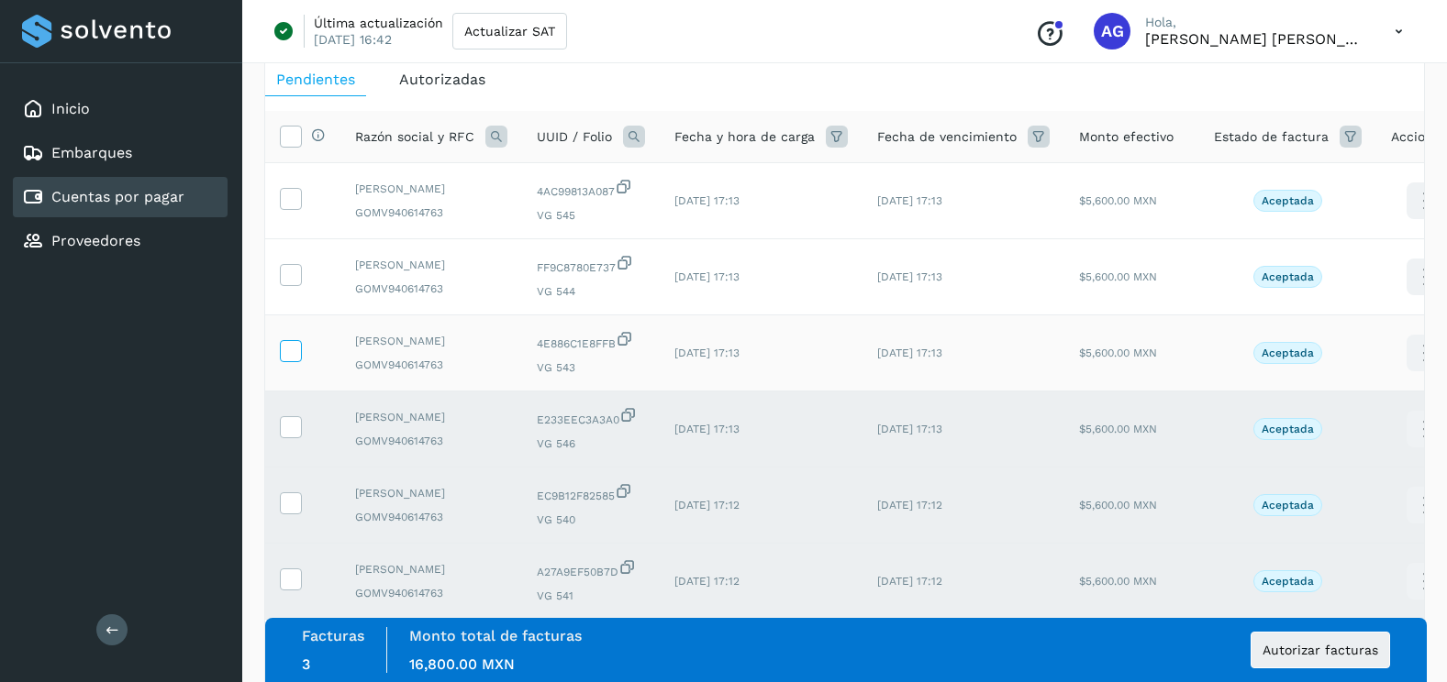
click at [294, 360] on icon at bounding box center [290, 349] width 19 height 19
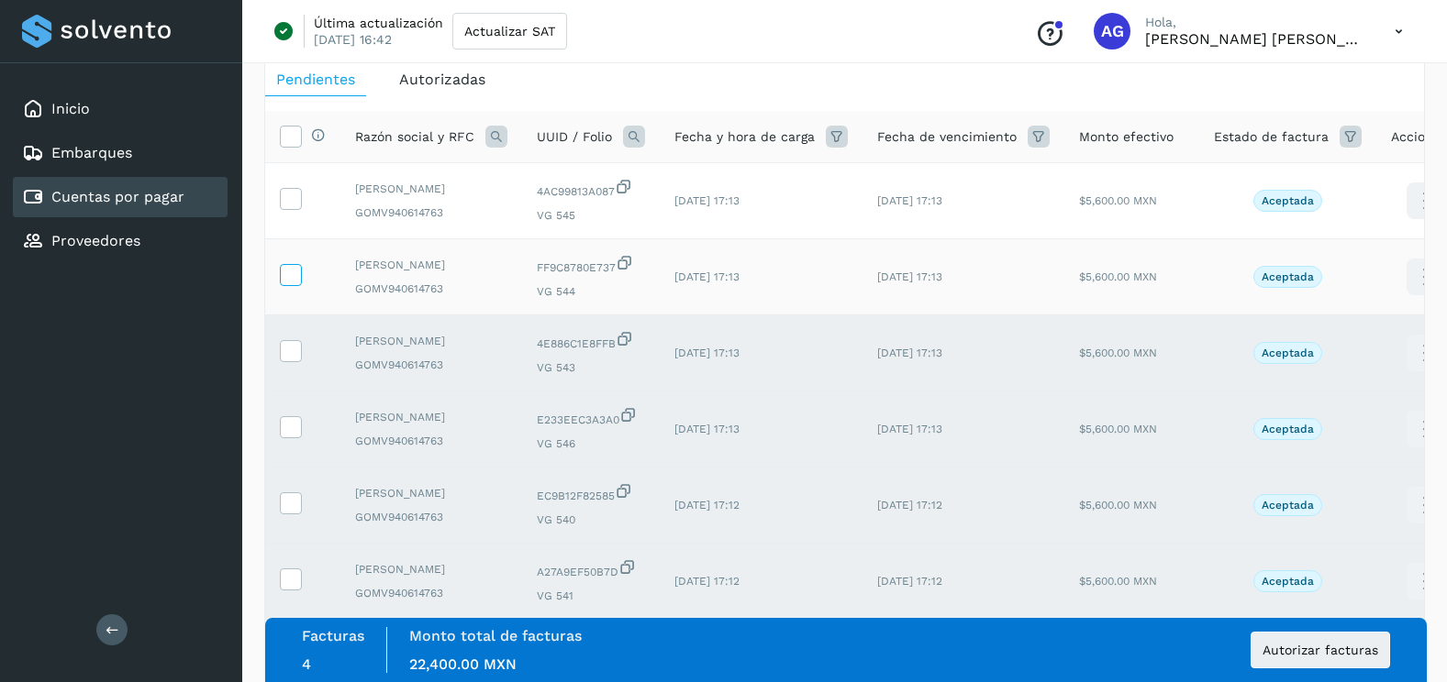
click at [294, 283] on icon at bounding box center [290, 273] width 19 height 19
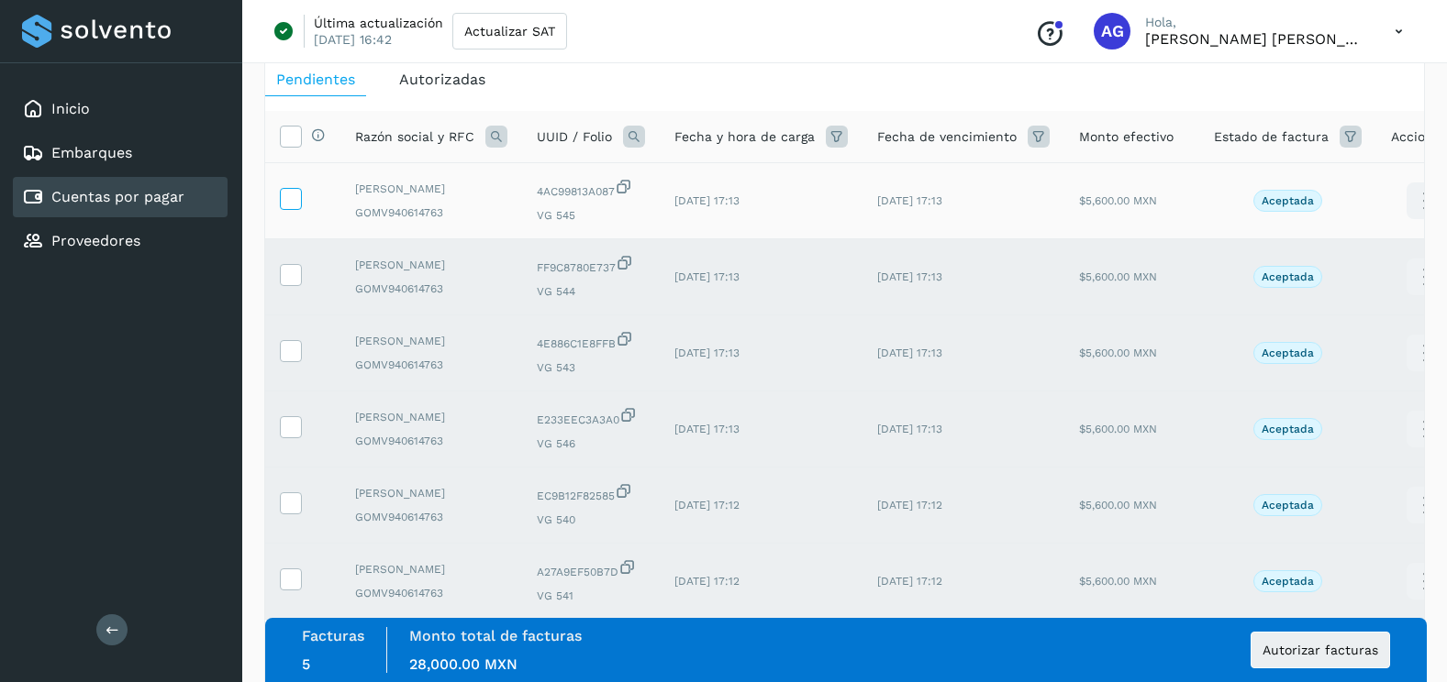
click at [295, 201] on icon at bounding box center [290, 197] width 19 height 19
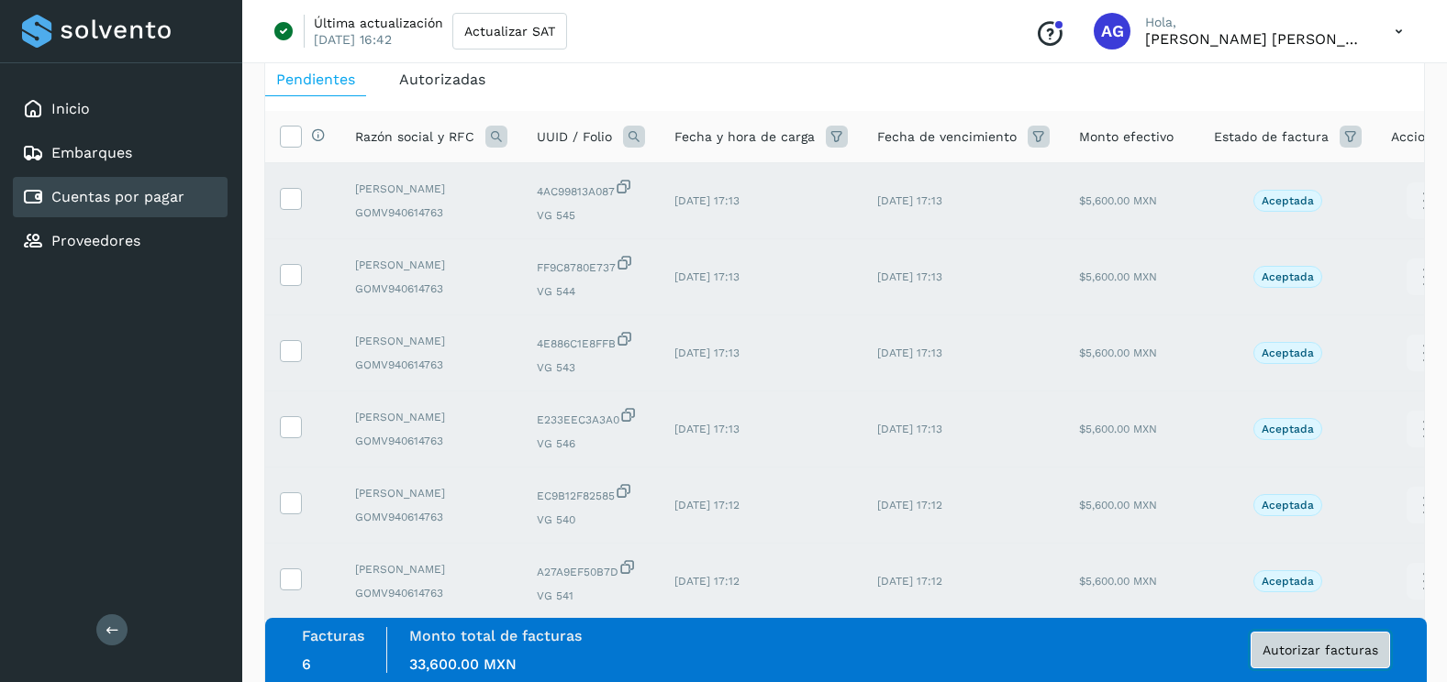
click at [1358, 649] on span "Autorizar facturas" at bounding box center [1320, 650] width 116 height 13
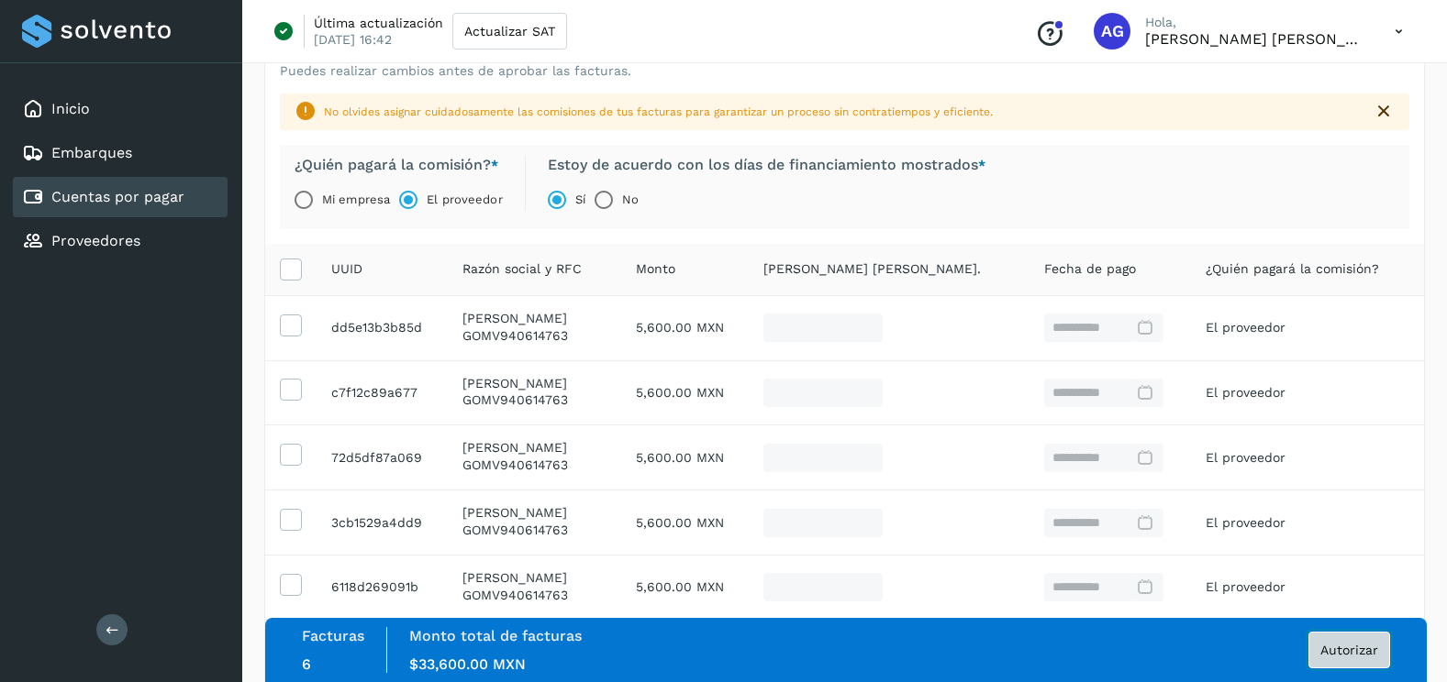
click at [1379, 641] on button "Autorizar" at bounding box center [1349, 650] width 82 height 37
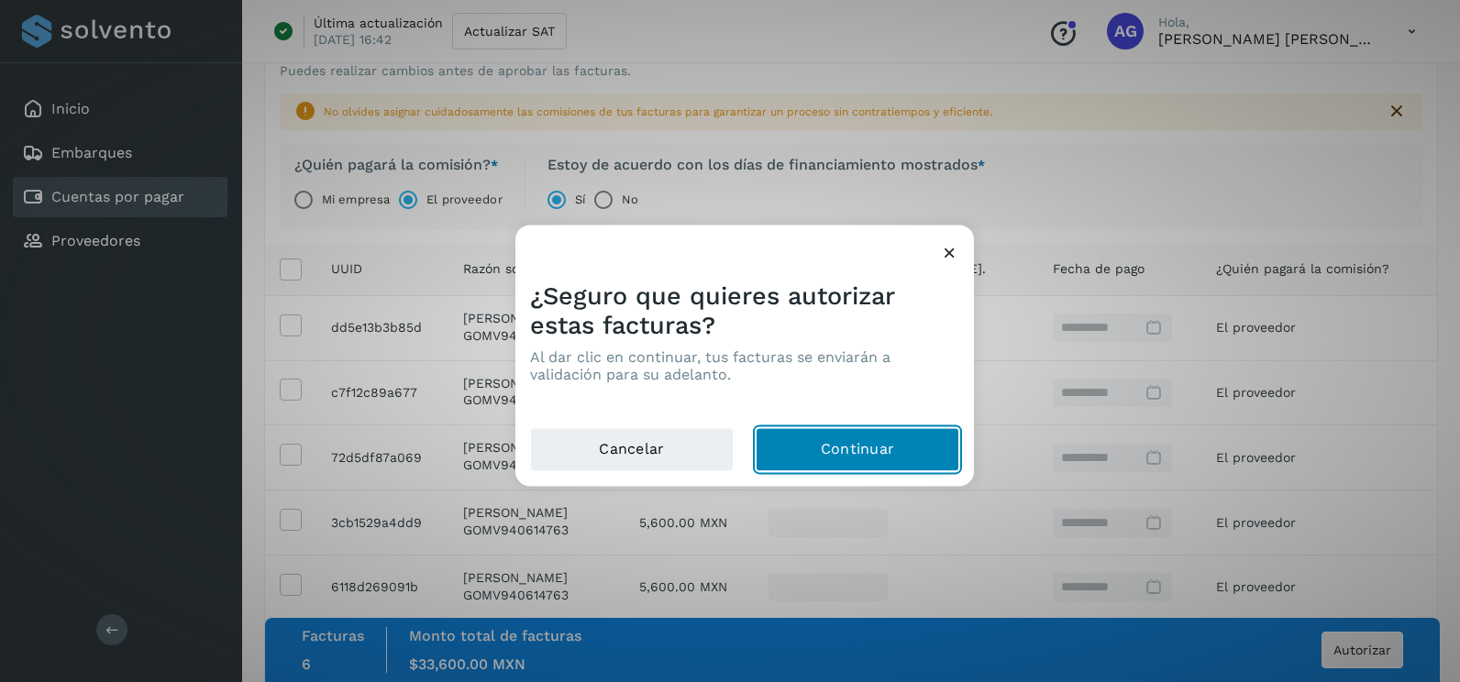
click at [899, 455] on button "Continuar" at bounding box center [858, 450] width 204 height 44
